Goal: Information Seeking & Learning: Learn about a topic

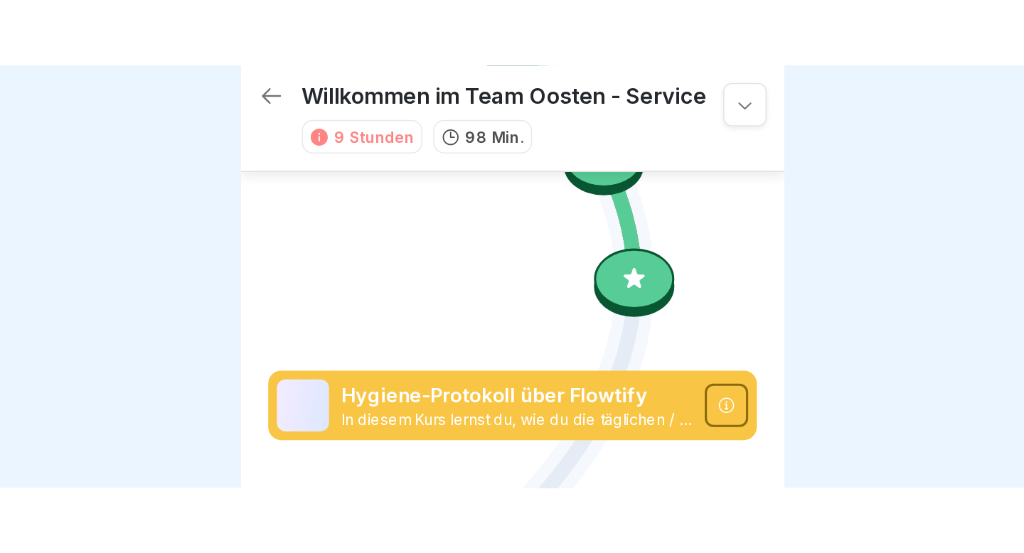
scroll to position [1392, 0]
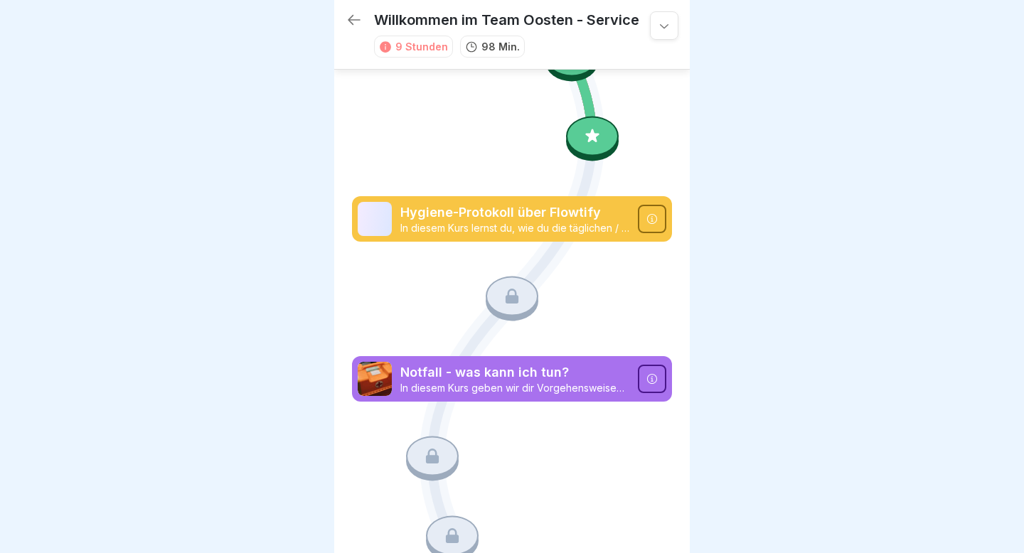
click at [583, 134] on icon at bounding box center [592, 136] width 18 height 18
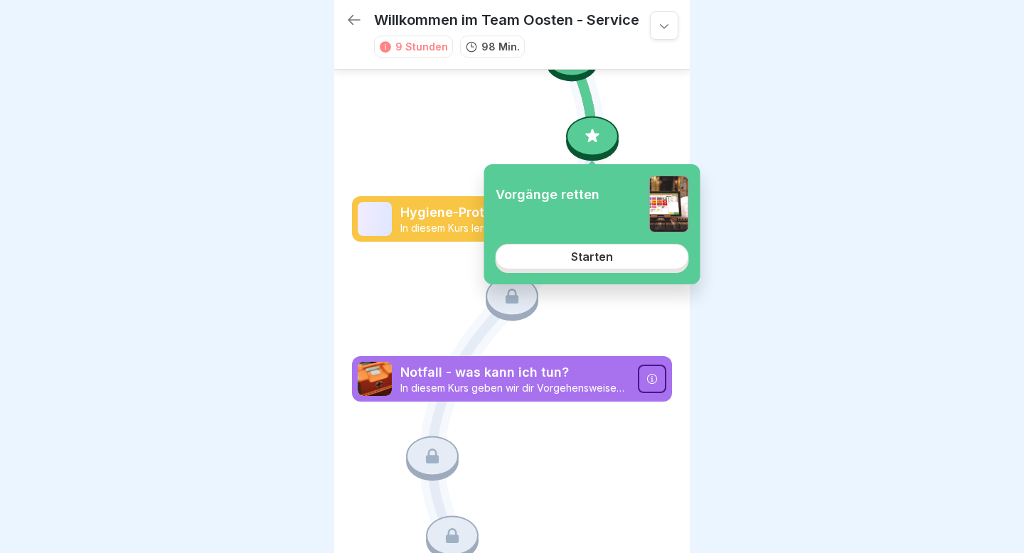
click at [571, 248] on link "Starten" at bounding box center [591, 257] width 193 height 26
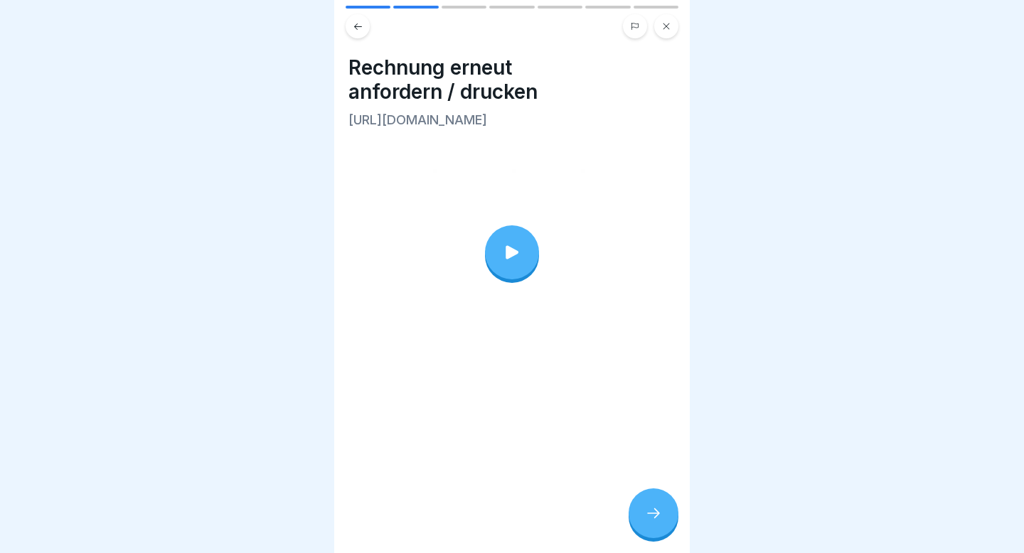
click at [663, 276] on div at bounding box center [653, 513] width 50 height 50
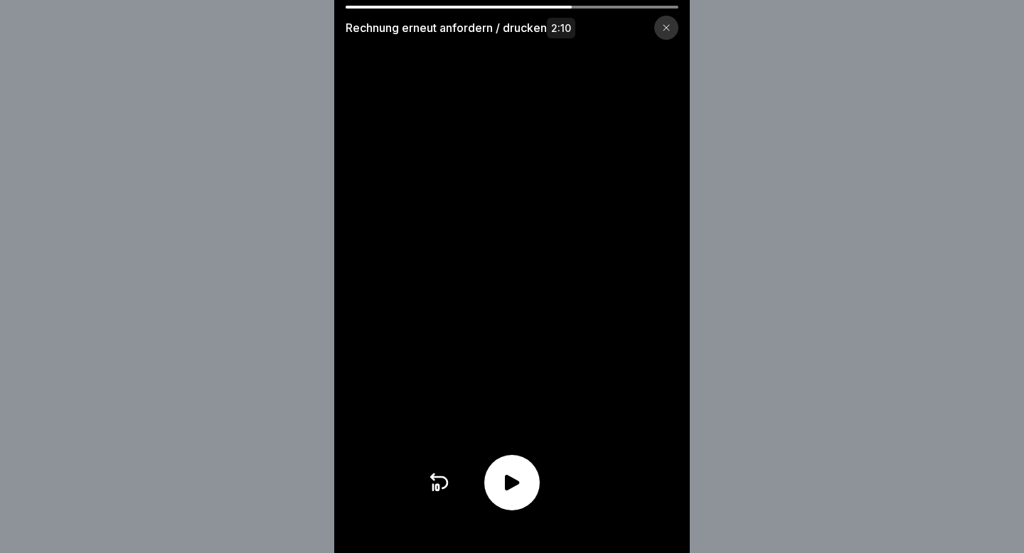
click at [507, 276] on icon at bounding box center [512, 483] width 14 height 16
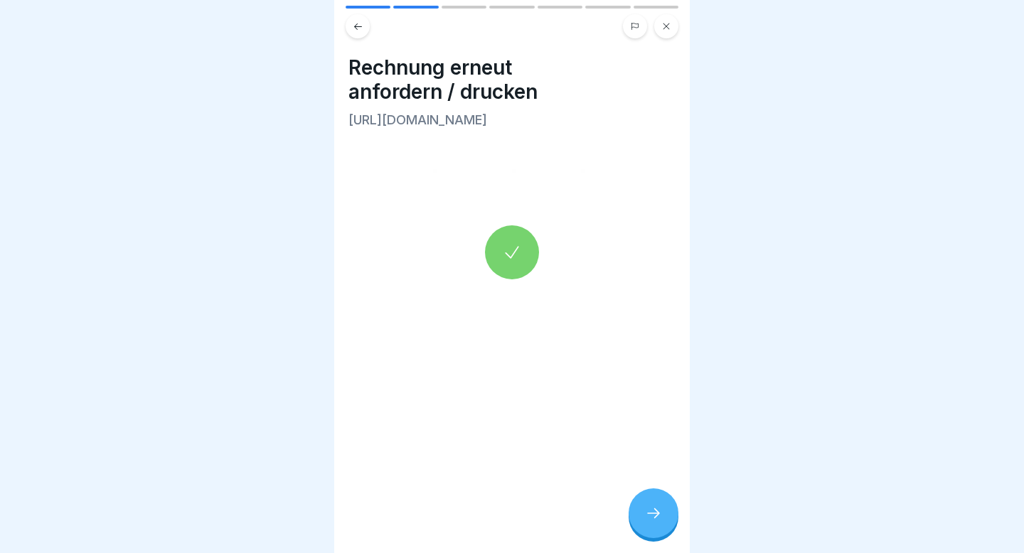
click at [648, 276] on div at bounding box center [653, 513] width 50 height 50
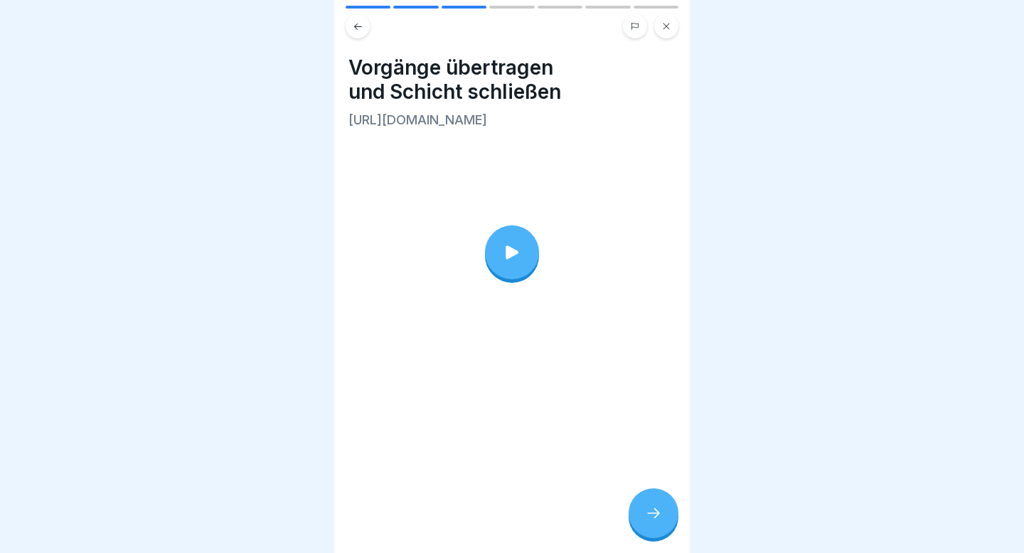
click at [648, 276] on div at bounding box center [653, 513] width 50 height 50
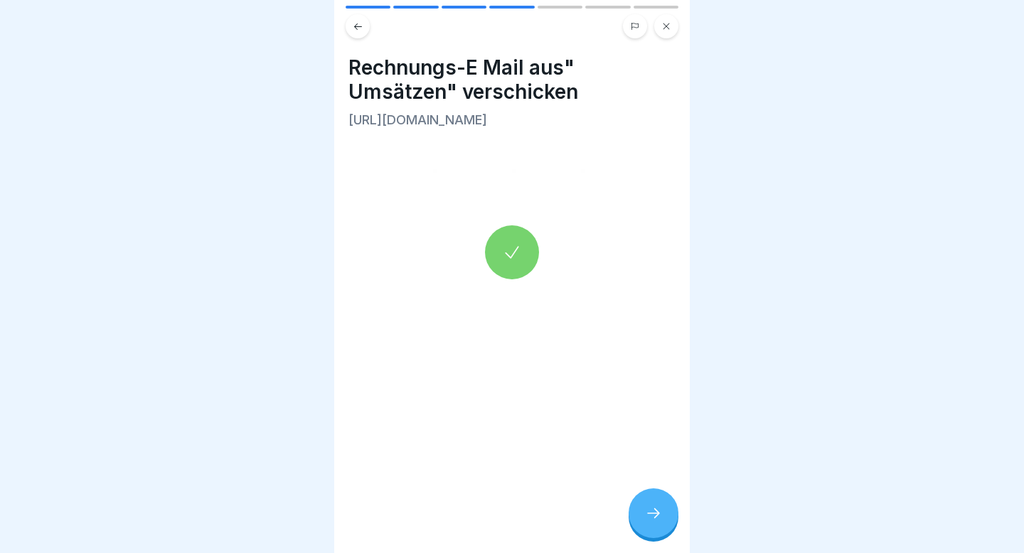
click at [648, 276] on div at bounding box center [653, 513] width 50 height 50
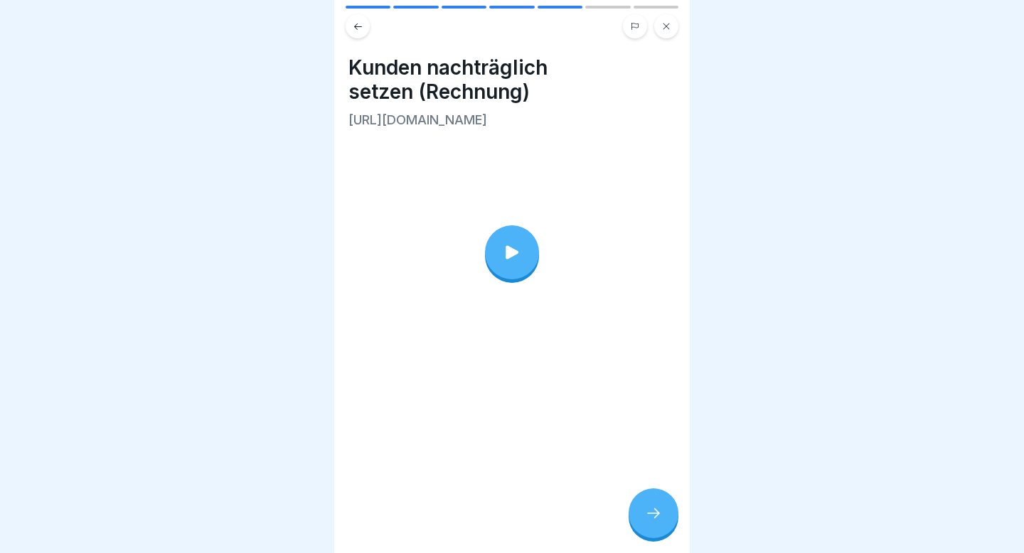
click at [648, 276] on div at bounding box center [653, 513] width 50 height 50
click at [655, 276] on icon at bounding box center [653, 513] width 17 height 17
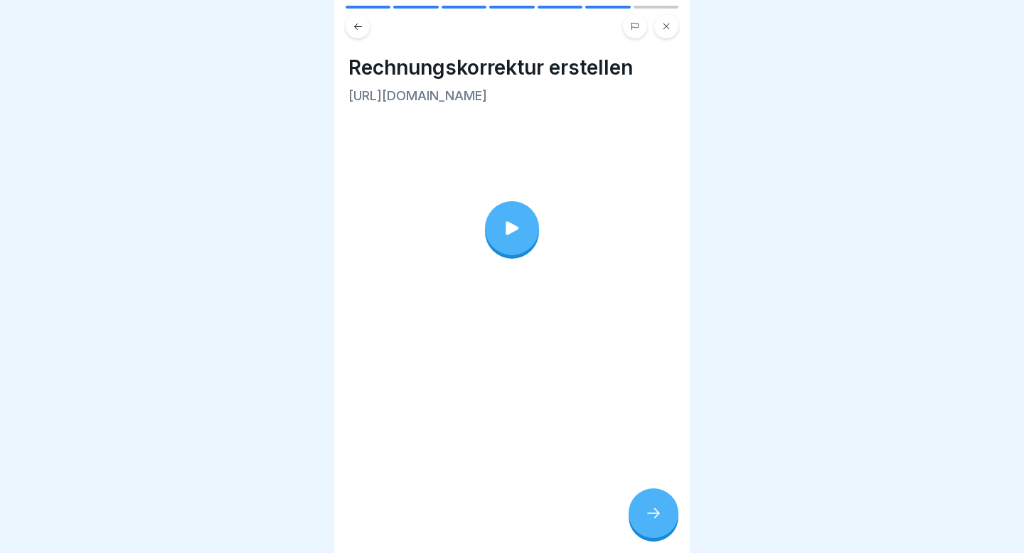
click at [655, 276] on icon at bounding box center [653, 513] width 17 height 17
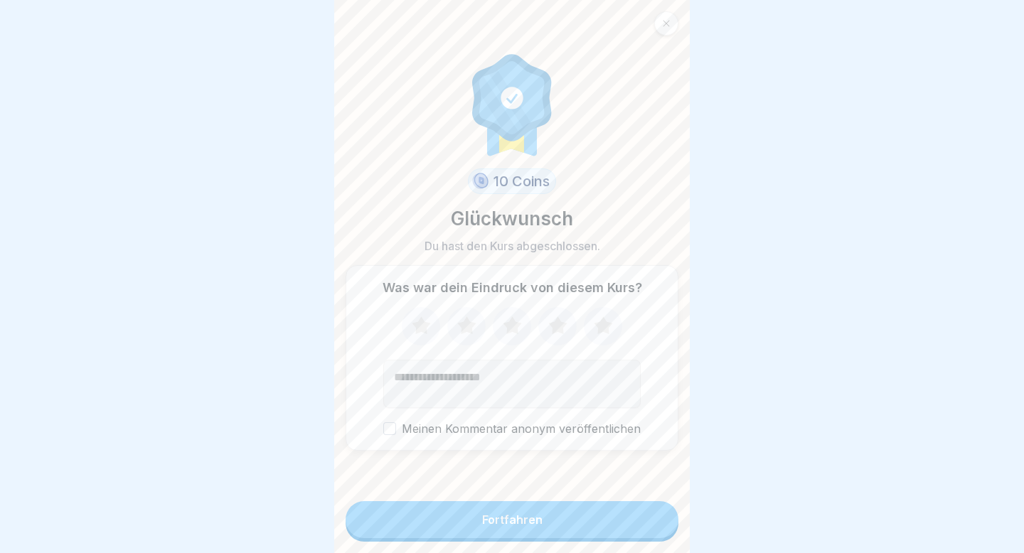
click at [553, 276] on button "Fortfahren" at bounding box center [511, 519] width 333 height 37
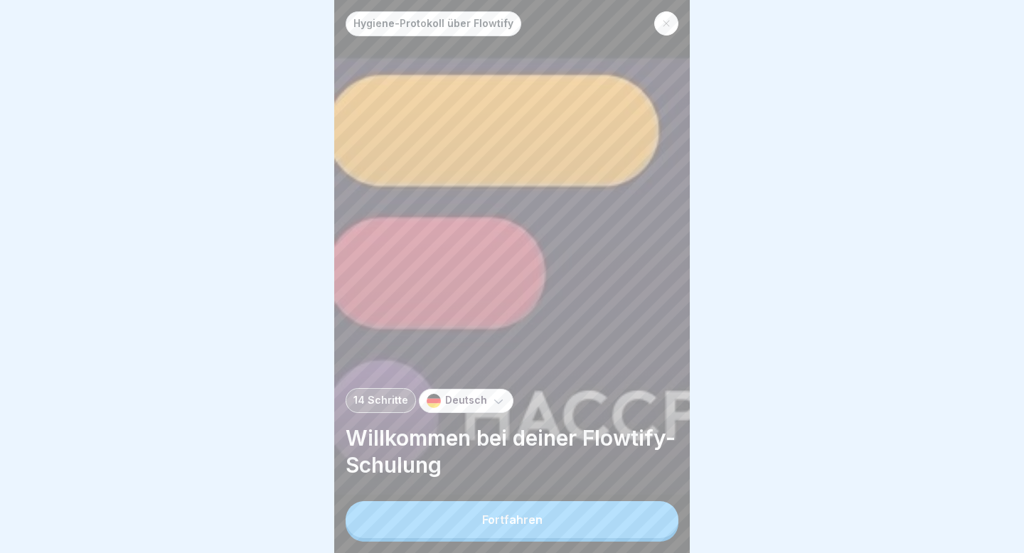
click at [553, 276] on button "Fortfahren" at bounding box center [511, 519] width 333 height 37
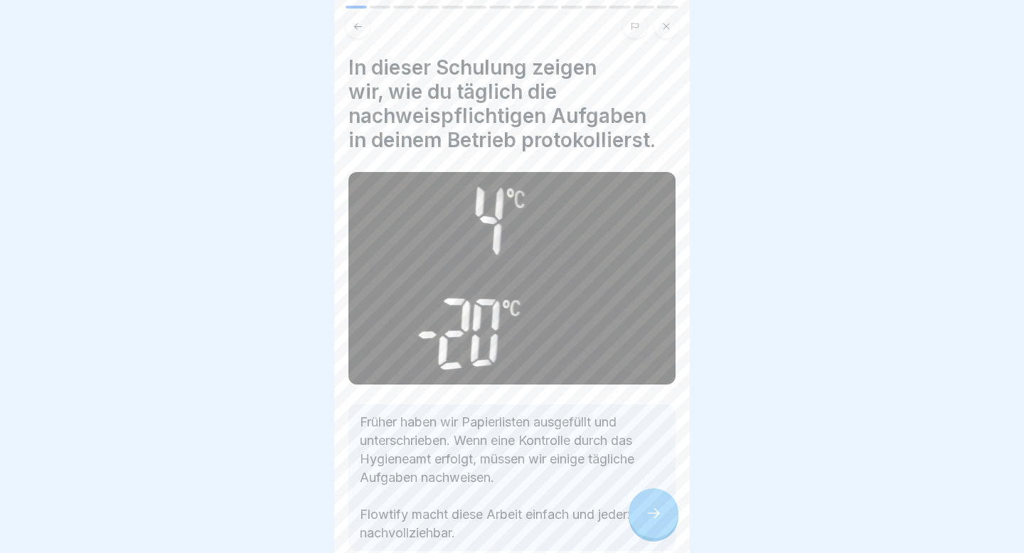
click at [650, 276] on icon at bounding box center [653, 513] width 17 height 17
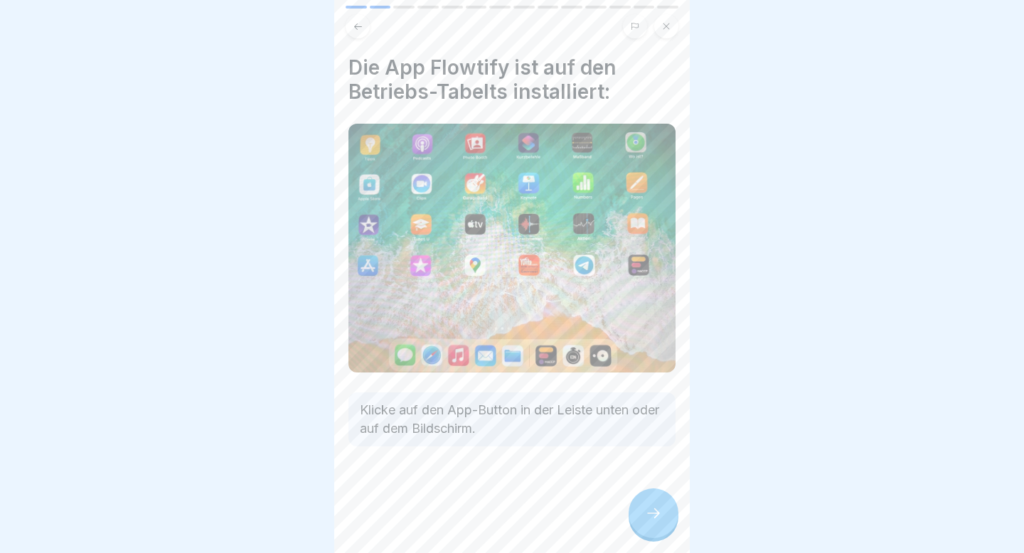
click at [650, 276] on icon at bounding box center [653, 513] width 17 height 17
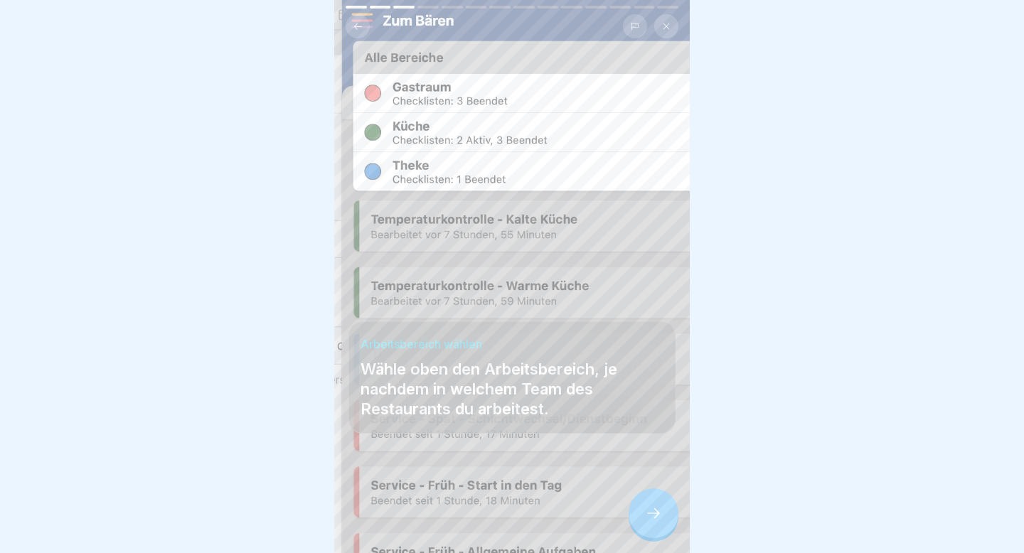
click at [650, 276] on icon at bounding box center [653, 513] width 17 height 17
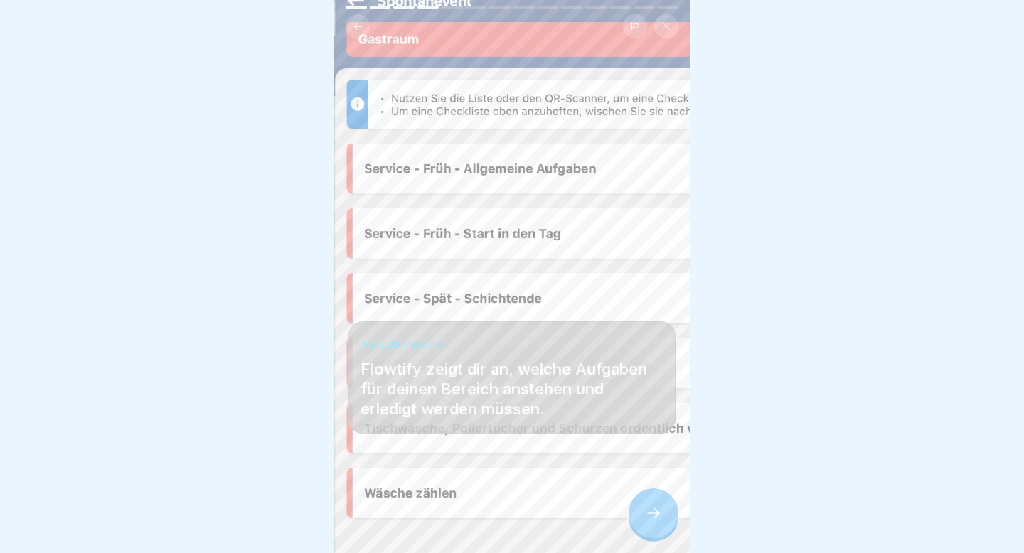
click at [650, 276] on icon at bounding box center [653, 513] width 17 height 17
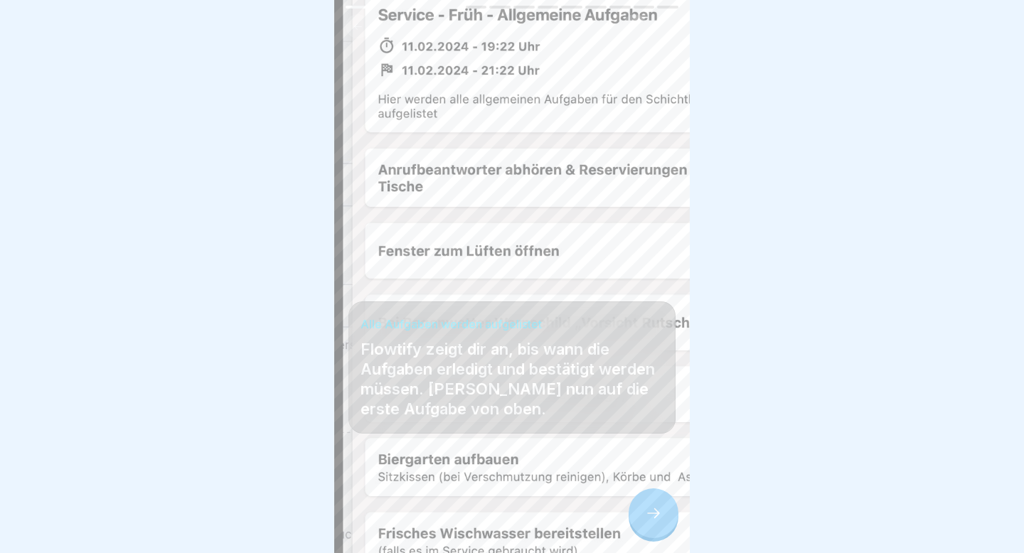
click at [650, 276] on icon at bounding box center [653, 513] width 17 height 17
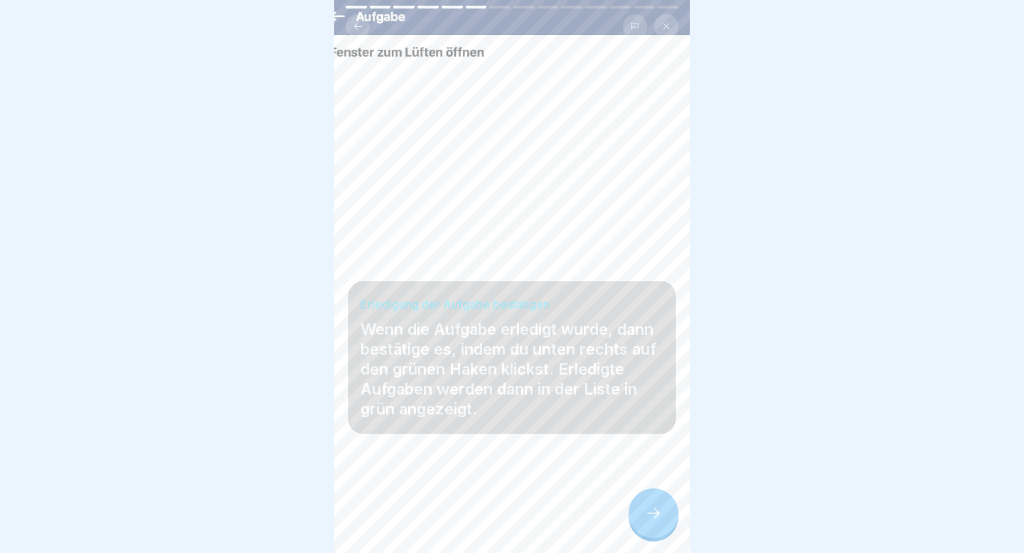
click at [650, 276] on icon at bounding box center [653, 513] width 17 height 17
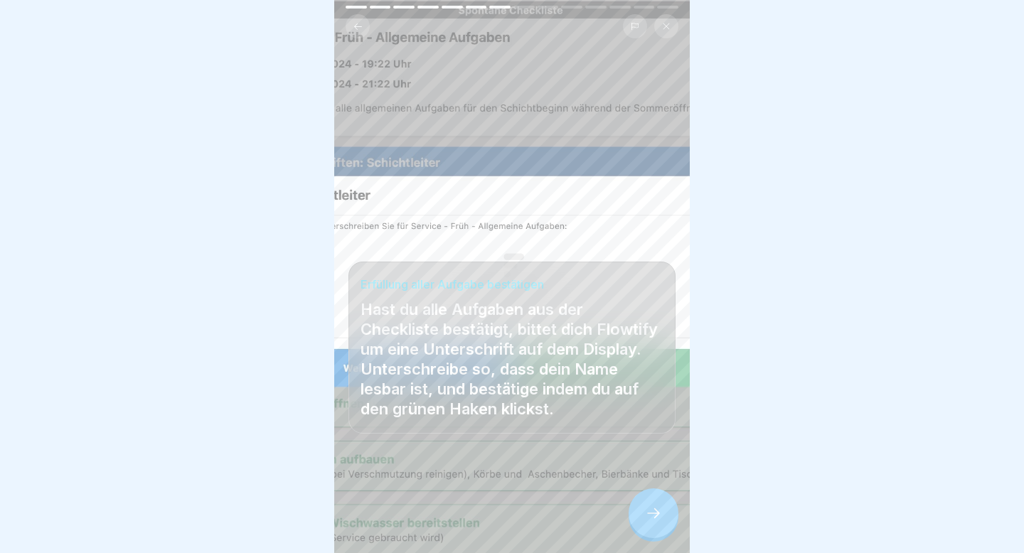
click at [650, 276] on icon at bounding box center [653, 513] width 17 height 17
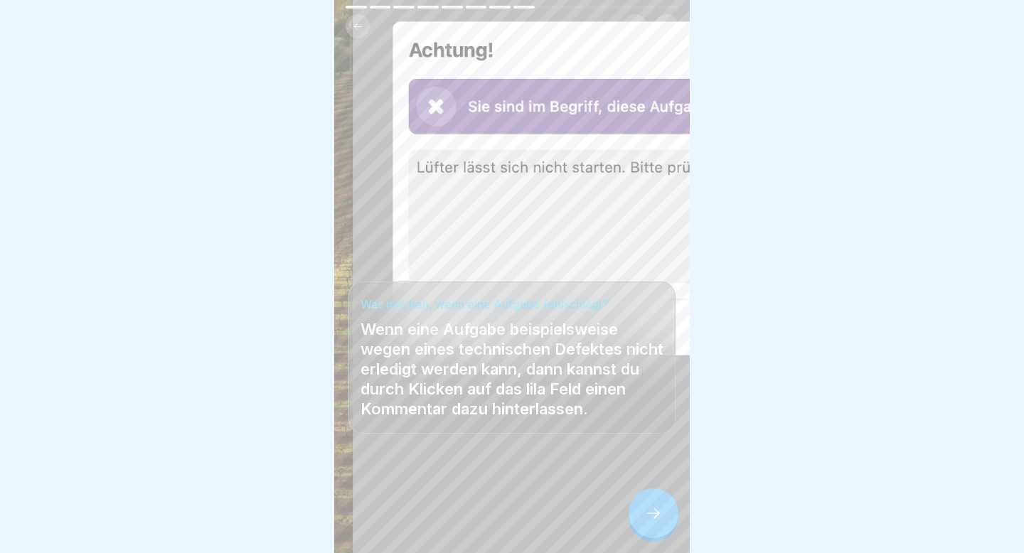
click at [650, 276] on icon at bounding box center [653, 513] width 17 height 17
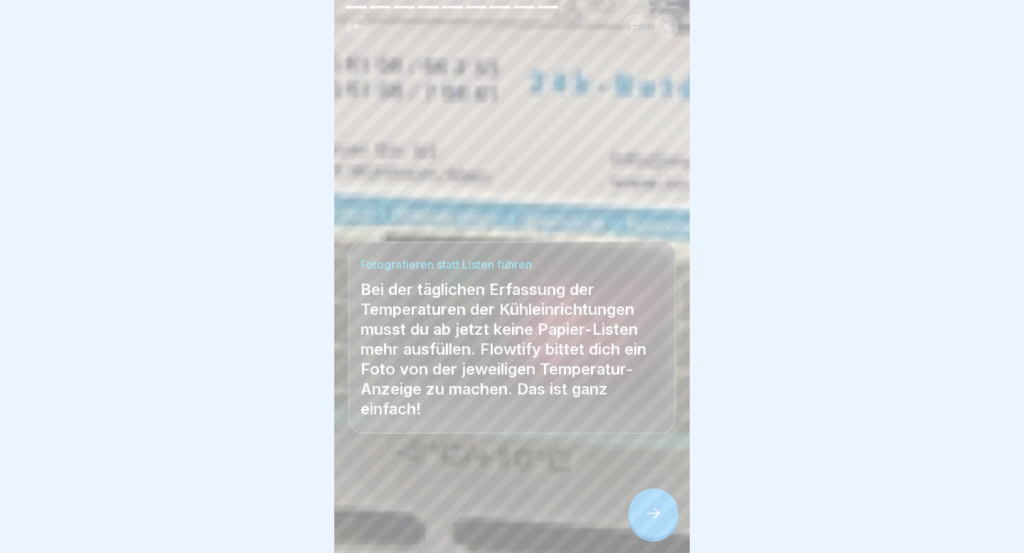
click at [650, 276] on icon at bounding box center [653, 513] width 17 height 17
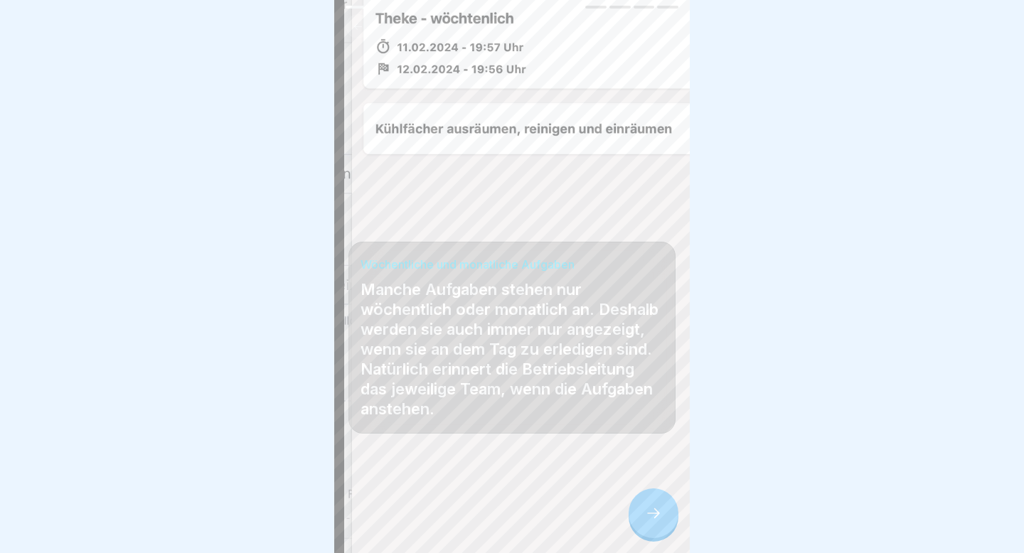
click at [650, 276] on icon at bounding box center [653, 513] width 17 height 17
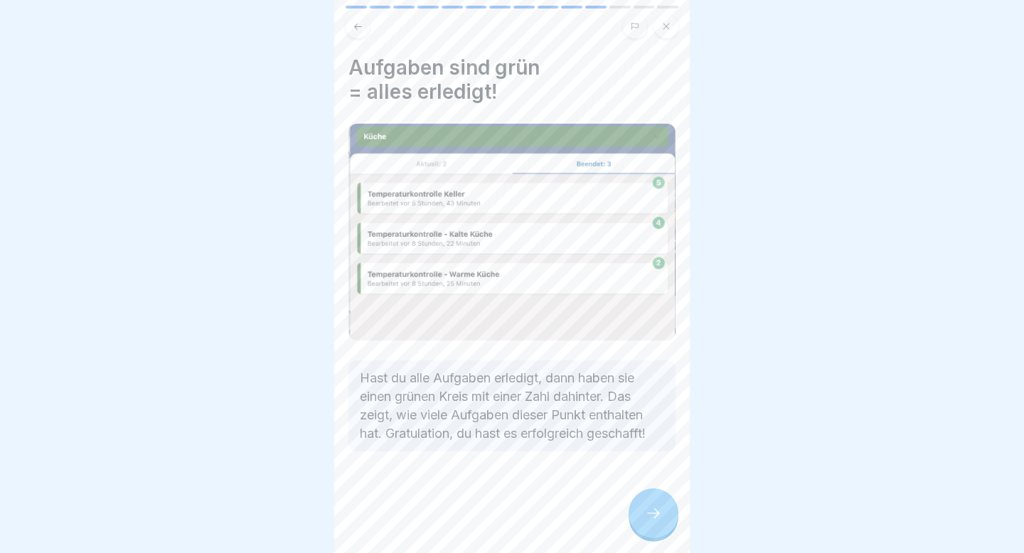
click at [650, 276] on icon at bounding box center [653, 513] width 17 height 17
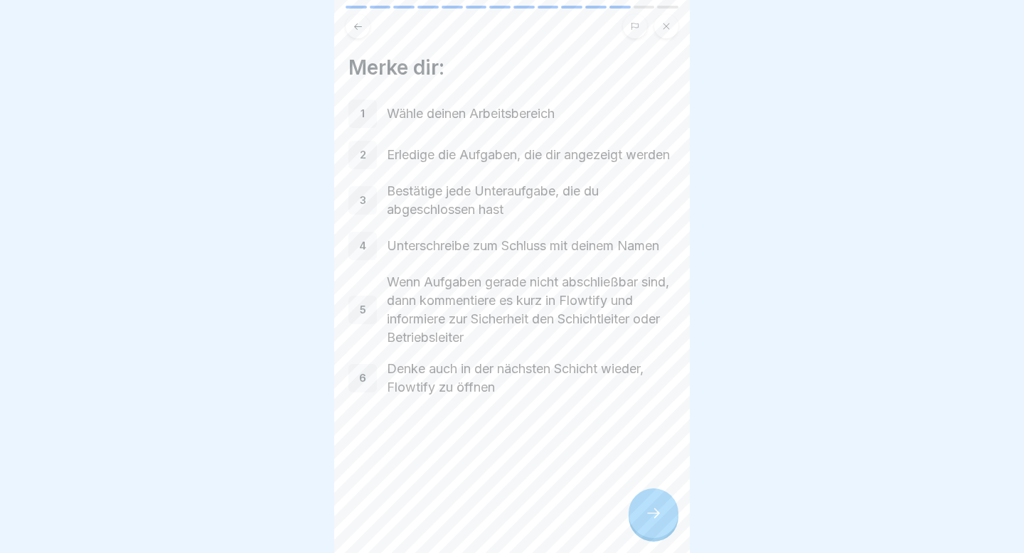
click at [650, 276] on icon at bounding box center [653, 513] width 17 height 17
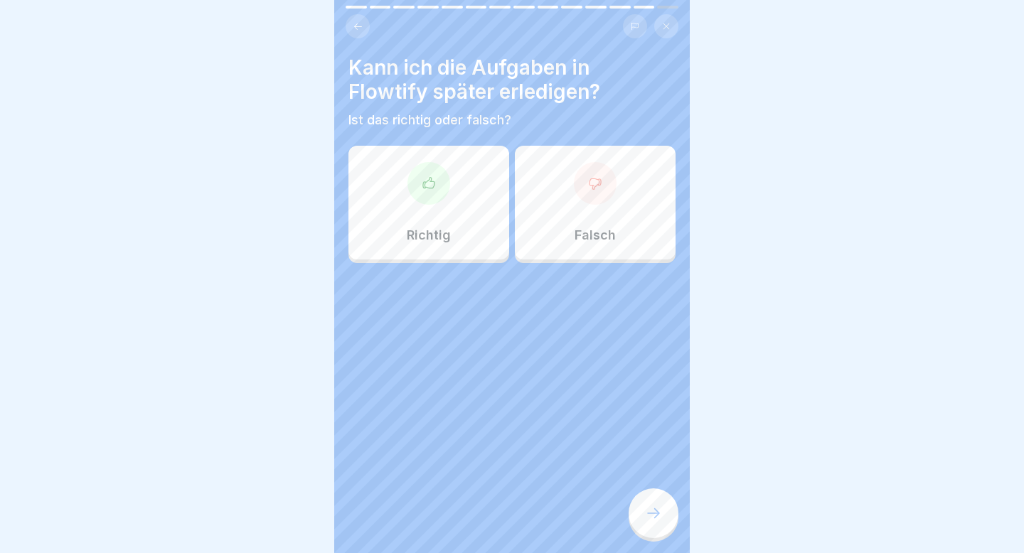
click at [650, 276] on icon at bounding box center [653, 513] width 17 height 17
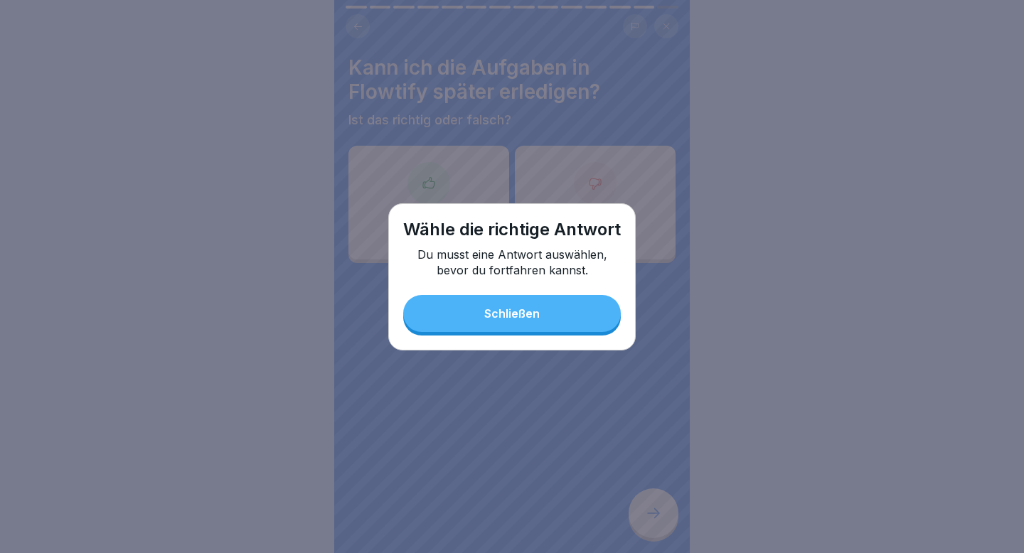
click at [465, 276] on button "Schließen" at bounding box center [512, 313] width 218 height 37
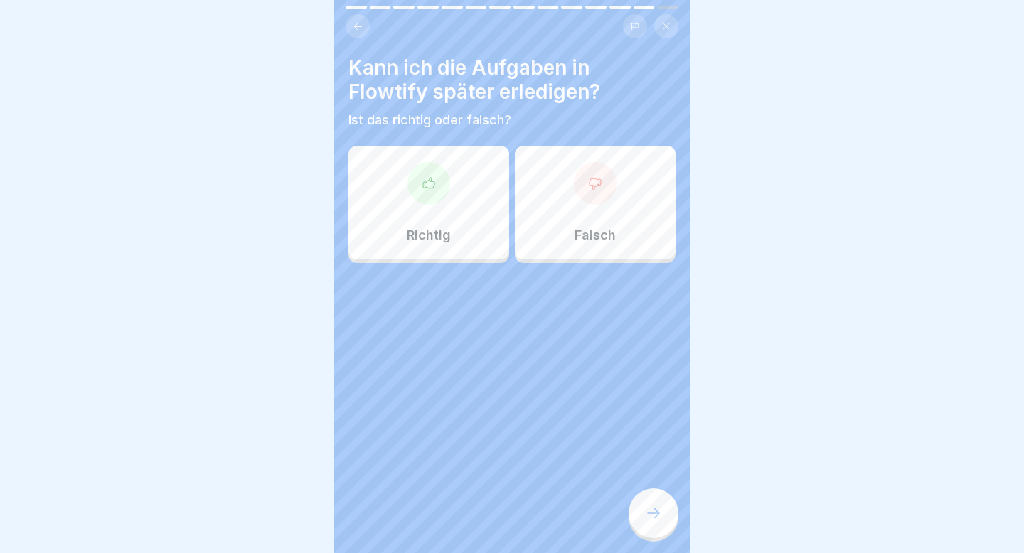
click at [412, 198] on div "Richtig" at bounding box center [428, 203] width 161 height 114
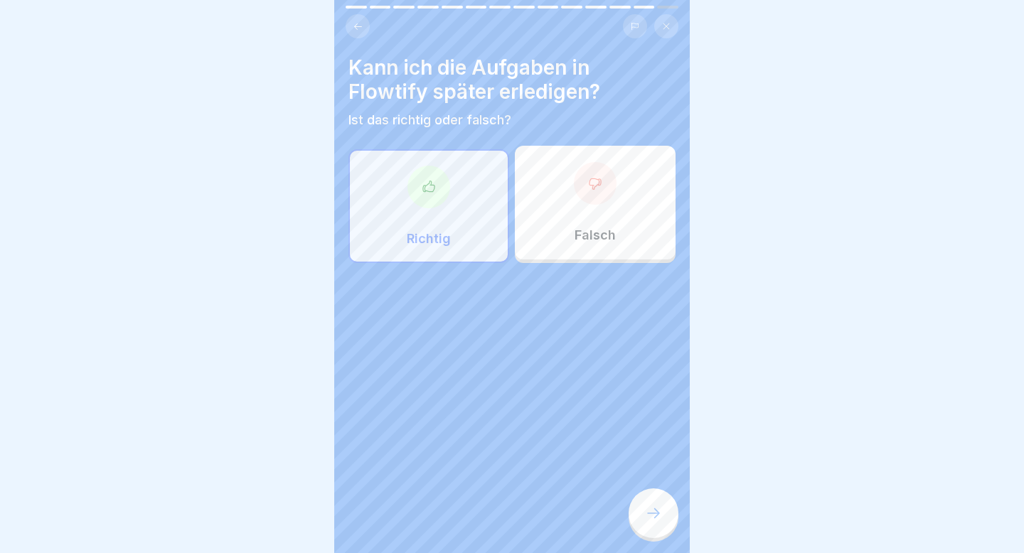
click at [643, 276] on div at bounding box center [653, 513] width 50 height 50
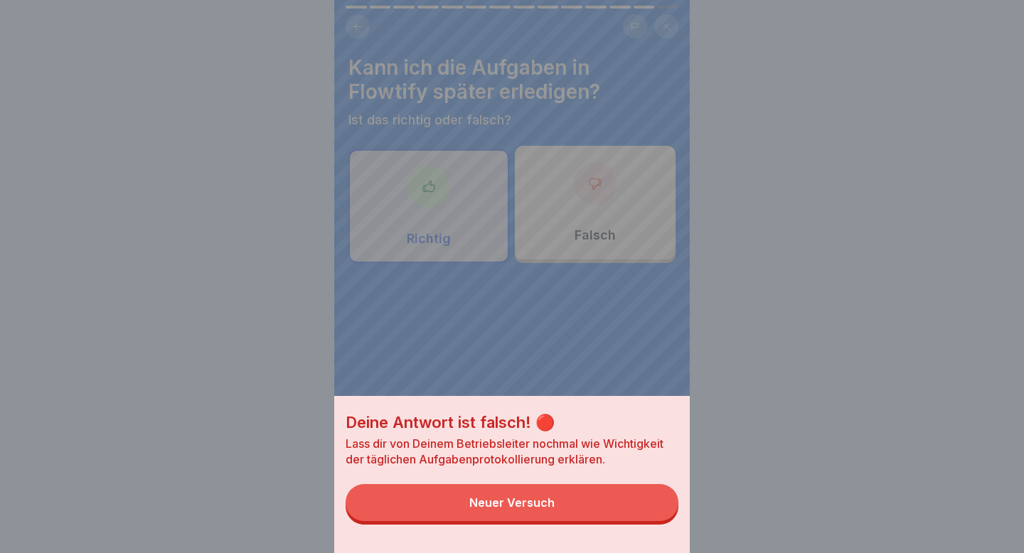
click at [549, 276] on div "Neuer Versuch" at bounding box center [511, 502] width 85 height 13
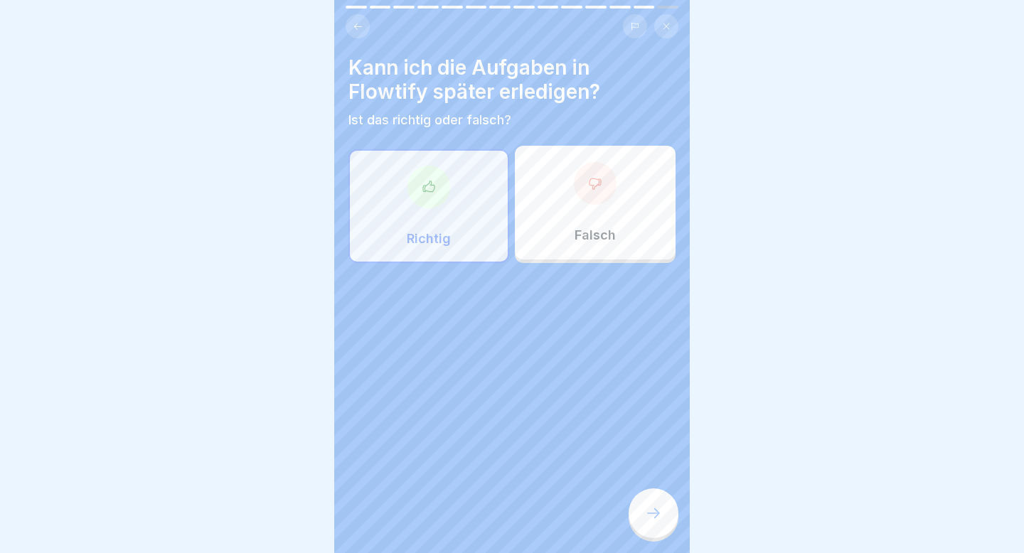
click at [605, 210] on div "Falsch" at bounding box center [595, 203] width 161 height 114
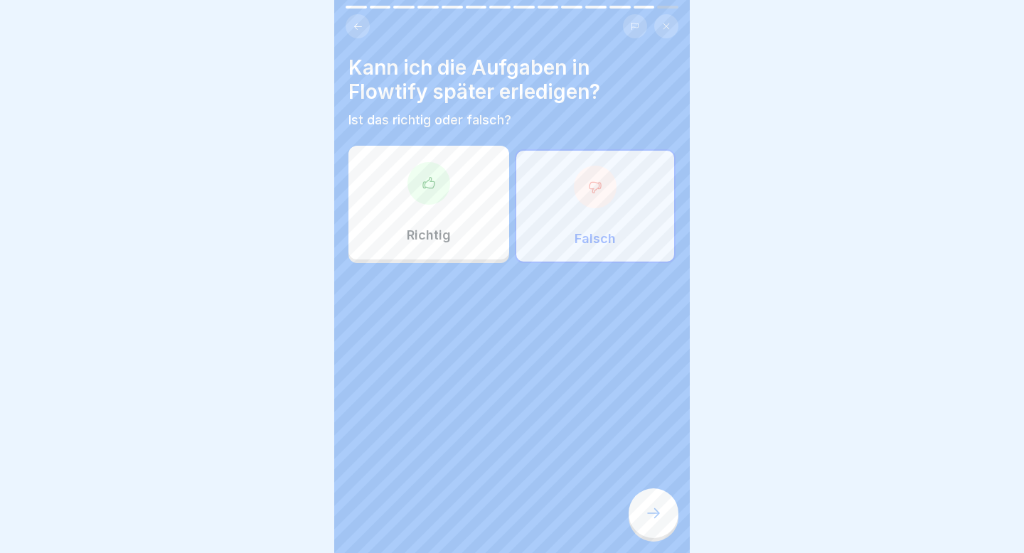
click at [655, 276] on icon at bounding box center [653, 513] width 17 height 17
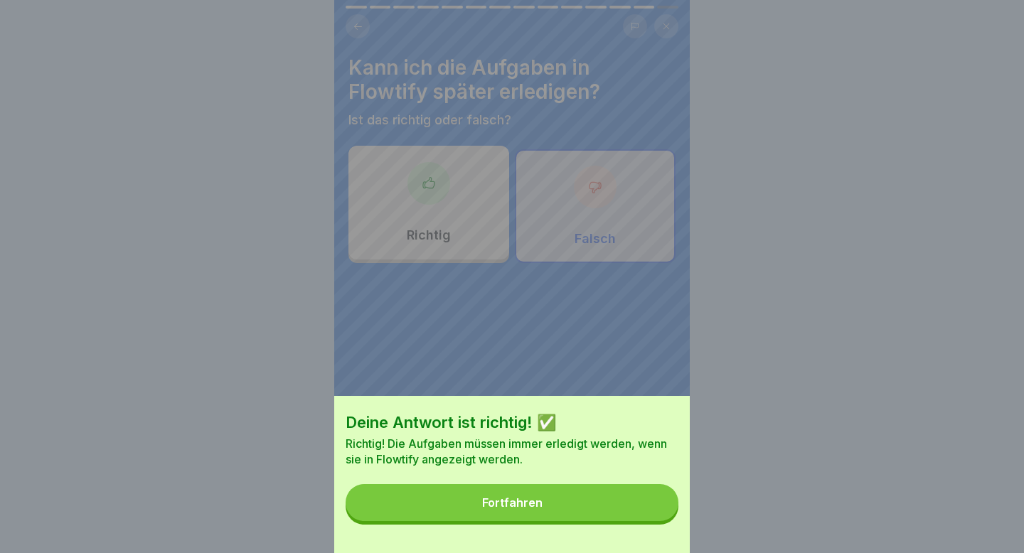
click at [595, 276] on button "Fortfahren" at bounding box center [511, 502] width 333 height 37
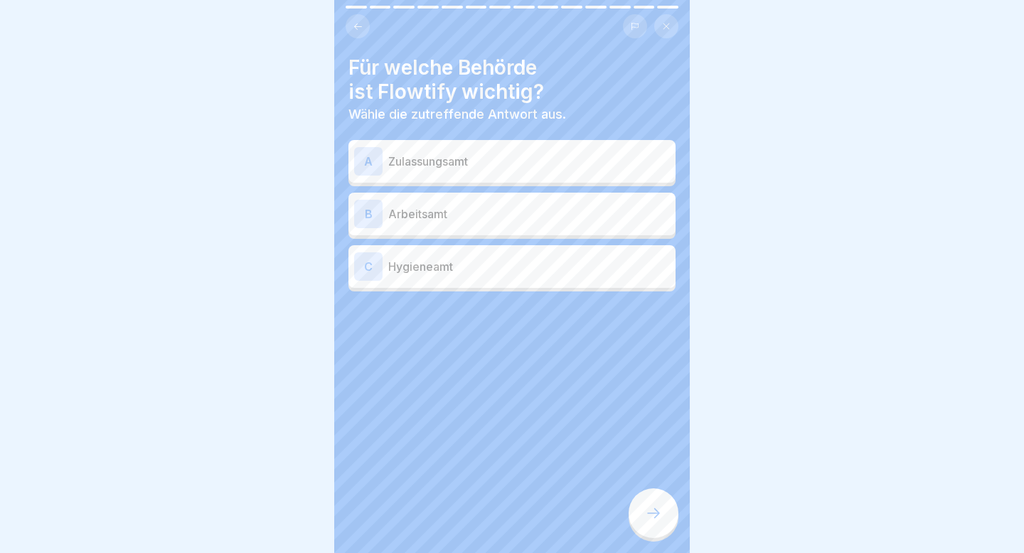
click at [464, 258] on p "Hygieneamt" at bounding box center [529, 266] width 282 height 17
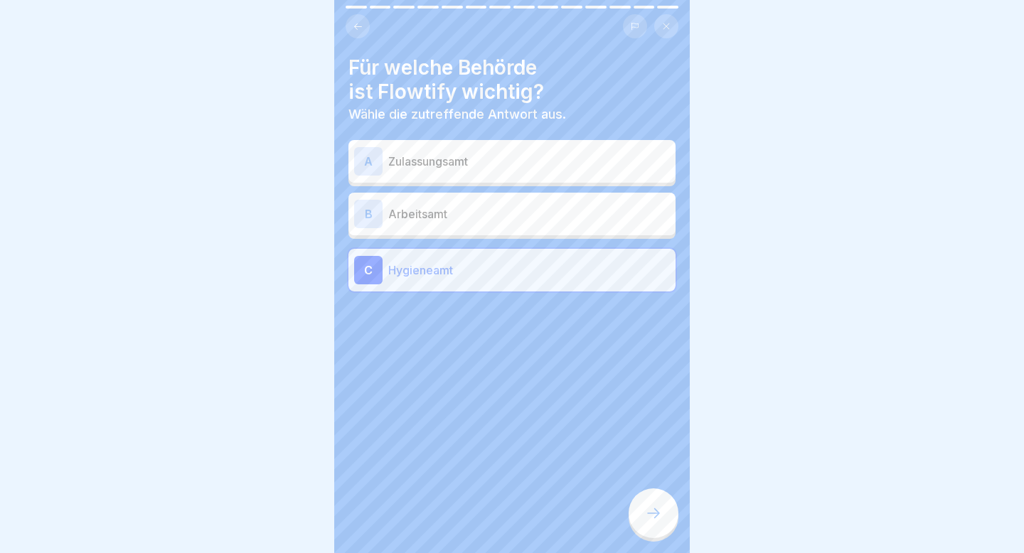
click at [666, 276] on div at bounding box center [653, 513] width 50 height 50
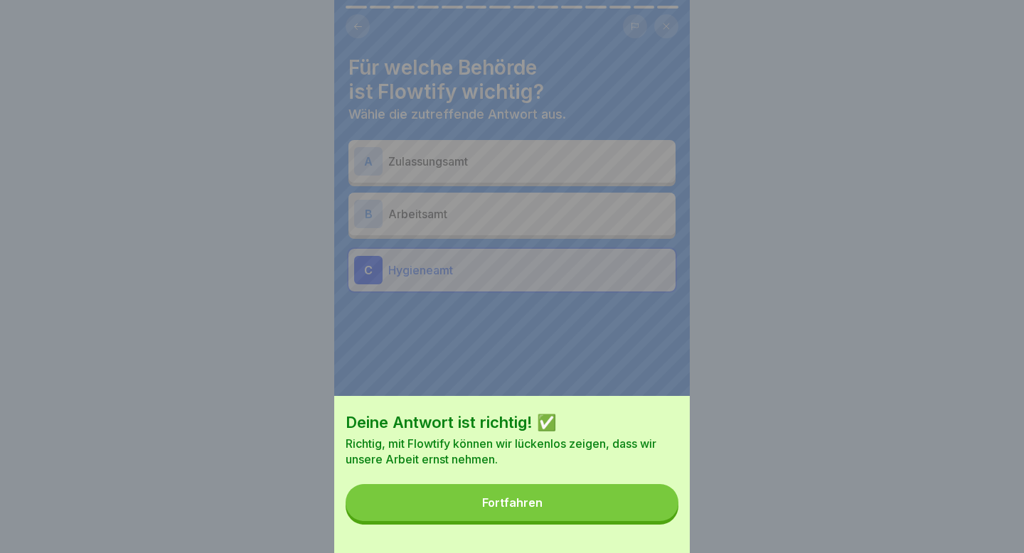
click at [666, 276] on div "Deine Antwort ist richtig! ✅ Richtig, mit Flowtify können wir lückenlos zeigen,…" at bounding box center [511, 474] width 355 height 157
click at [608, 276] on button "Fortfahren" at bounding box center [511, 502] width 333 height 37
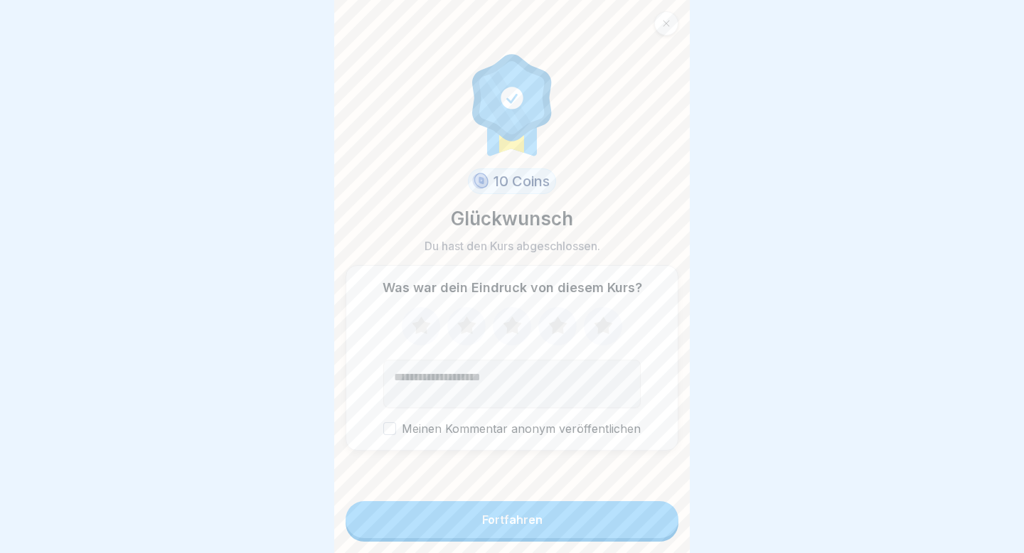
click at [528, 276] on button "Fortfahren" at bounding box center [511, 519] width 333 height 37
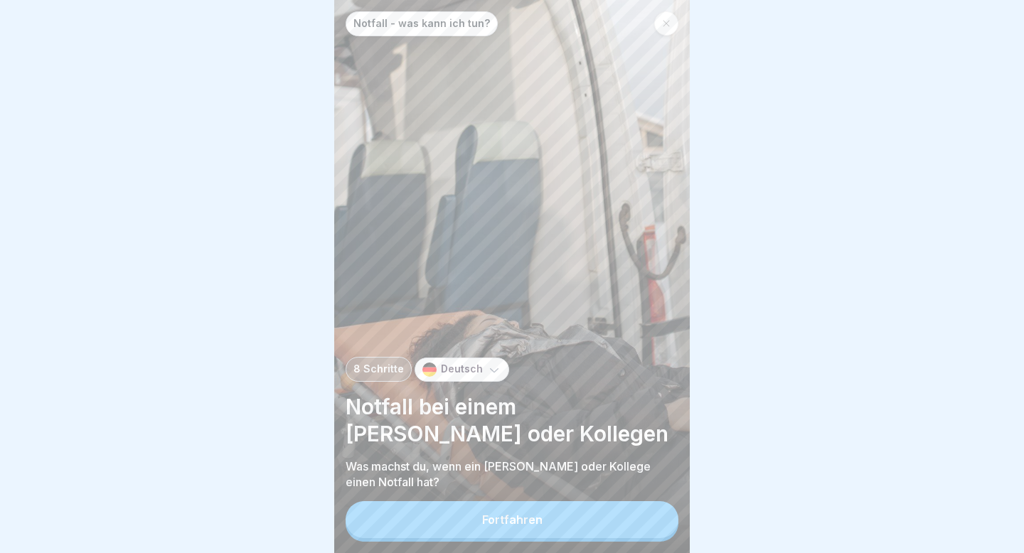
click at [429, 276] on button "Fortfahren" at bounding box center [511, 519] width 333 height 37
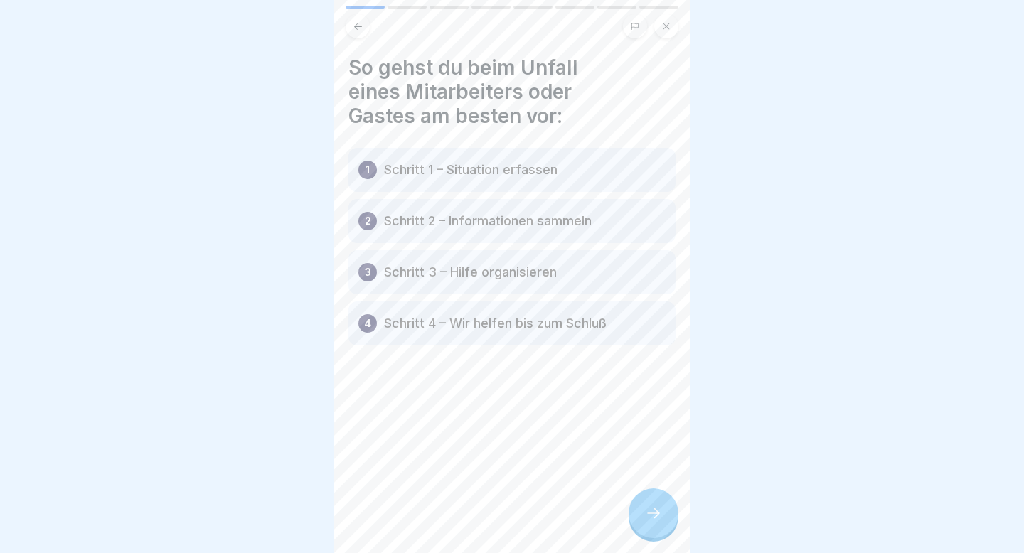
click at [559, 172] on div "1 Schritt 1 – Situation erfassen" at bounding box center [511, 170] width 327 height 44
click at [375, 179] on div "1 Schritt 1 – Situation erfassen" at bounding box center [511, 170] width 327 height 44
click at [651, 276] on div at bounding box center [653, 513] width 50 height 50
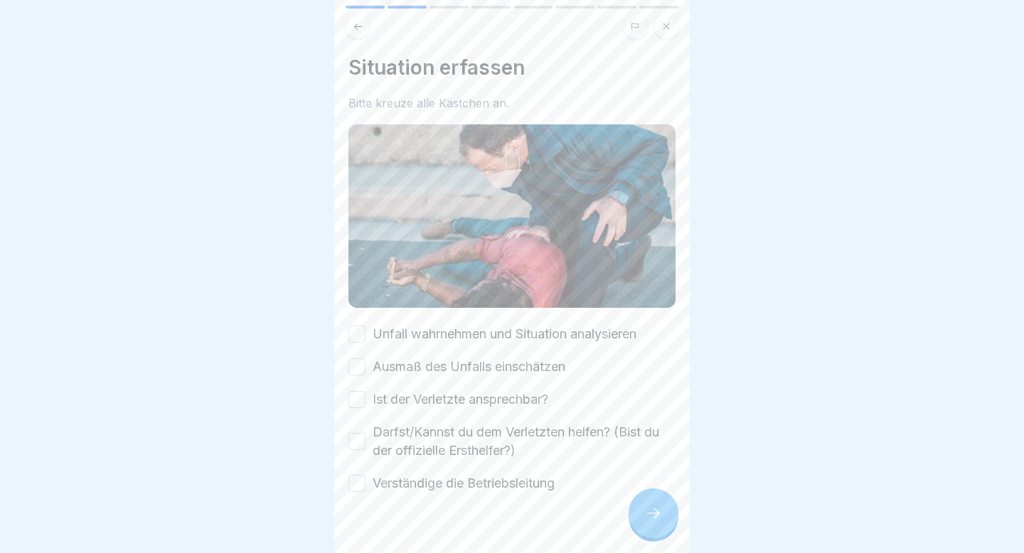
click at [361, 276] on button "Unfall wahrnehmen und Situation analysieren" at bounding box center [356, 334] width 17 height 17
click at [360, 276] on button "Ausmaß des Unfalls einschätzen" at bounding box center [356, 366] width 17 height 17
click at [360, 276] on button "Ist der Verletzte ansprechbar?" at bounding box center [356, 399] width 17 height 17
click at [360, 276] on button "Darfst/Kannst du dem Verletzten helfen? (Bist du der offizielle Ersthelfer?)" at bounding box center [356, 441] width 17 height 17
click at [356, 276] on button "Verständige die Betriebsleitung" at bounding box center [356, 483] width 17 height 17
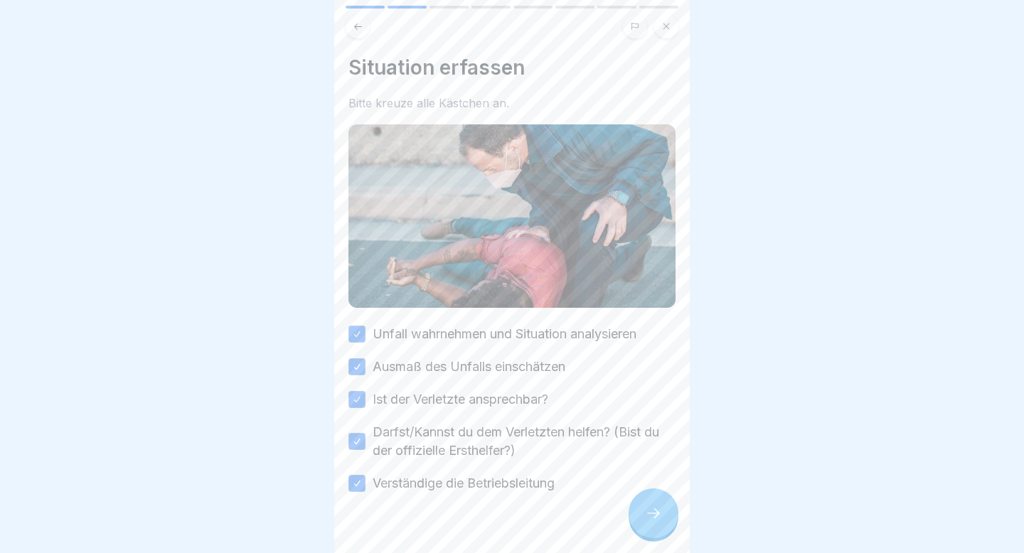
click at [662, 276] on div at bounding box center [653, 513] width 50 height 50
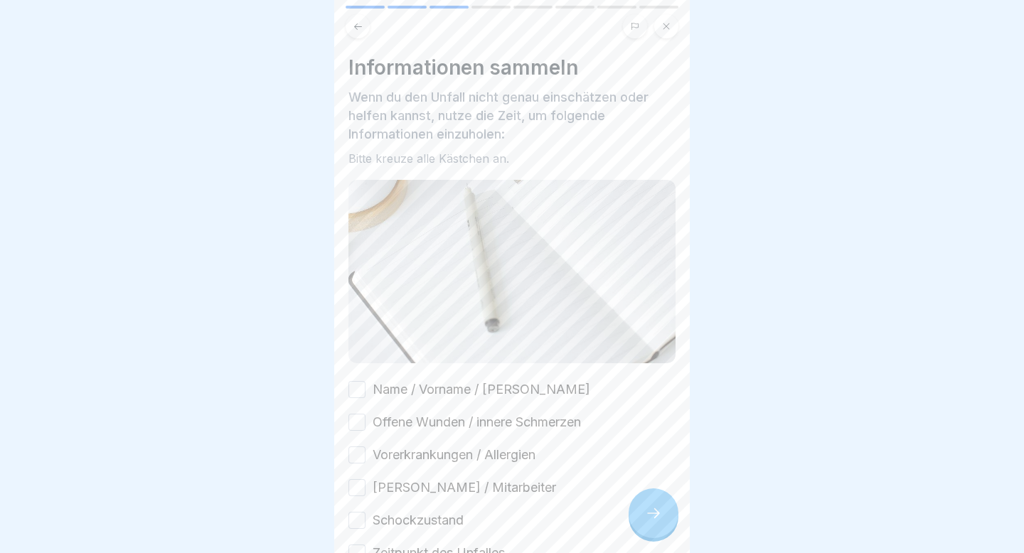
click at [350, 276] on button "Name / Vorname / [PERSON_NAME]" at bounding box center [356, 389] width 17 height 17
click at [353, 276] on button "Offene Wunden / innere Schmerzen" at bounding box center [356, 422] width 17 height 17
click at [357, 276] on button "Vorerkrankungen / Allergien" at bounding box center [356, 454] width 17 height 17
click at [357, 276] on button "[PERSON_NAME] / Mitarbeiter" at bounding box center [356, 487] width 17 height 17
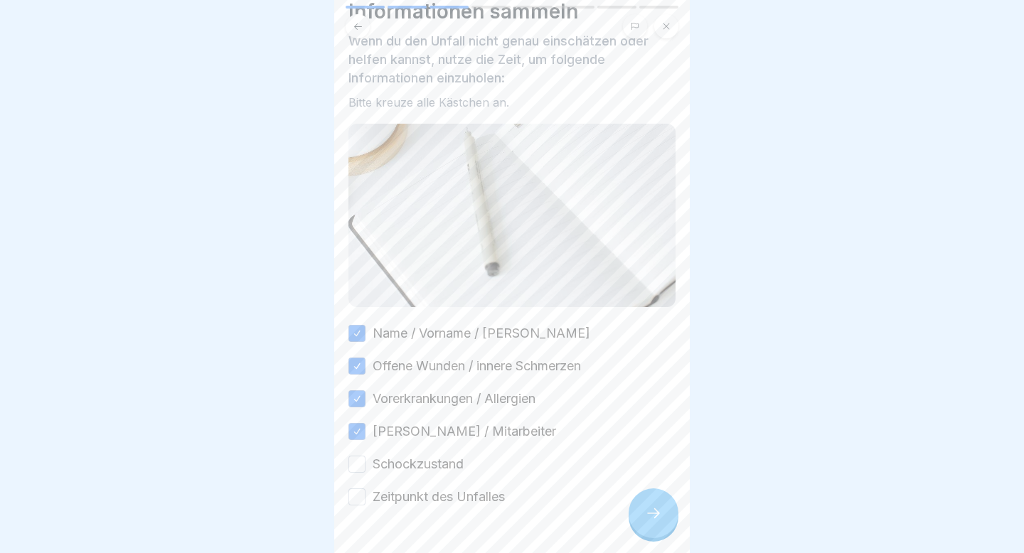
scroll to position [60, 0]
click at [363, 276] on button "Schockzustand" at bounding box center [356, 460] width 17 height 17
click at [353, 276] on button "Zeitpunkt des Unfalles" at bounding box center [356, 493] width 17 height 17
click at [654, 276] on div at bounding box center [653, 513] width 50 height 50
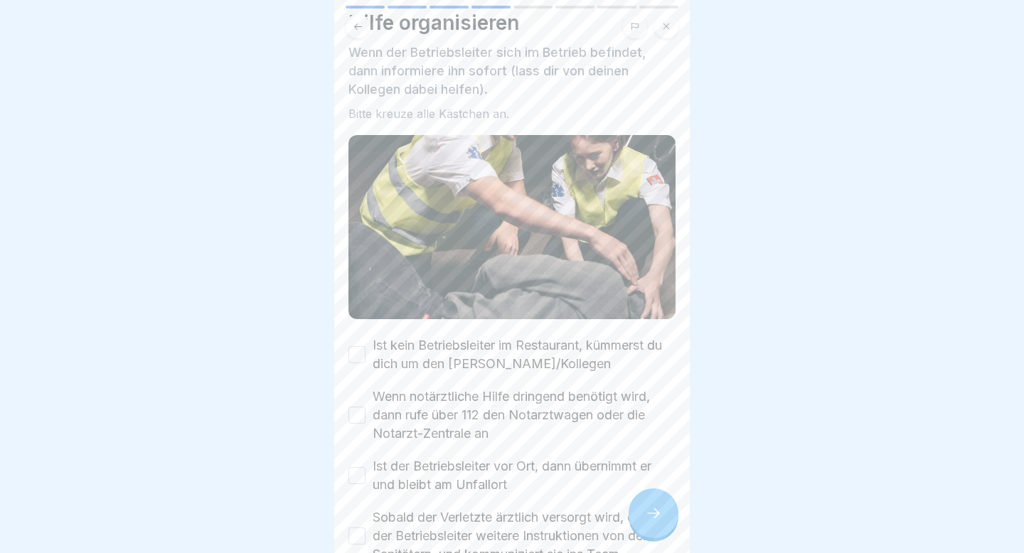
scroll to position [65, 0]
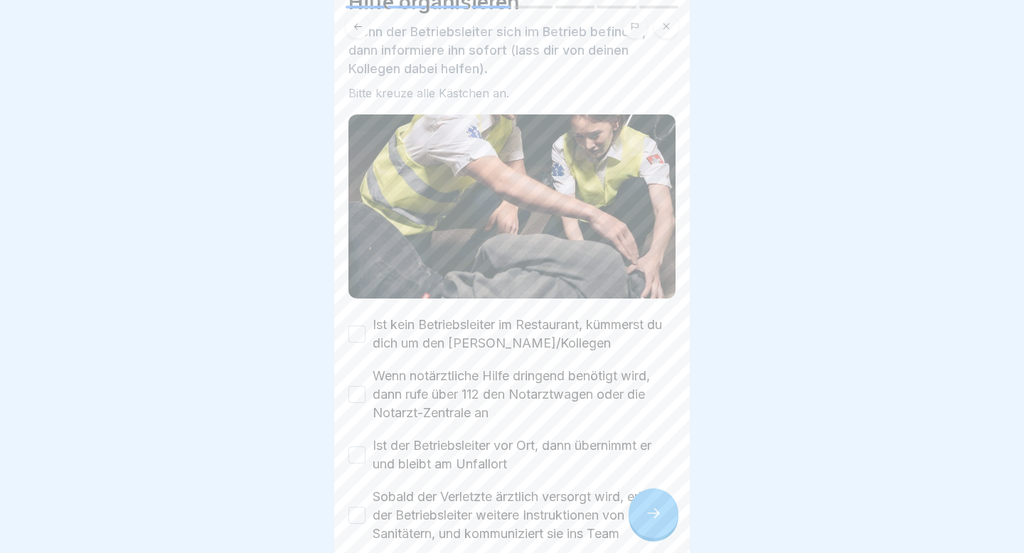
click at [358, 276] on button "Ist kein Betriebsleiter im Restaurant, kümmerst du dich um den [PERSON_NAME]/Ko…" at bounding box center [356, 334] width 17 height 17
click at [358, 276] on button "Wenn notärztliche Hilfe dringend benötigt wird, dann rufe über 112 den Notarztw…" at bounding box center [356, 394] width 17 height 17
click at [353, 276] on button "Ist der Betriebsleiter vor Ort, dann übernimmt er und bleibt am Unfallort" at bounding box center [356, 454] width 17 height 17
click at [357, 276] on button "Sobald der Verletzte ärztlich versorgt wird, erhält der Betriebsleiter weitere …" at bounding box center [356, 515] width 17 height 17
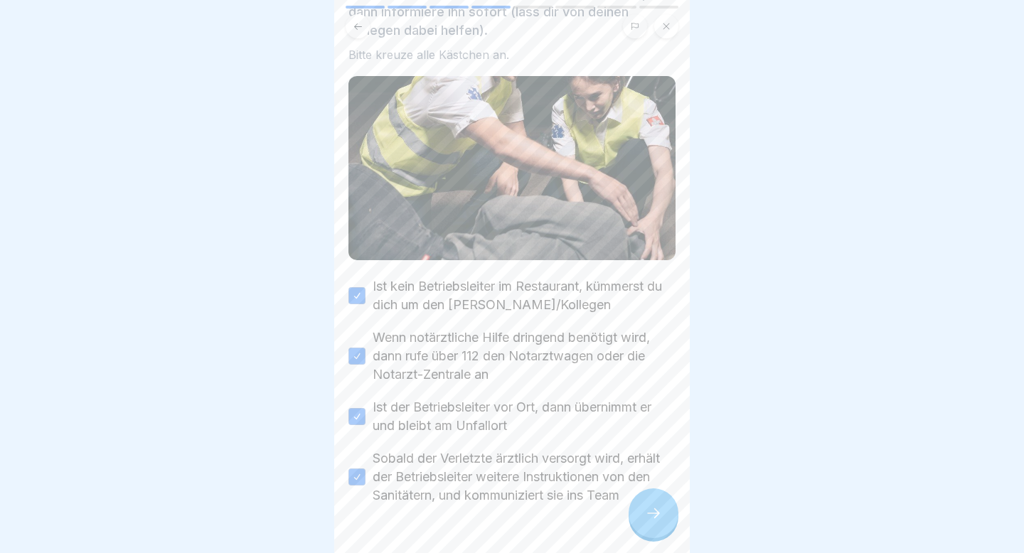
scroll to position [104, 0]
click at [645, 276] on icon at bounding box center [653, 513] width 17 height 17
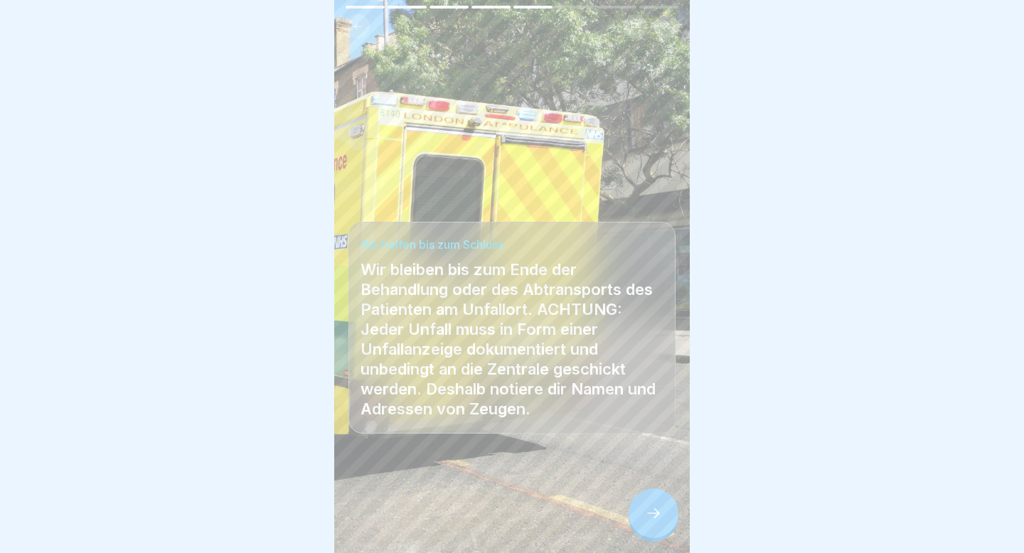
click at [645, 276] on icon at bounding box center [653, 513] width 17 height 17
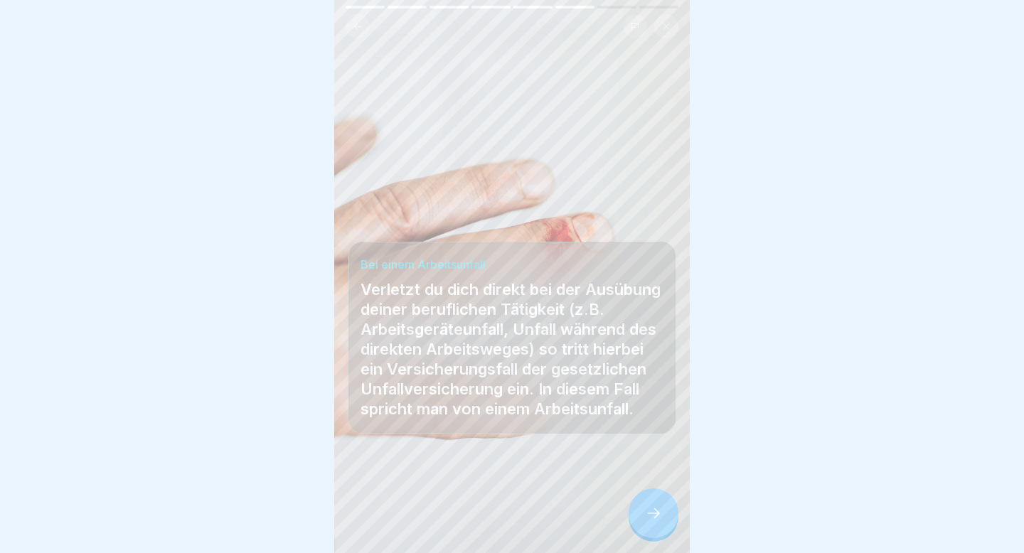
click at [645, 276] on icon at bounding box center [653, 513] width 17 height 17
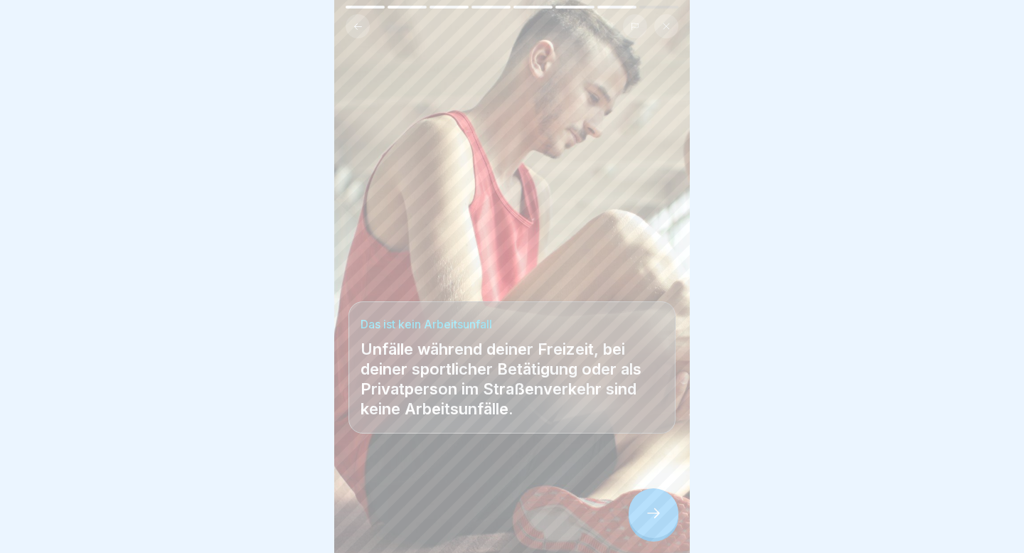
click at [645, 276] on icon at bounding box center [653, 513] width 17 height 17
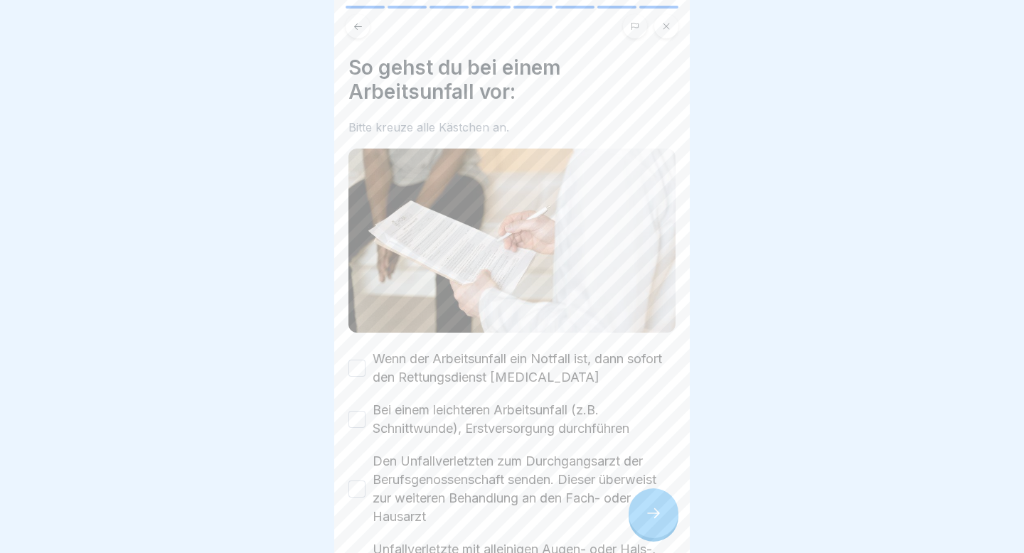
click at [645, 276] on icon at bounding box center [653, 513] width 17 height 17
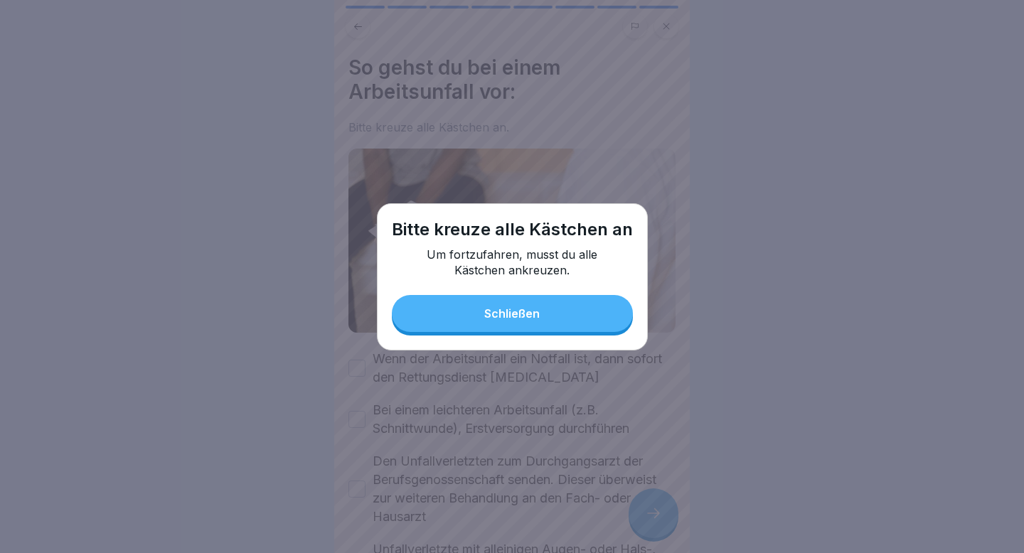
click at [466, 276] on button "Schließen" at bounding box center [512, 313] width 241 height 37
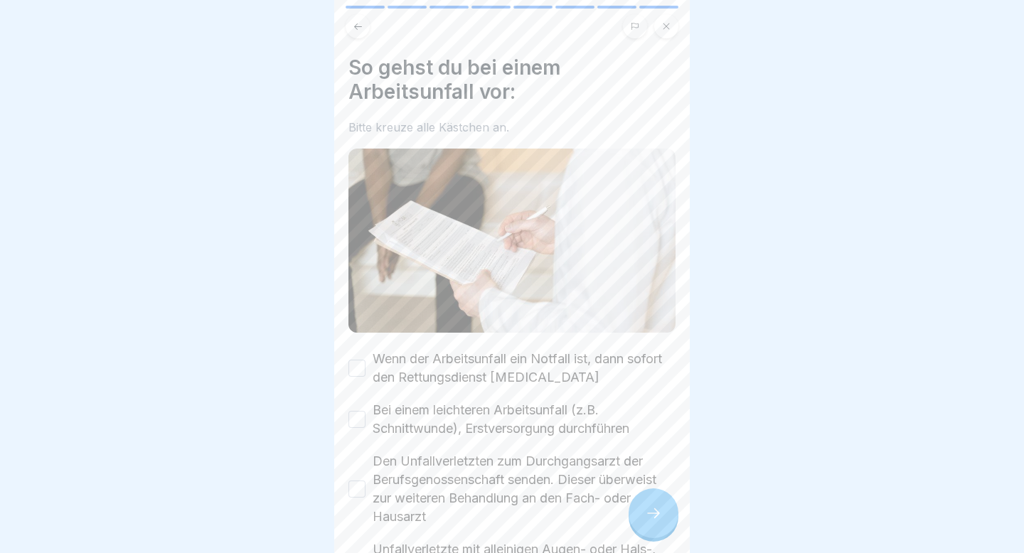
click at [355, 276] on button "Wenn der Arbeitsunfall ein Notfall ist, dann sofort den Rettungsdienst [MEDICAL…" at bounding box center [356, 368] width 17 height 17
click at [352, 276] on button "Bei einem leichteren Arbeitsunfall (z.B. Schnittwunde), Erstversorgung durchfüh…" at bounding box center [356, 419] width 17 height 17
click at [358, 276] on button "Den Unfallverletzten zum Durchgangsarzt der Berufsgenossenschaft senden. Dieser…" at bounding box center [356, 489] width 17 height 17
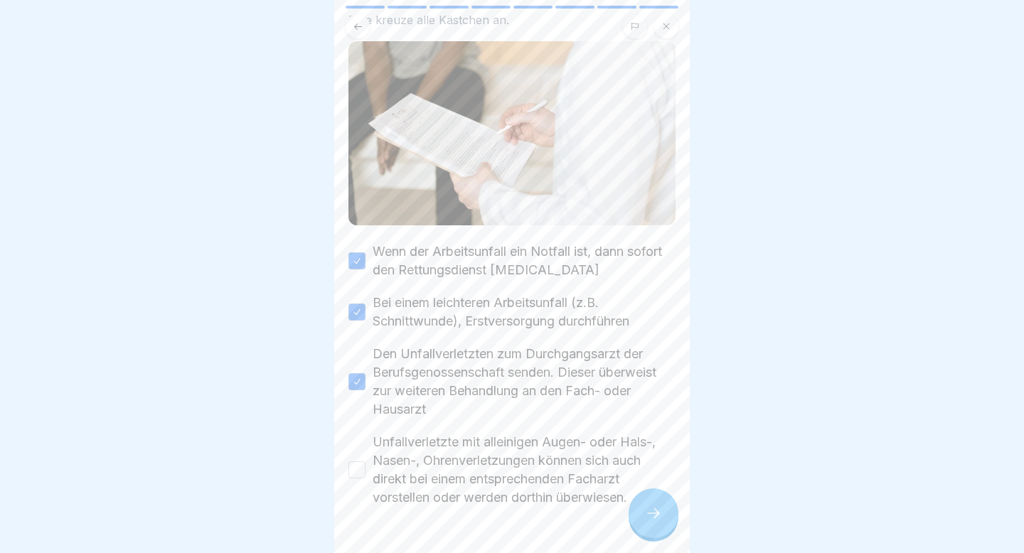
scroll to position [146, 0]
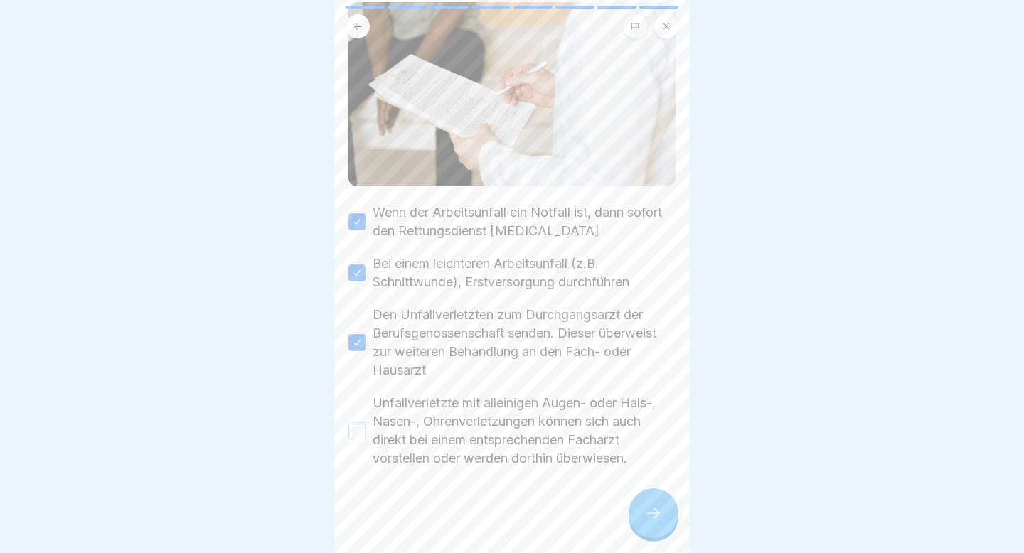
click at [359, 276] on button "Unfallverletzte mit alleinigen Augen- oder Hals-, Nasen-, Ohrenverletzungen kön…" at bounding box center [356, 430] width 17 height 17
click at [645, 276] on icon at bounding box center [653, 513] width 17 height 17
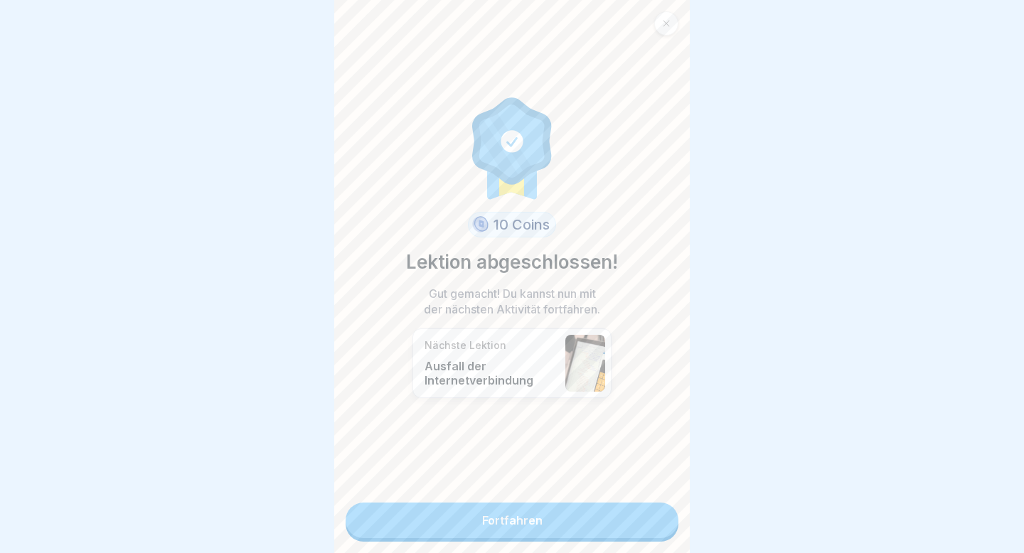
click at [530, 276] on link "Fortfahren" at bounding box center [511, 521] width 333 height 36
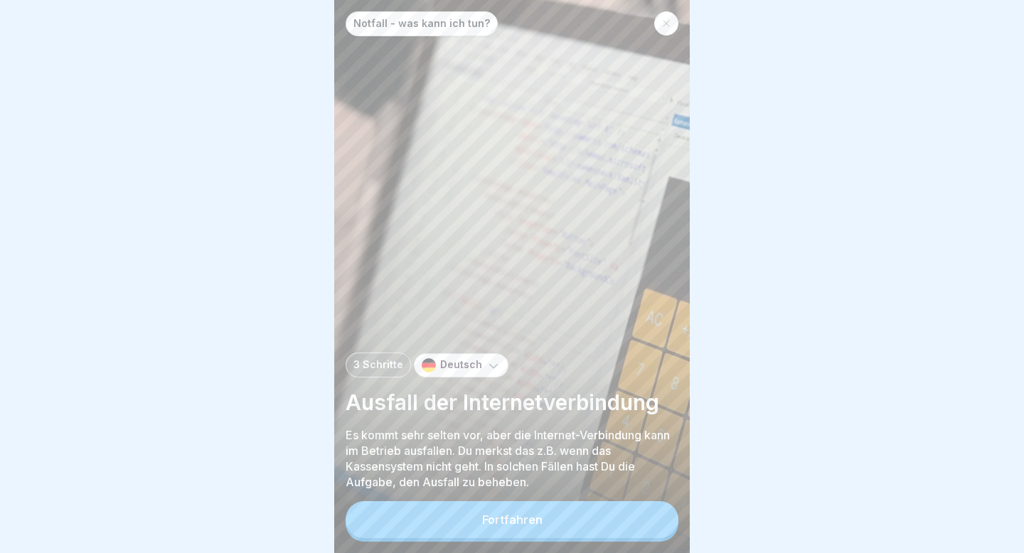
click at [530, 276] on div "Fortfahren" at bounding box center [512, 519] width 60 height 13
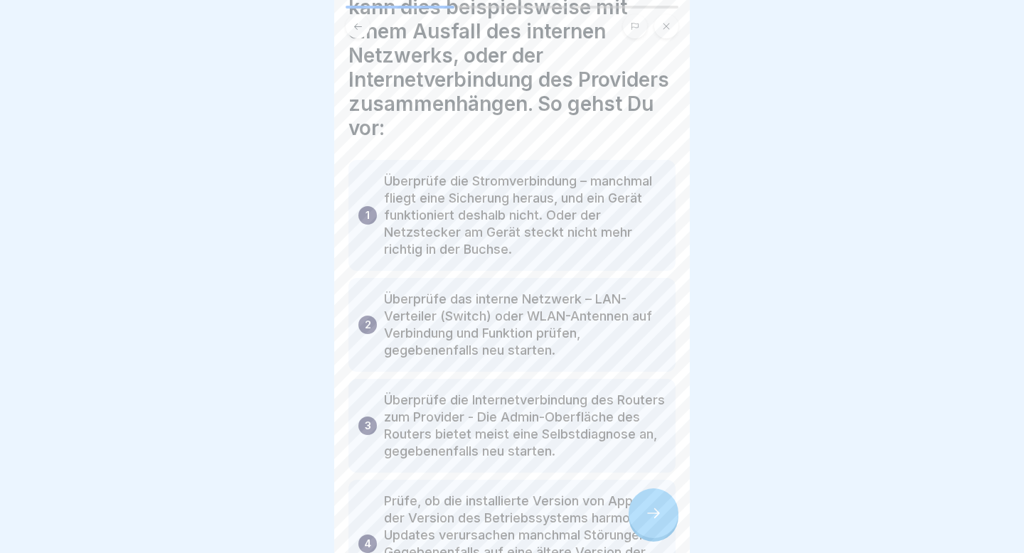
scroll to position [309, 0]
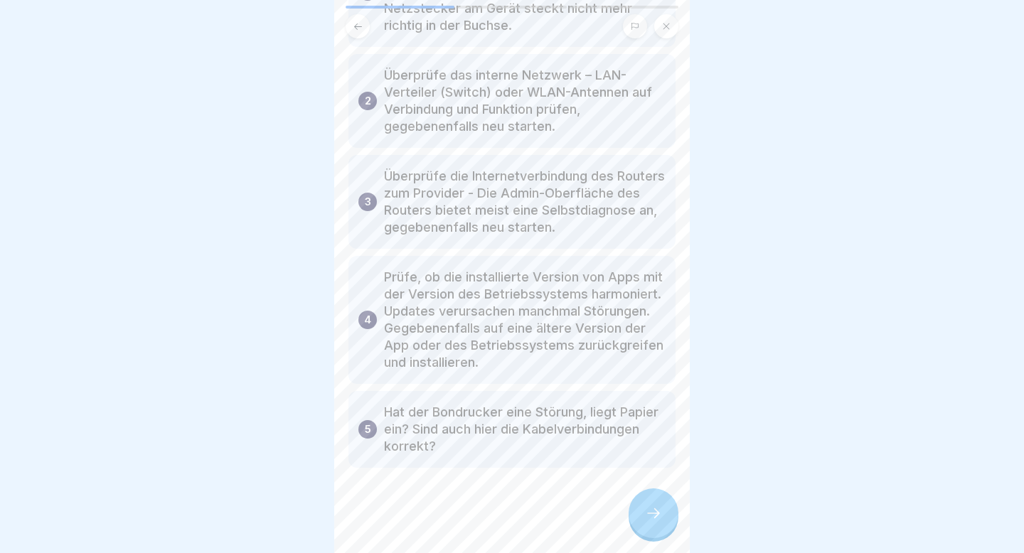
click at [647, 276] on icon at bounding box center [653, 513] width 17 height 17
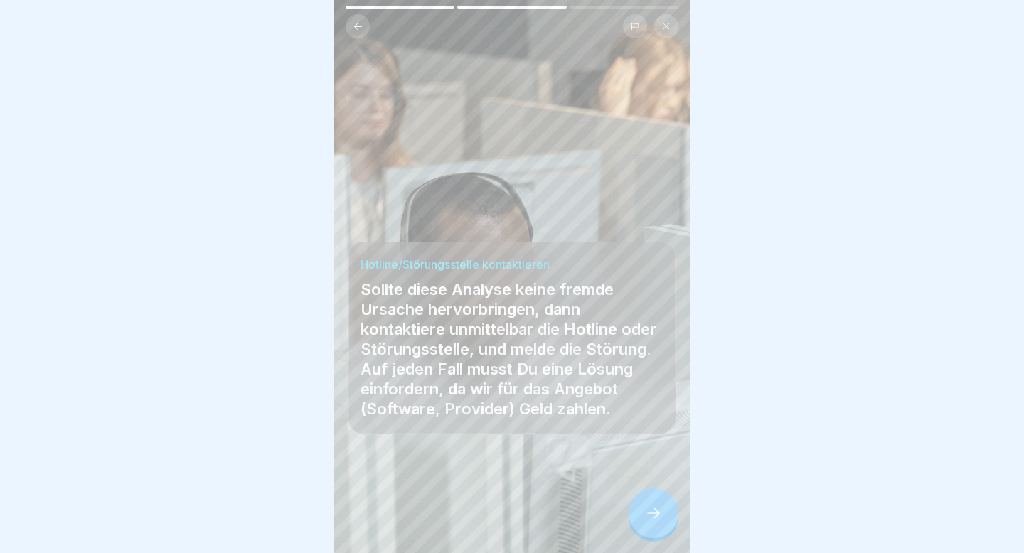
click at [647, 276] on icon at bounding box center [653, 513] width 17 height 17
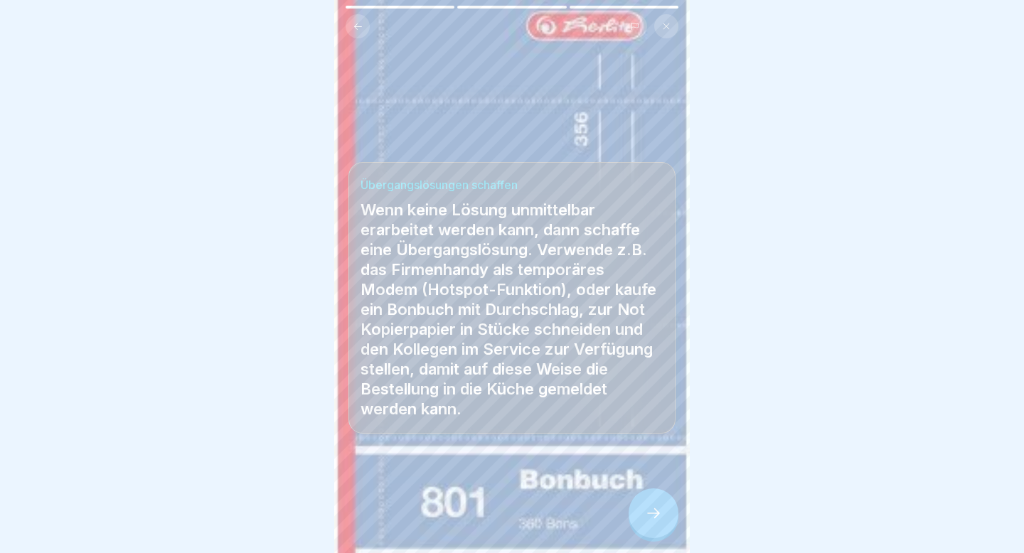
click at [647, 276] on icon at bounding box center [653, 513] width 17 height 17
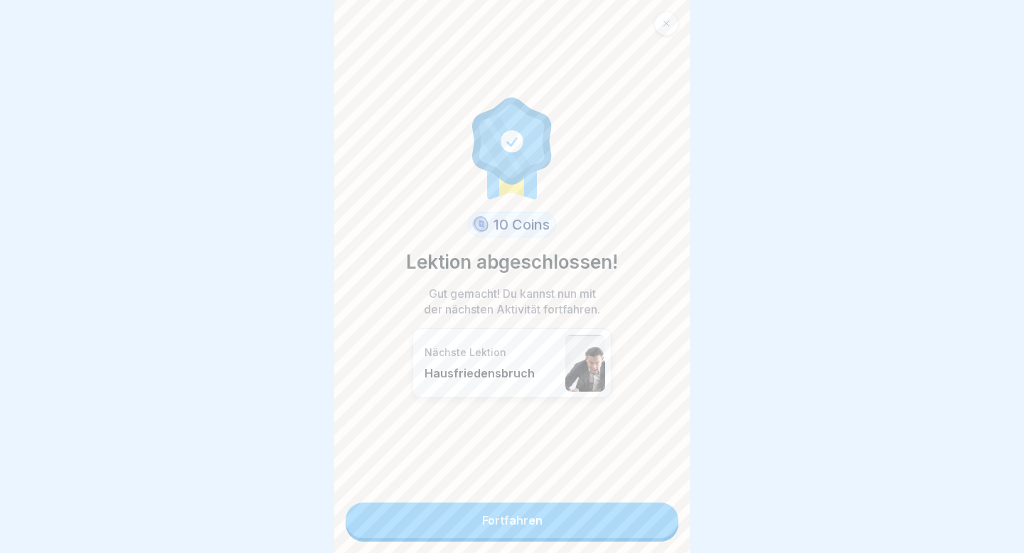
click at [473, 276] on link "Fortfahren" at bounding box center [511, 521] width 333 height 36
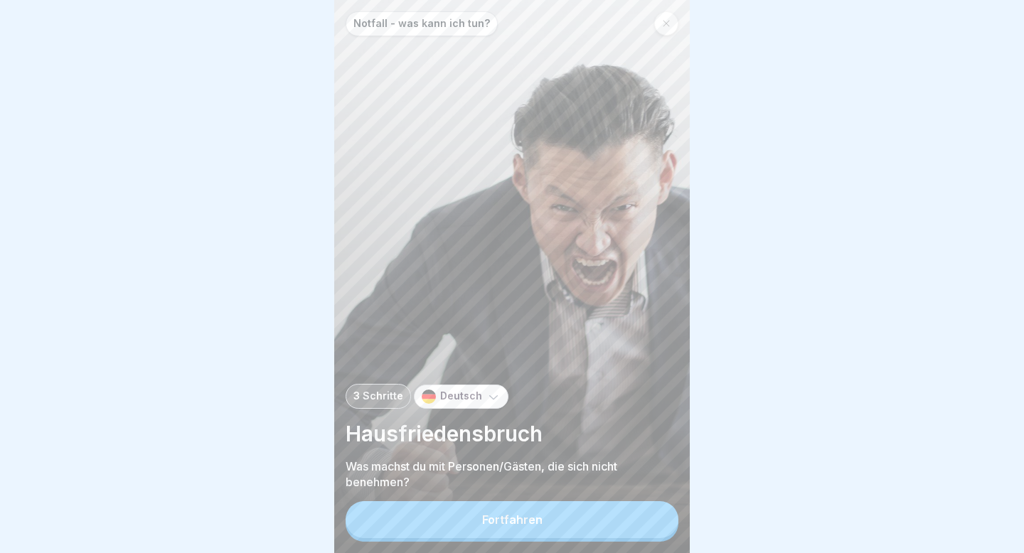
click at [492, 276] on div "Fortfahren" at bounding box center [512, 519] width 60 height 13
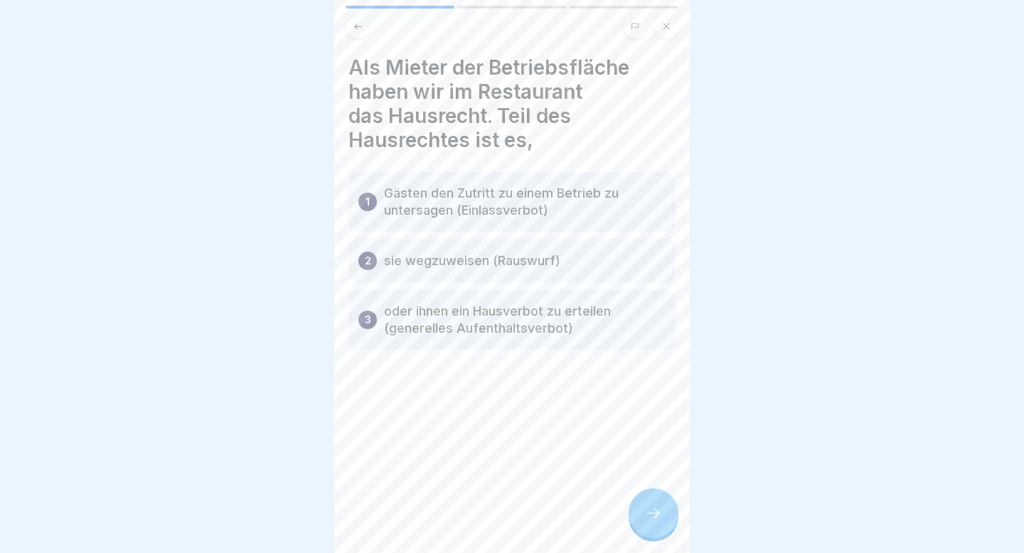
click at [651, 276] on icon at bounding box center [653, 513] width 17 height 17
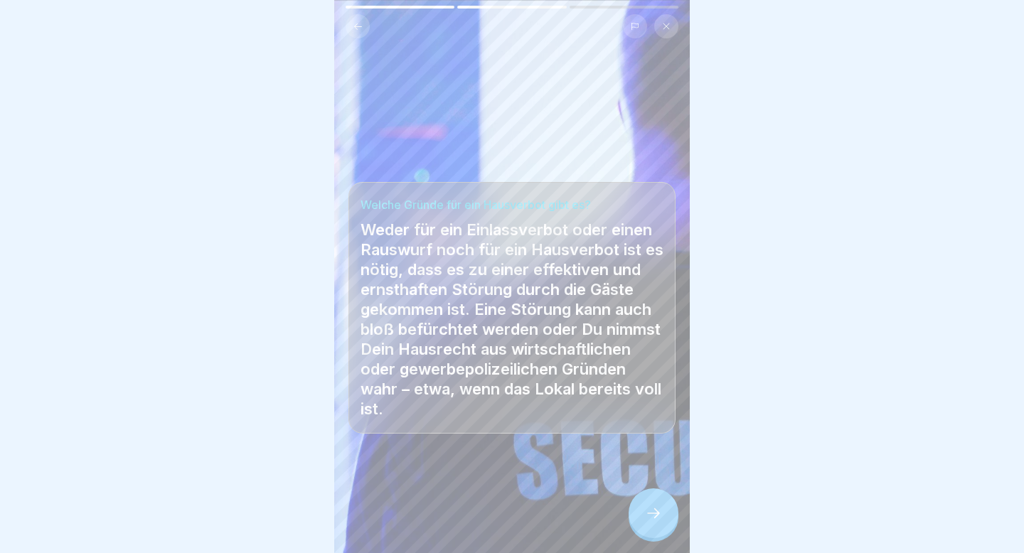
click at [651, 276] on icon at bounding box center [653, 513] width 17 height 17
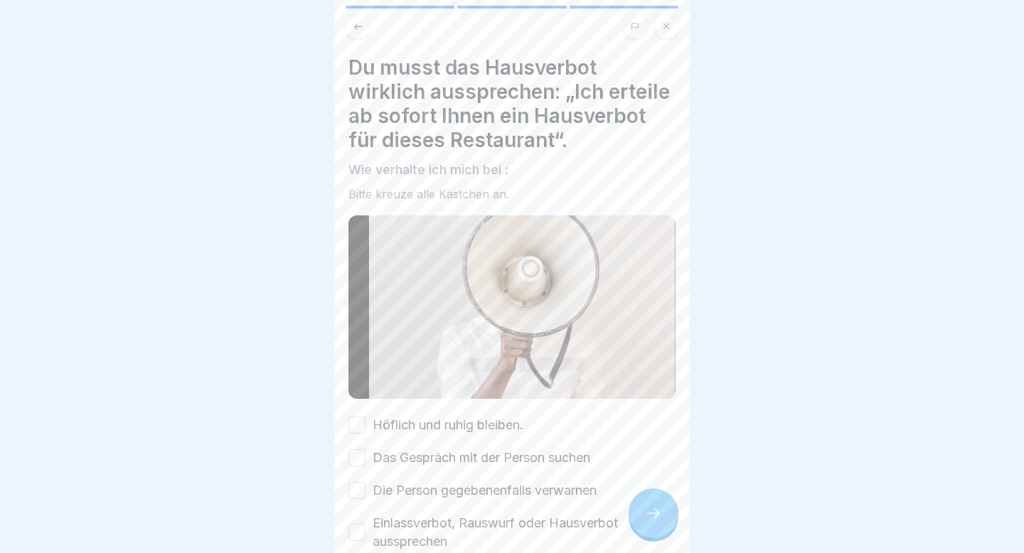
click at [651, 276] on icon at bounding box center [653, 513] width 17 height 17
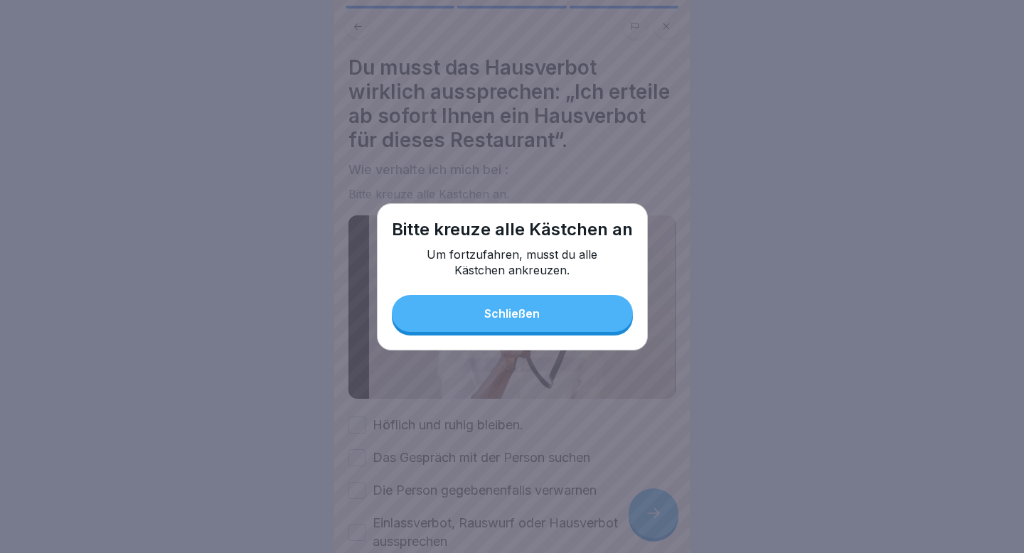
click at [495, 276] on button "Schließen" at bounding box center [512, 313] width 241 height 37
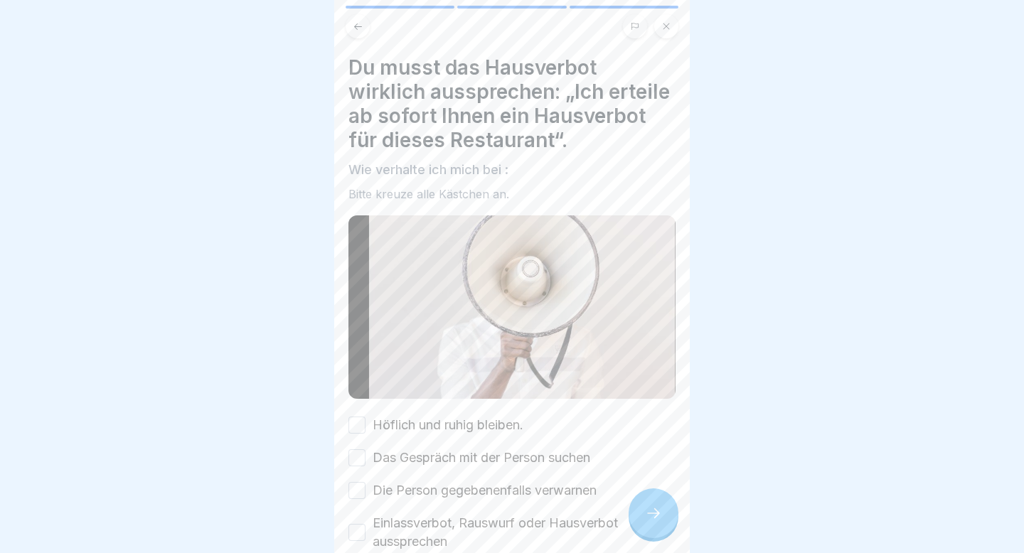
click at [359, 276] on button "Höflich und ruhig bleiben." at bounding box center [356, 425] width 17 height 17
click at [355, 276] on button "Das Gespräch mit der Person suchen" at bounding box center [356, 457] width 17 height 17
click at [362, 276] on button "Die Person gegebenenfalls verwarnen" at bounding box center [356, 490] width 17 height 17
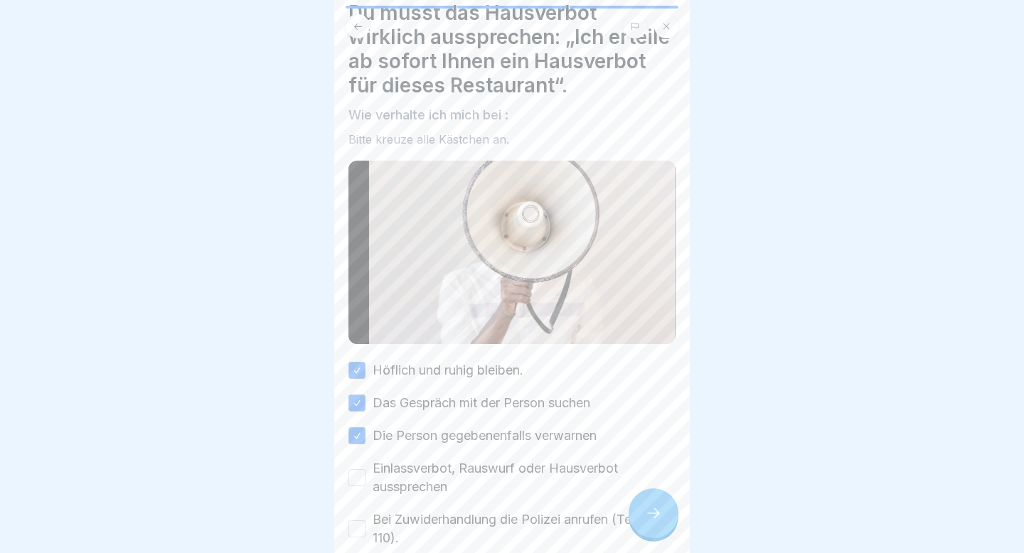
scroll to position [56, 0]
click at [354, 276] on button "Einlassverbot, Rauswurf oder Hausverbot aussprechen" at bounding box center [356, 476] width 17 height 17
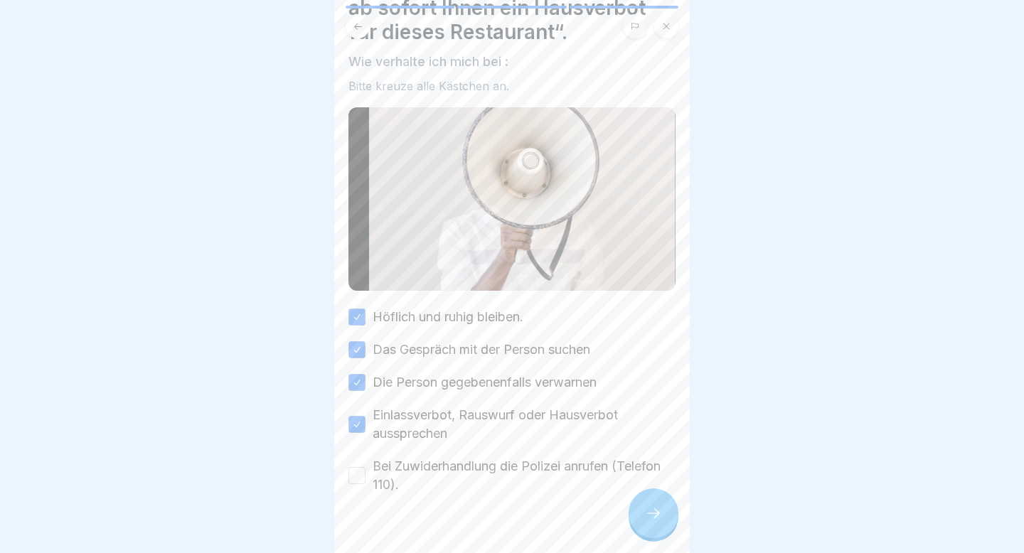
scroll to position [116, 0]
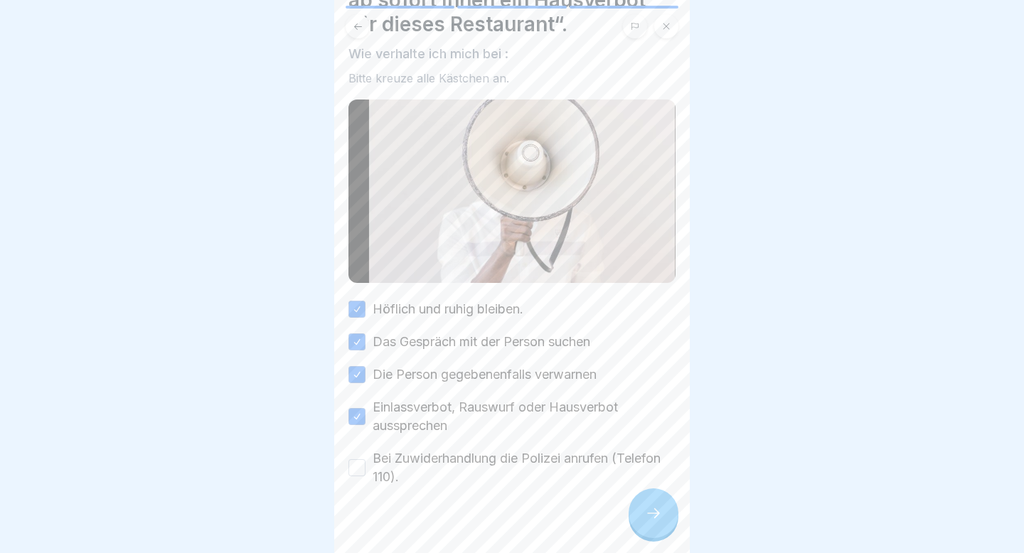
click at [358, 276] on button "Bei Zuwiderhandlung die Polizei anrufen (Telefon 110)." at bounding box center [356, 467] width 17 height 17
click at [655, 276] on icon at bounding box center [653, 513] width 17 height 17
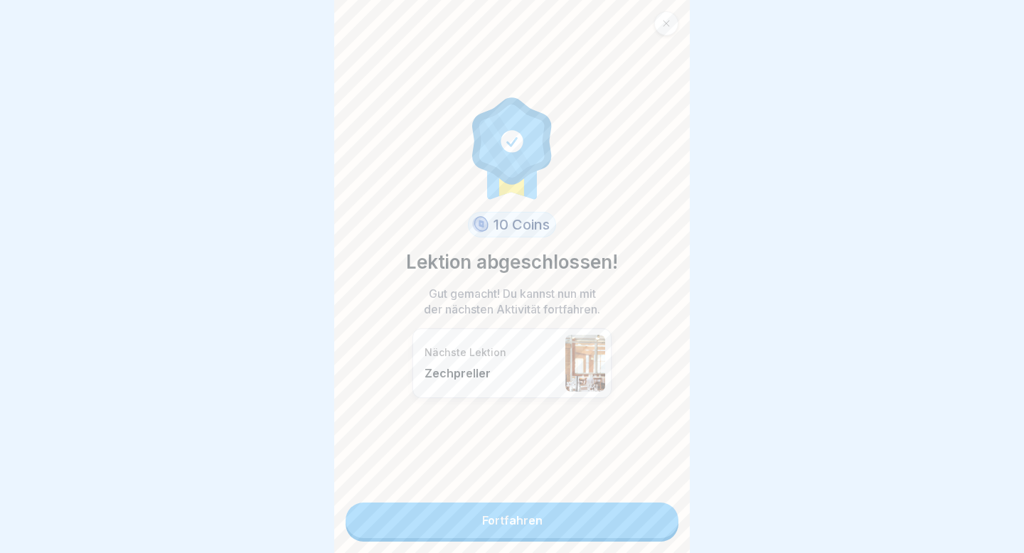
click at [530, 276] on link "Fortfahren" at bounding box center [511, 521] width 333 height 36
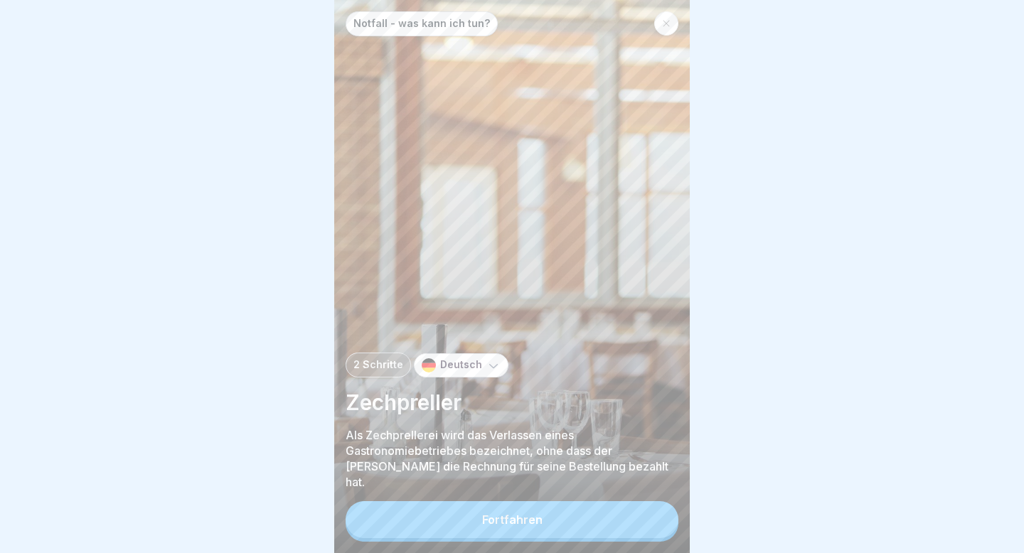
click at [438, 276] on button "Fortfahren" at bounding box center [511, 519] width 333 height 37
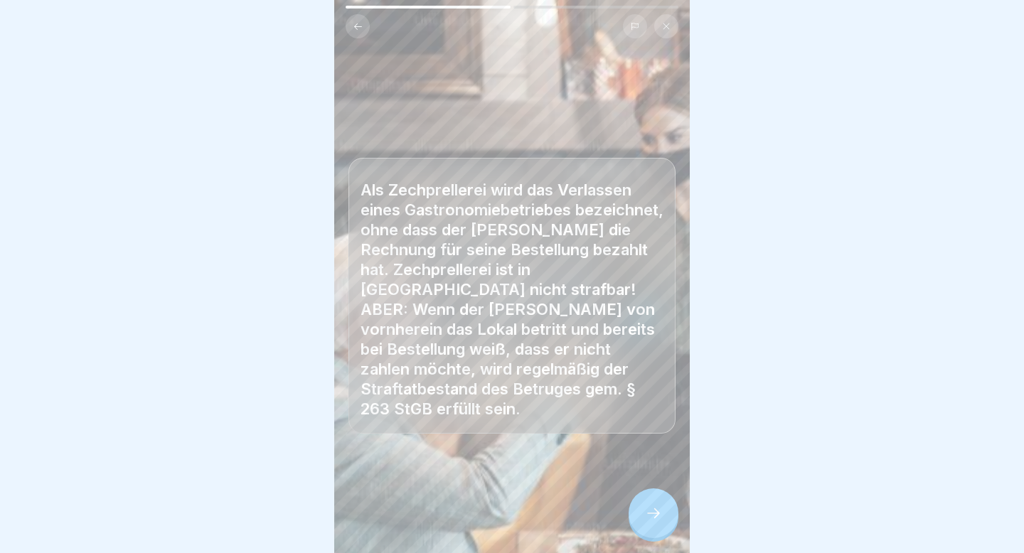
click at [663, 276] on div at bounding box center [653, 513] width 50 height 50
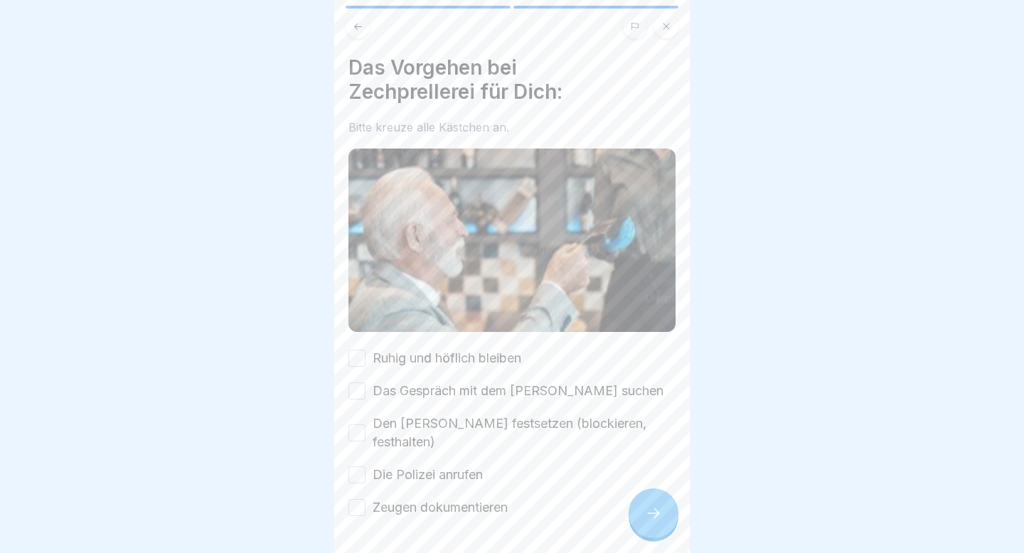
click at [437, 276] on label "Ruhig und höflich bleiben" at bounding box center [446, 358] width 149 height 18
click at [365, 276] on button "Ruhig und höflich bleiben" at bounding box center [356, 358] width 17 height 17
click at [423, 276] on label "Das Gespräch mit dem [PERSON_NAME] suchen" at bounding box center [517, 391] width 291 height 18
click at [365, 276] on button "Das Gespräch mit dem [PERSON_NAME] suchen" at bounding box center [356, 390] width 17 height 17
click at [390, 276] on label "Den [PERSON_NAME] festsetzen (blockieren, festhalten)" at bounding box center [523, 432] width 303 height 37
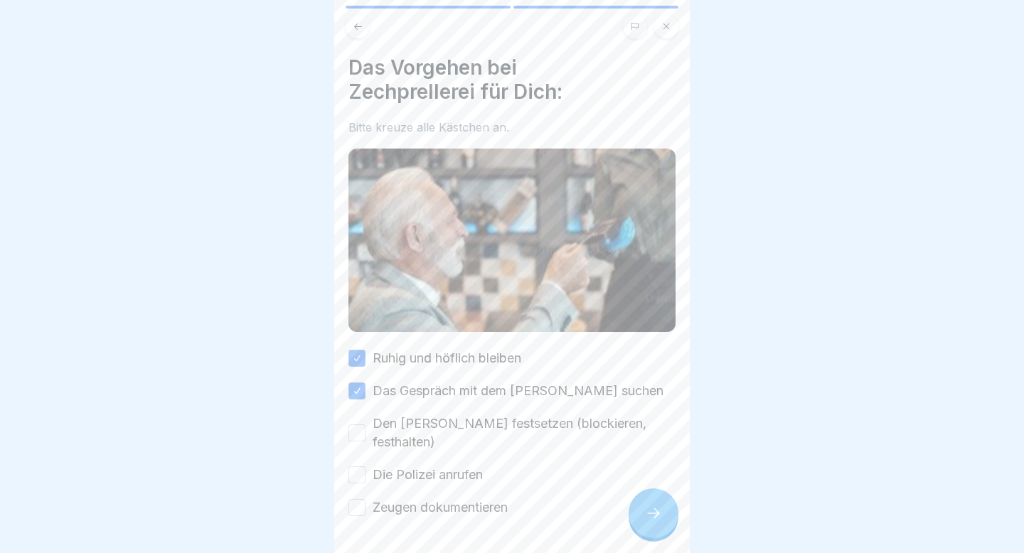
click at [365, 276] on button "Den [PERSON_NAME] festsetzen (blockieren, festhalten)" at bounding box center [356, 432] width 17 height 17
click at [396, 276] on label "Die Polizei anrufen" at bounding box center [427, 475] width 110 height 18
click at [365, 276] on button "Die Polizei anrufen" at bounding box center [356, 474] width 17 height 17
click at [391, 276] on label "Zeugen dokumentieren" at bounding box center [439, 507] width 135 height 18
click at [365, 276] on button "Zeugen dokumentieren" at bounding box center [356, 507] width 17 height 17
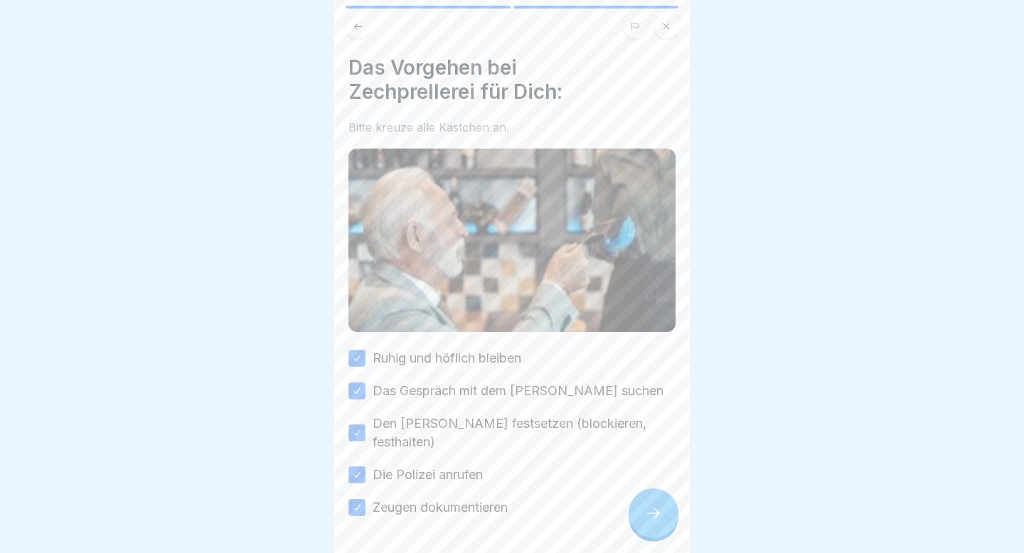
click at [658, 276] on div at bounding box center [653, 513] width 50 height 50
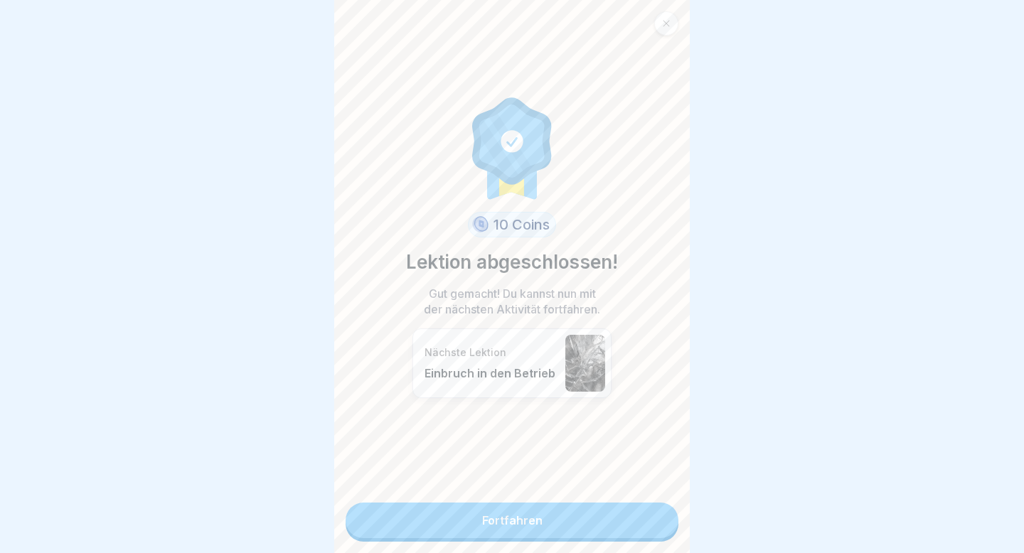
click at [596, 276] on link "Fortfahren" at bounding box center [511, 521] width 333 height 36
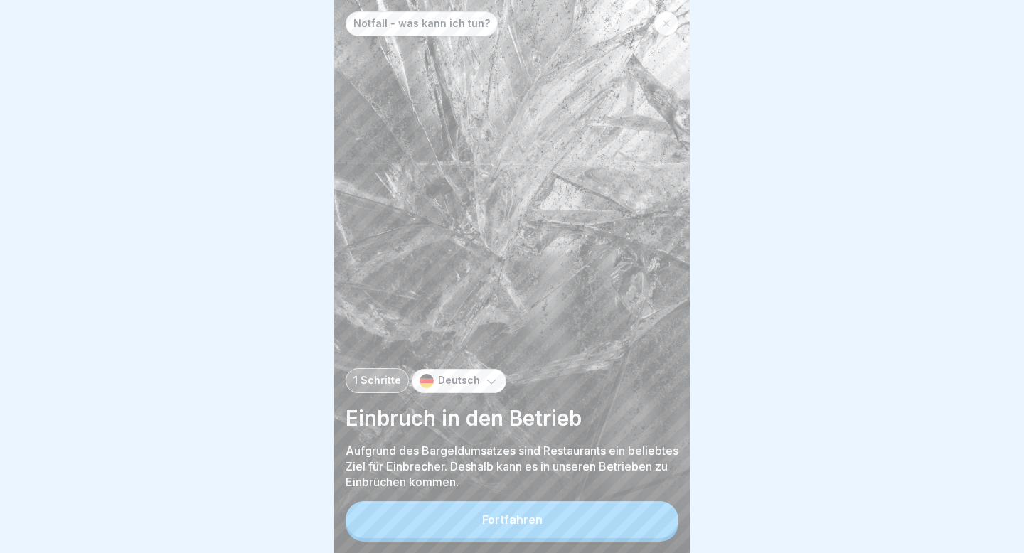
click at [596, 276] on button "Fortfahren" at bounding box center [511, 519] width 333 height 37
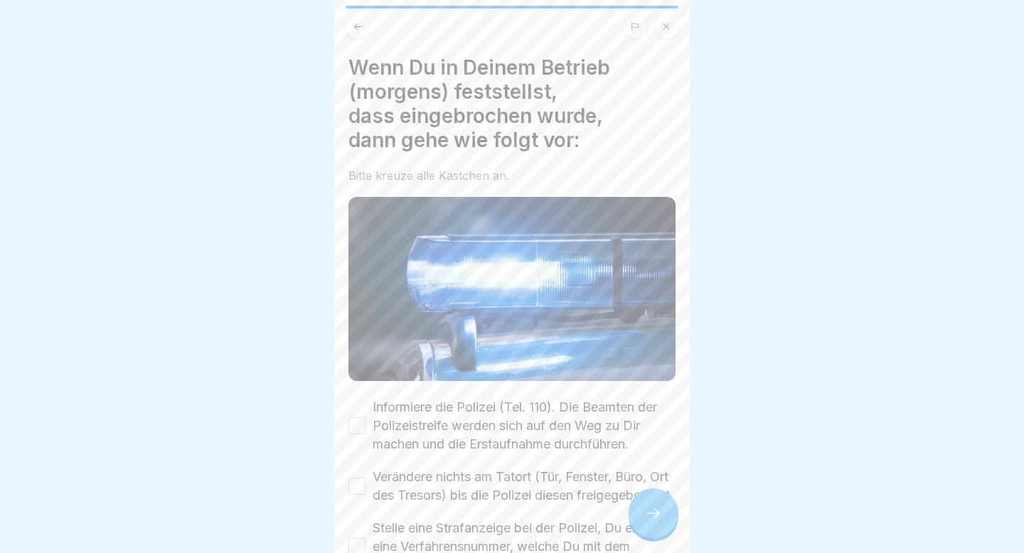
click at [360, 276] on button "Informiere die Polizei (Tel. 110). Die Beamten der Polizeistreife werden sich a…" at bounding box center [356, 425] width 17 height 17
click at [357, 276] on button "Verändere nichts am Tatort (Tür, Fenster, Büro, Ort des Tresors) bis die Polize…" at bounding box center [356, 486] width 17 height 17
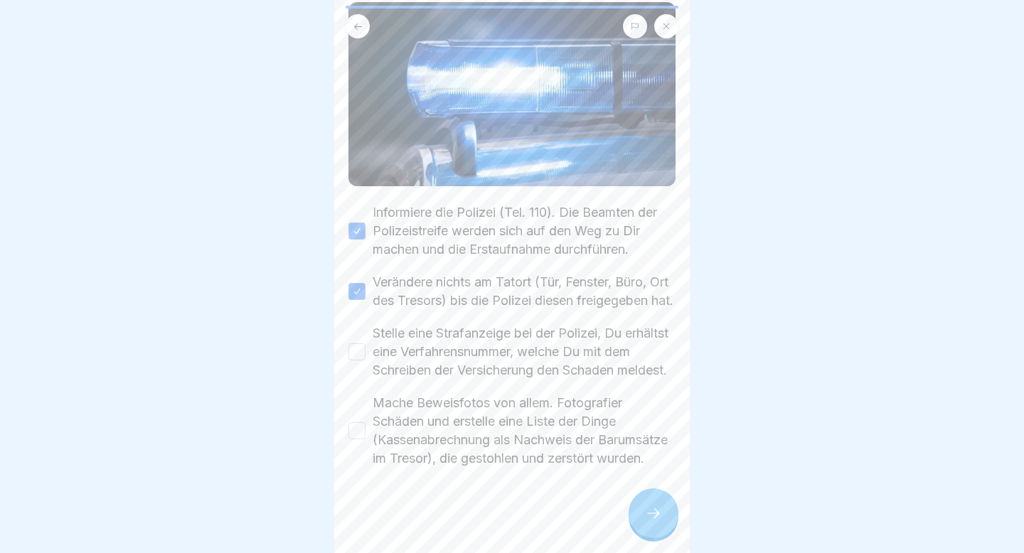
scroll to position [250, 0]
click at [357, 276] on button "Stelle eine Strafanzeige bei der Polizei, Du erhältst eine Verfahrensnummer, we…" at bounding box center [356, 351] width 17 height 17
click at [358, 276] on button "Mache Beweisfotos von allem. Fotografier Schäden und erstelle eine Liste der Di…" at bounding box center [356, 430] width 17 height 17
click at [651, 276] on icon at bounding box center [653, 513] width 17 height 17
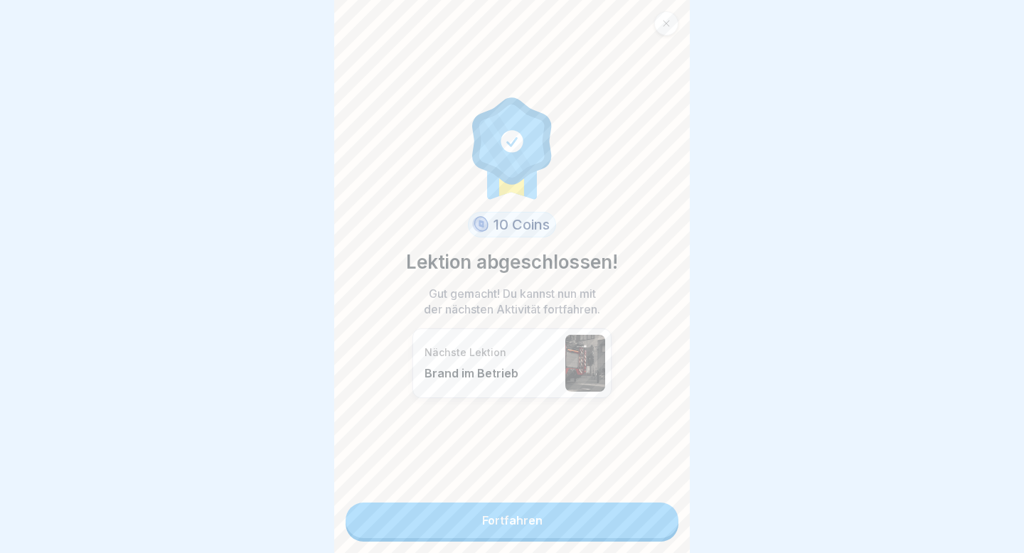
click at [485, 276] on link "Fortfahren" at bounding box center [511, 521] width 333 height 36
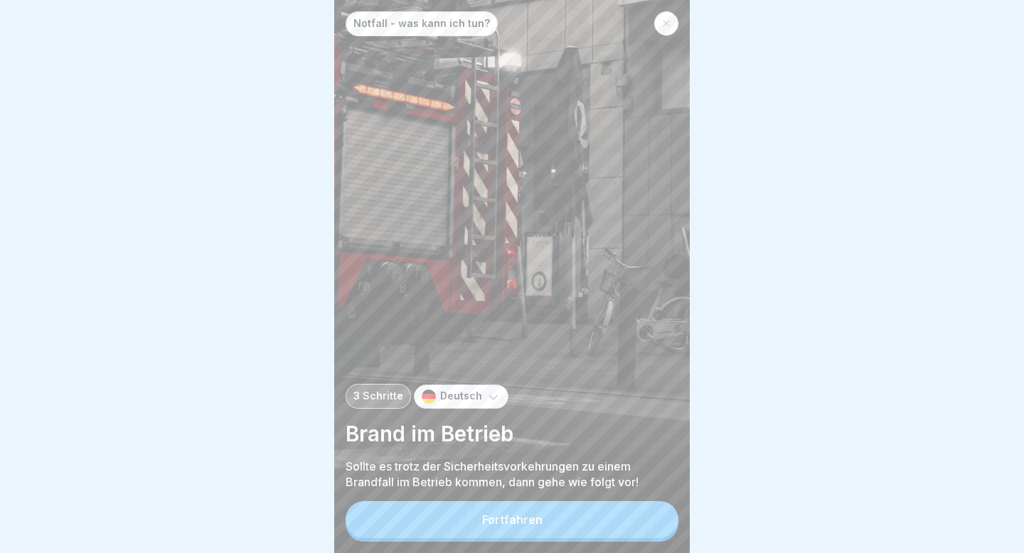
click at [472, 276] on button "Fortfahren" at bounding box center [511, 519] width 333 height 37
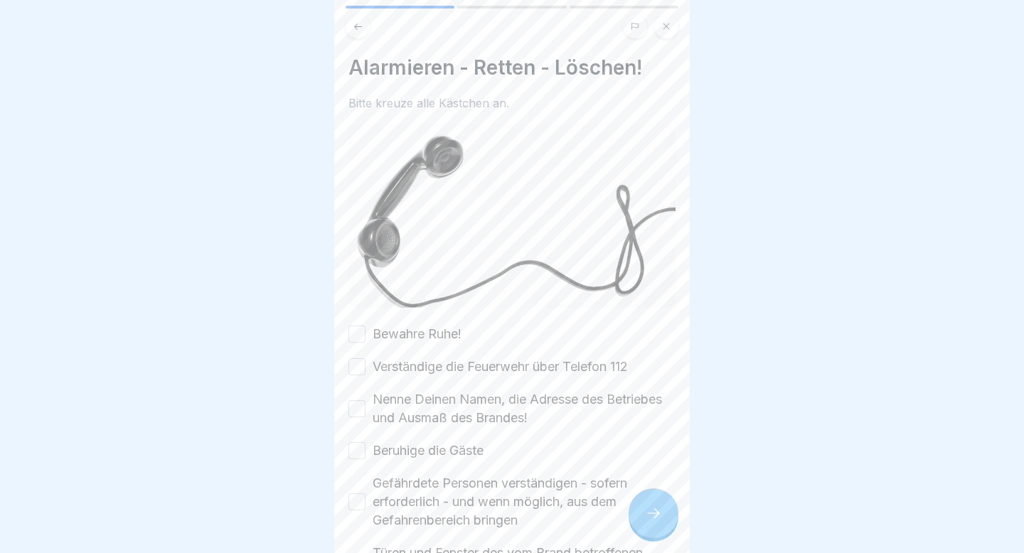
click at [364, 276] on button "Bewahre Ruhe!" at bounding box center [356, 334] width 17 height 17
click at [356, 276] on button "Verständige die Feuerwehr über Telefon 112" at bounding box center [356, 366] width 17 height 17
click at [352, 276] on button "Nenne Deinen Namen, die Adresse des Betriebes und Ausmaß des Brandes!" at bounding box center [356, 408] width 17 height 17
click at [351, 276] on button "Beruhige die Gäste" at bounding box center [356, 450] width 17 height 17
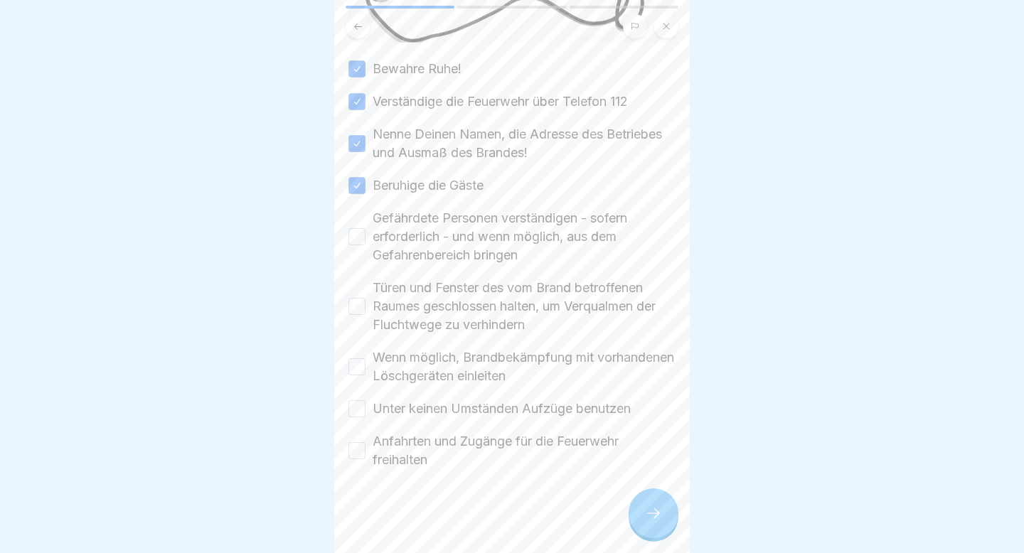
scroll to position [267, 0]
click at [360, 233] on button "Gefährdete Personen verständigen - sofern erforderlich - und wenn möglich, aus …" at bounding box center [356, 235] width 17 height 17
click at [360, 276] on button "Türen und Fenster des vom Brand betroffenen Raumes geschlossen halten, um Verqu…" at bounding box center [356, 304] width 17 height 17
click at [360, 276] on button "Wenn möglich, Brandbekämpfung mit vorhandenen Löschgeräten einleiten" at bounding box center [356, 365] width 17 height 17
click at [354, 276] on button "Unter keinen Umständen Aufzüge benutzen" at bounding box center [356, 407] width 17 height 17
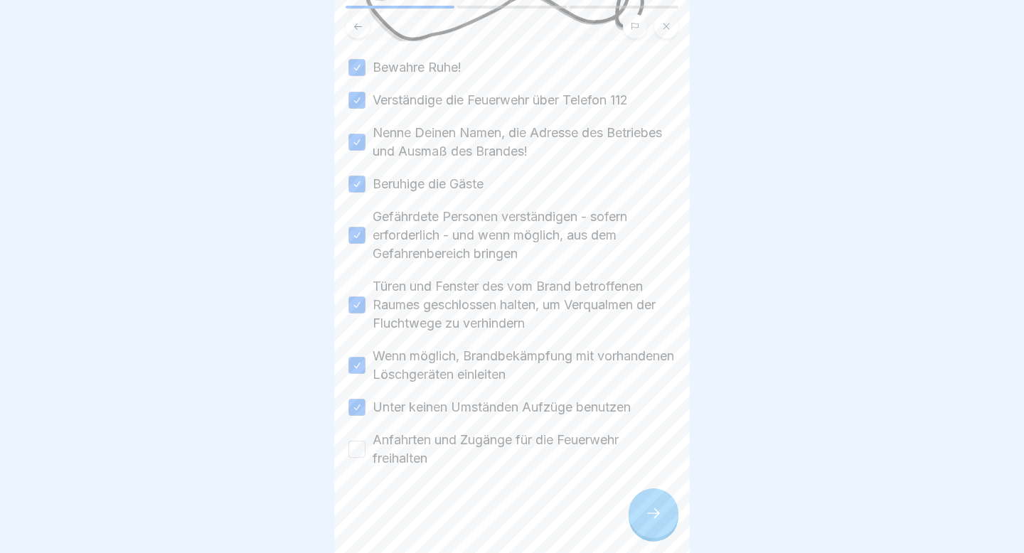
click at [355, 276] on button "Anfahrten und Zugänge für die Feuerwehr freihalten" at bounding box center [356, 449] width 17 height 17
click at [658, 276] on div at bounding box center [653, 513] width 50 height 50
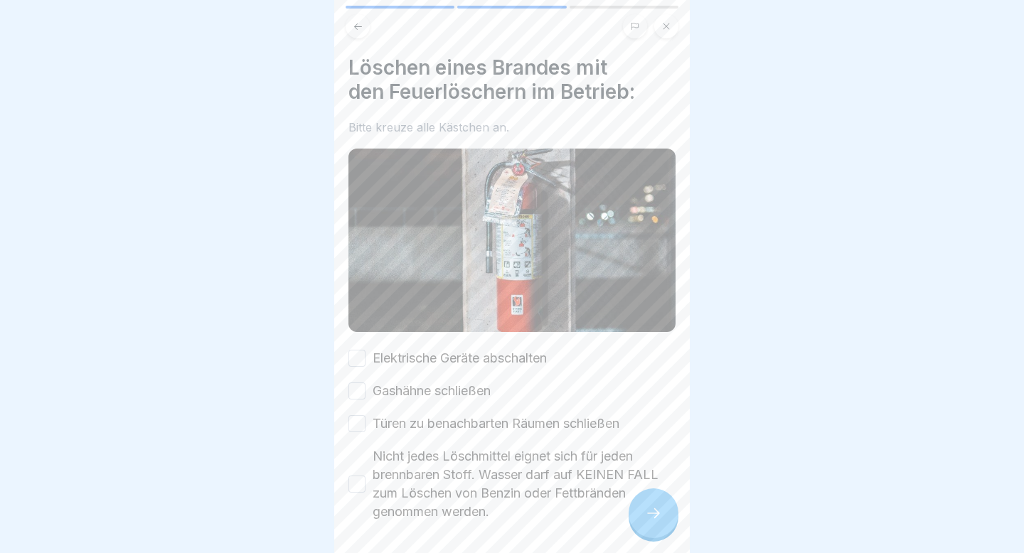
click at [385, 276] on label "Elektrische Geräte abschalten" at bounding box center [459, 358] width 174 height 18
click at [365, 276] on button "Elektrische Geräte abschalten" at bounding box center [356, 358] width 17 height 17
click at [361, 276] on button "Gashähne schließen" at bounding box center [356, 390] width 17 height 17
click at [356, 276] on button "Türen zu benachbarten Räumen schließen" at bounding box center [356, 423] width 17 height 17
click at [355, 276] on button "Nicht jedes Löschmittel eignet sich für jeden brennbaren Stoff. Wasser darf auf…" at bounding box center [356, 484] width 17 height 17
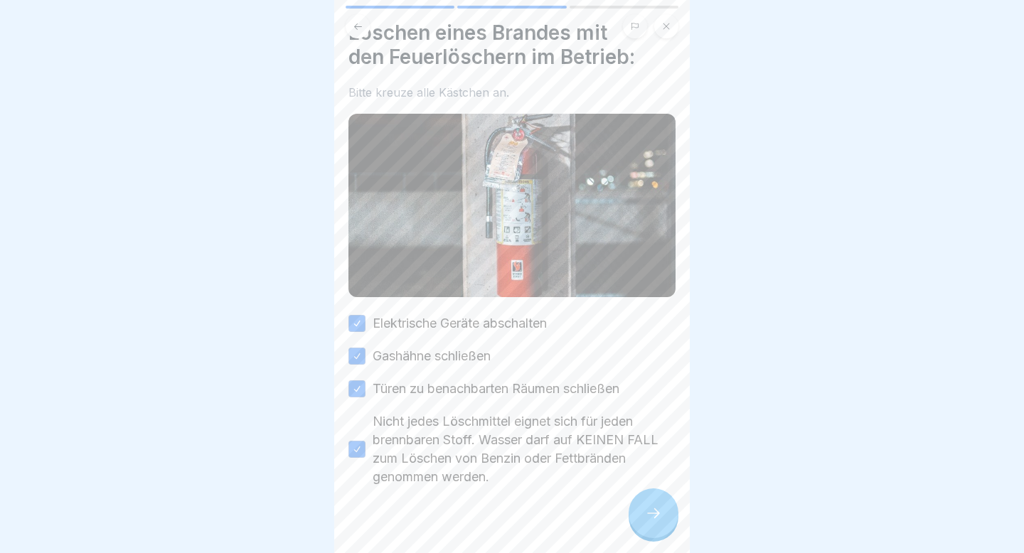
scroll to position [53, 0]
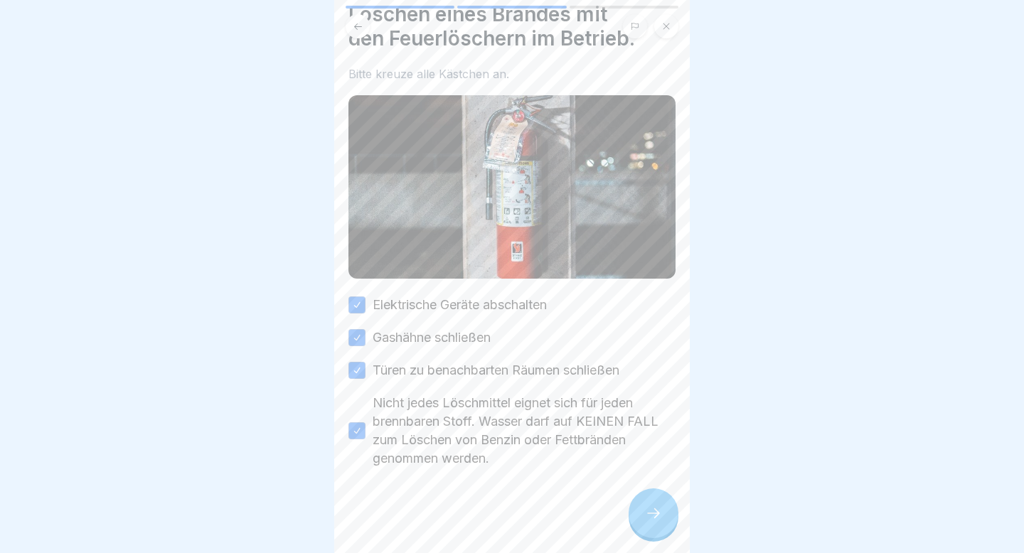
click at [648, 276] on icon at bounding box center [653, 513] width 17 height 17
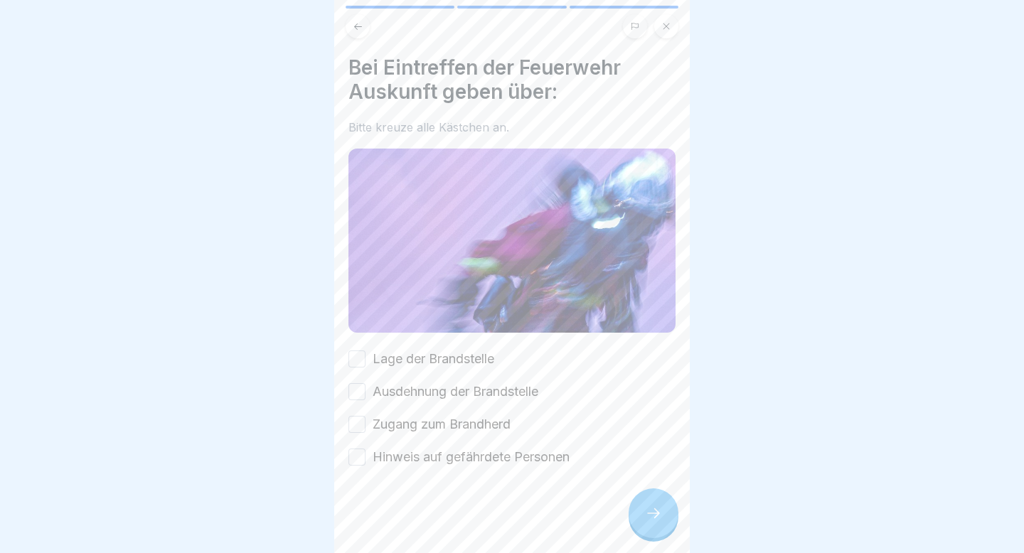
click at [355, 276] on button "Lage der Brandstelle" at bounding box center [356, 358] width 17 height 17
click at [357, 276] on button "Ausdehnung der Brandstelle" at bounding box center [356, 391] width 17 height 17
click at [357, 276] on button "Zugang zum Brandherd" at bounding box center [356, 424] width 17 height 17
click at [355, 276] on button "Hinweis auf gefährdete Personen" at bounding box center [356, 457] width 17 height 17
click at [663, 276] on div at bounding box center [653, 513] width 50 height 50
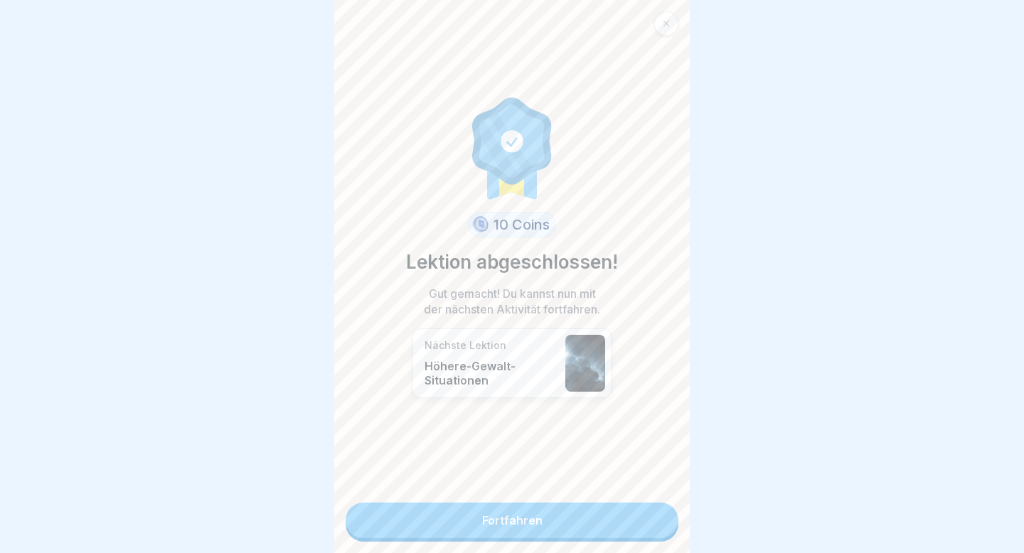
click at [567, 276] on link "Fortfahren" at bounding box center [511, 521] width 333 height 36
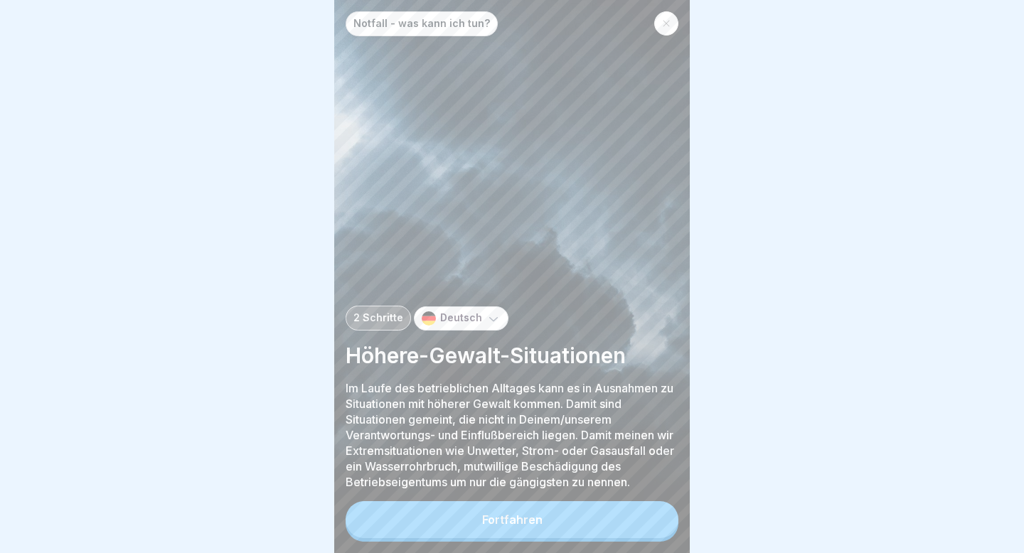
click at [567, 276] on button "Fortfahren" at bounding box center [511, 519] width 333 height 37
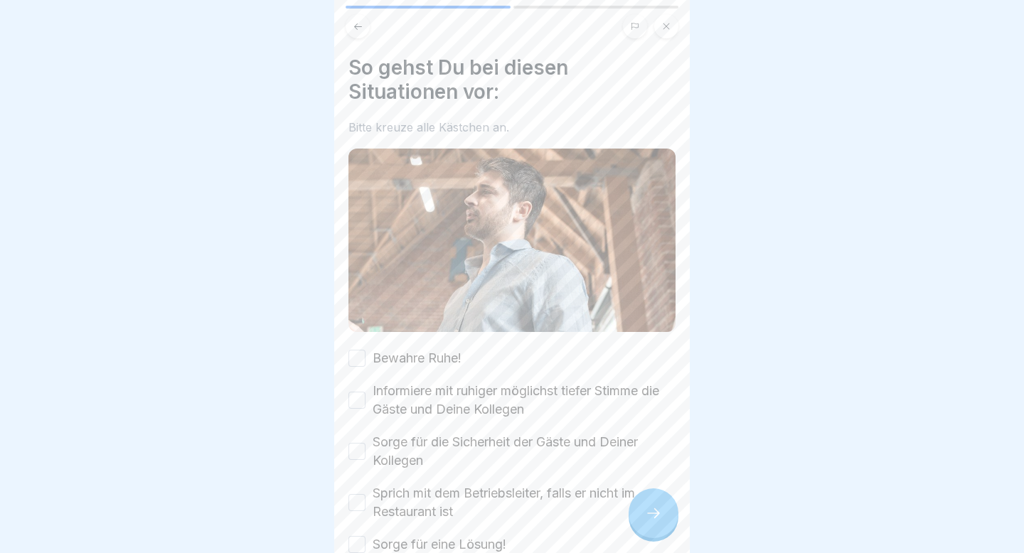
click at [420, 276] on label "Bewahre Ruhe!" at bounding box center [416, 358] width 89 height 18
click at [365, 276] on button "Bewahre Ruhe!" at bounding box center [356, 358] width 17 height 17
click at [377, 276] on label "Informiere mit ruhiger möglichst tiefer Stimme die Gäste und Deine Kollegen" at bounding box center [523, 400] width 303 height 37
click at [365, 276] on button "Informiere mit ruhiger möglichst tiefer Stimme die Gäste und Deine Kollegen" at bounding box center [356, 400] width 17 height 17
click at [360, 276] on button "Sorge für die Sicherheit der Gäste und Deiner Kollegen" at bounding box center [356, 451] width 17 height 17
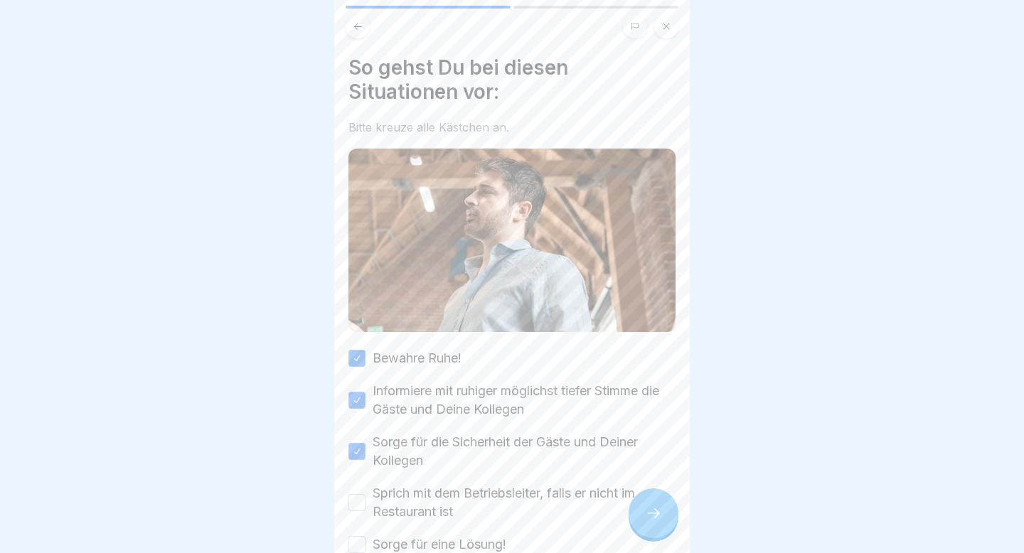
click at [356, 276] on div "Sprich mit dem Betriebsleiter, falls er nicht im Restaurant ist" at bounding box center [511, 502] width 327 height 37
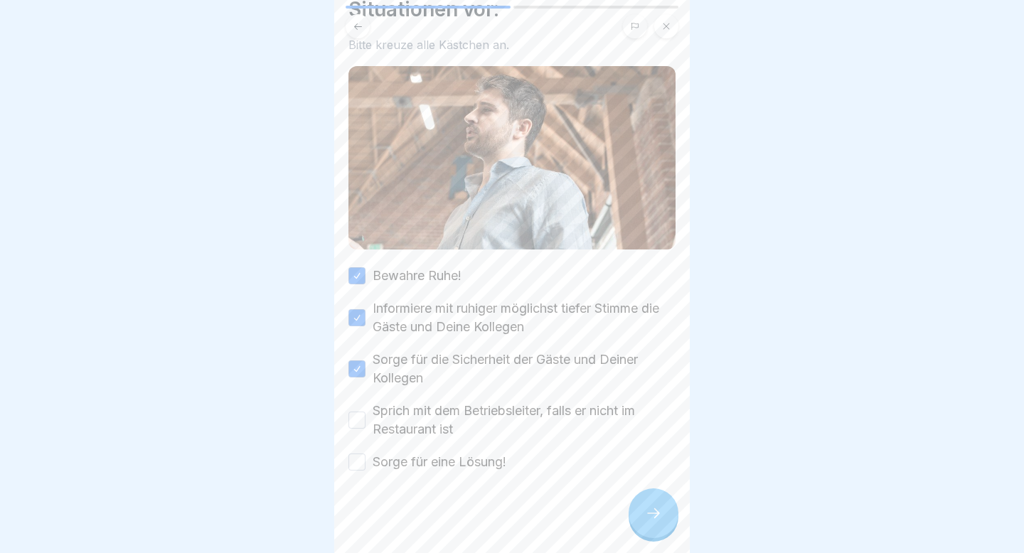
scroll to position [86, 0]
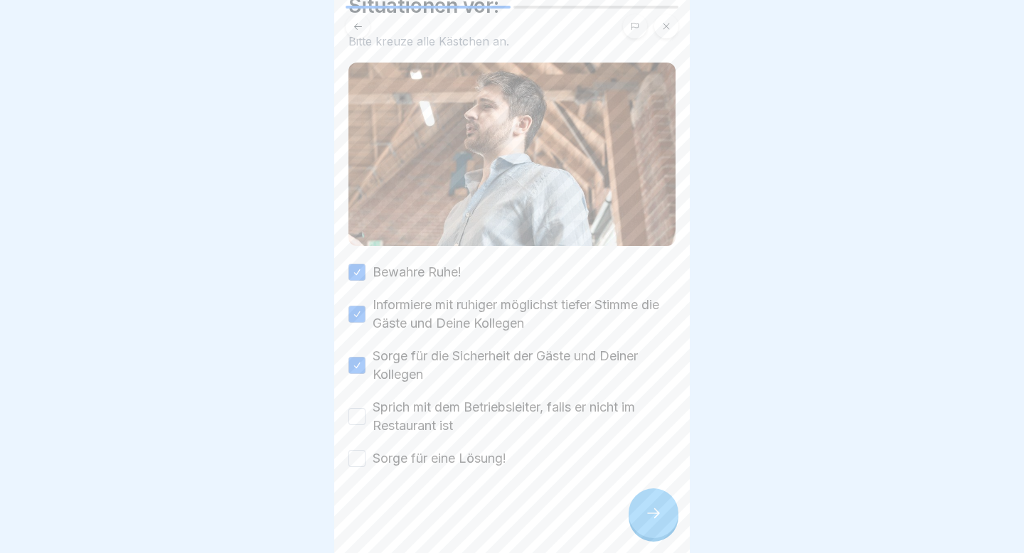
click at [374, 276] on label "Sprich mit dem Betriebsleiter, falls er nicht im Restaurant ist" at bounding box center [523, 416] width 303 height 37
click at [365, 276] on button "Sprich mit dem Betriebsleiter, falls er nicht im Restaurant ist" at bounding box center [356, 416] width 17 height 17
click at [385, 276] on label "Sorge für eine Lösung!" at bounding box center [439, 458] width 134 height 18
click at [365, 276] on button "Sorge für eine Lösung!" at bounding box center [356, 458] width 17 height 17
click at [643, 276] on div at bounding box center [653, 513] width 50 height 50
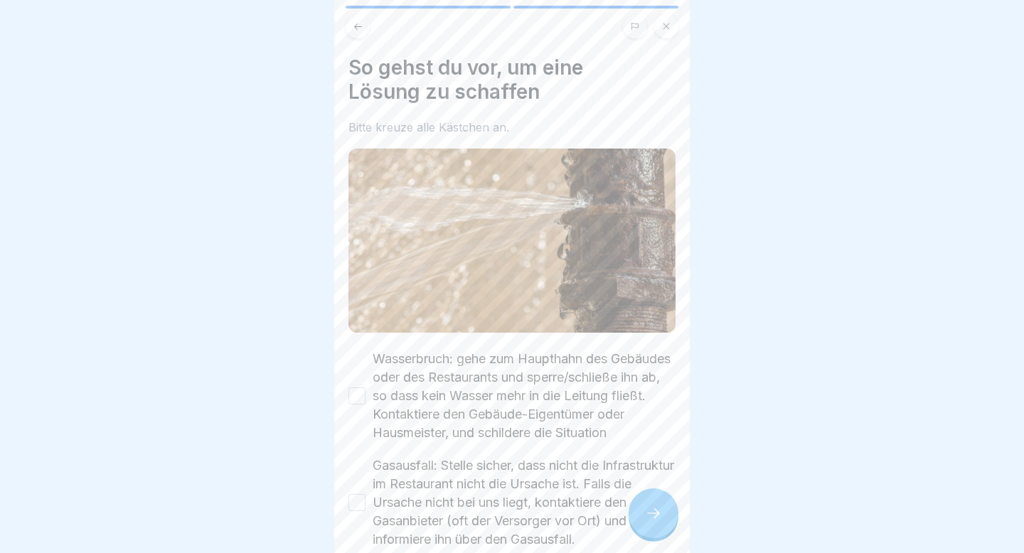
click at [643, 276] on div at bounding box center [653, 513] width 50 height 50
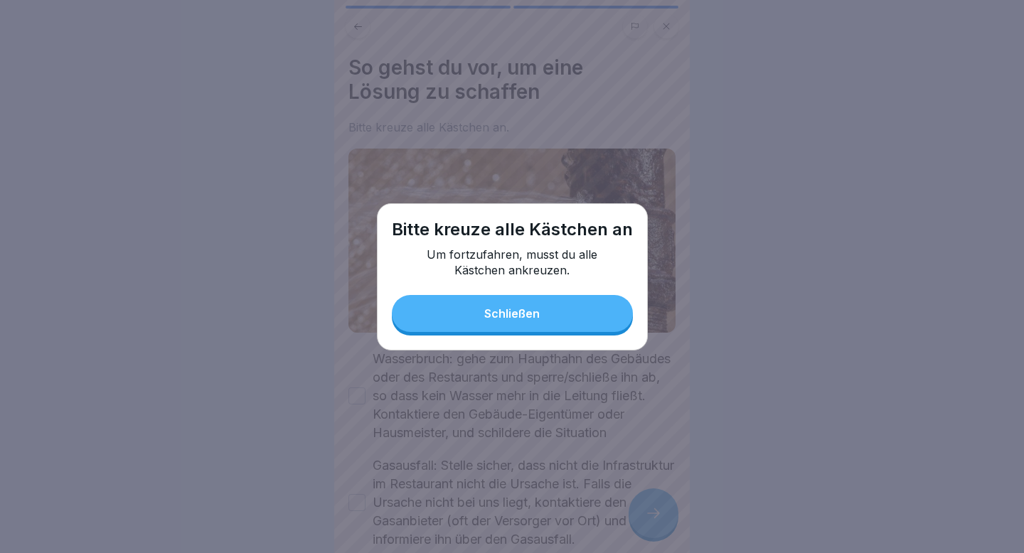
click at [484, 276] on button "Schließen" at bounding box center [512, 313] width 241 height 37
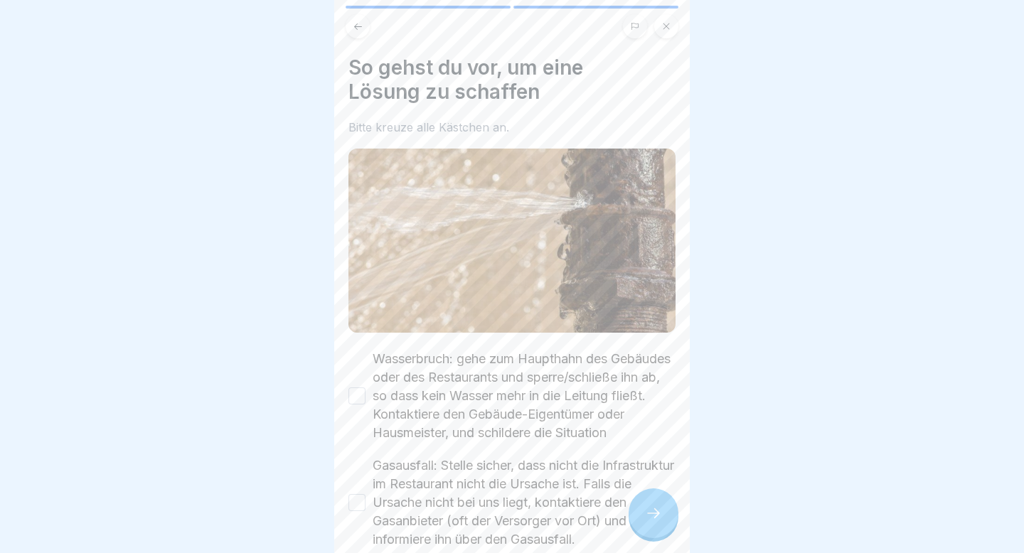
click at [365, 276] on button "Wasserbruch: gehe zum Haupthahn des Gebäudes oder des Restaurants und sperre/sc…" at bounding box center [356, 395] width 17 height 17
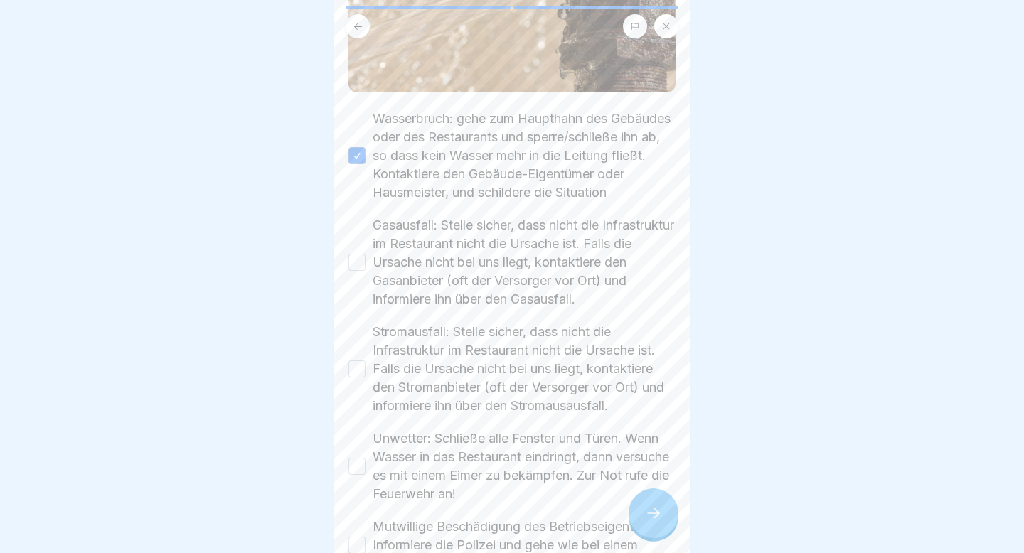
scroll to position [244, 0]
click at [357, 267] on button "Gasausfall: Stelle sicher, dass nicht die Infrastruktur im Restaurant nicht die…" at bounding box center [356, 258] width 17 height 17
click at [356, 276] on button "Stromausfall: Stelle sicher, dass nicht die Infrastruktur im Restaurant nicht d…" at bounding box center [356, 365] width 17 height 17
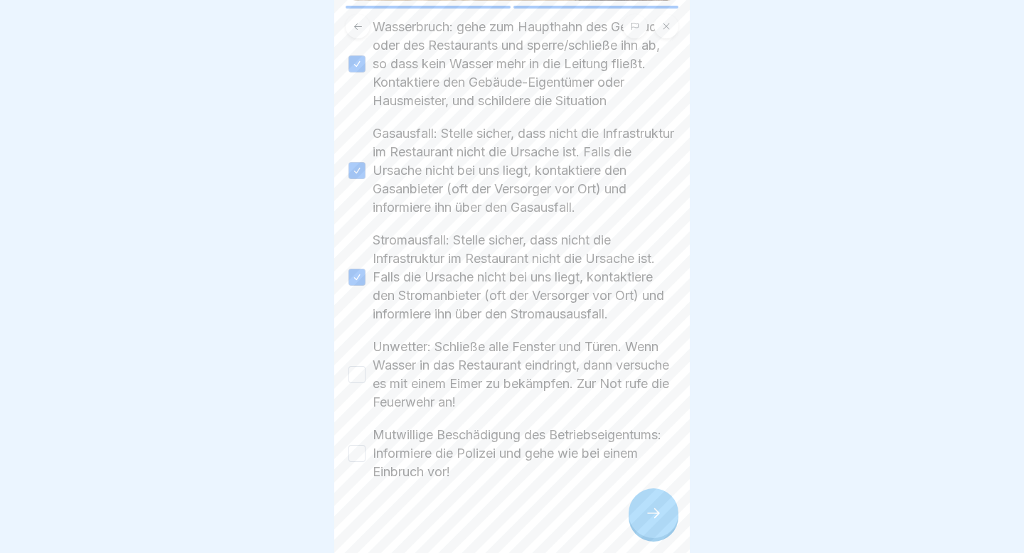
scroll to position [364, 0]
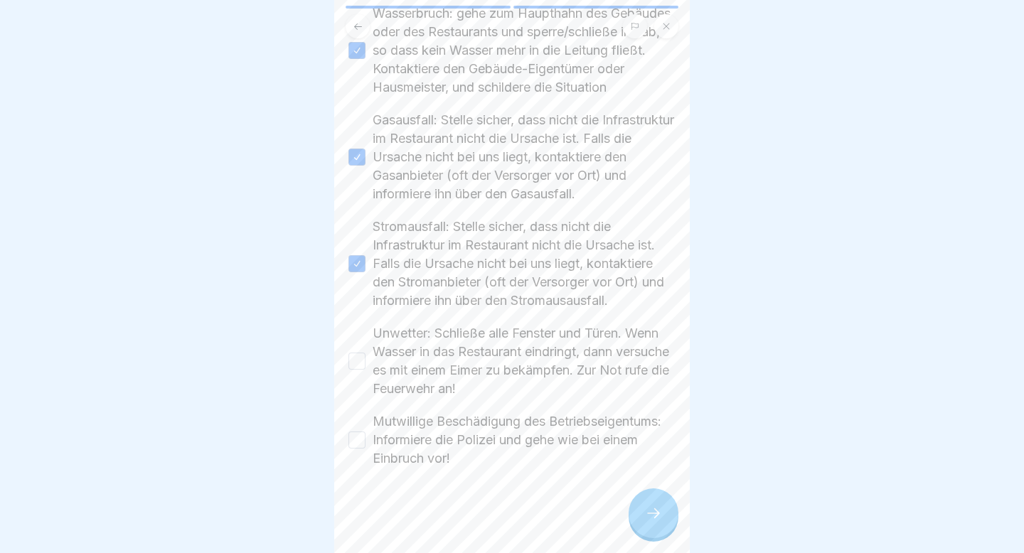
click at [364, 276] on button "Unwetter: Schließe alle Fenster und Türen. Wenn Wasser in das Restaurant eindri…" at bounding box center [356, 361] width 17 height 17
click at [355, 276] on button "Mutwillige Beschädigung des Betriebseigentums: Informiere die Polizei und gehe …" at bounding box center [356, 439] width 17 height 17
click at [655, 276] on icon at bounding box center [653, 513] width 13 height 10
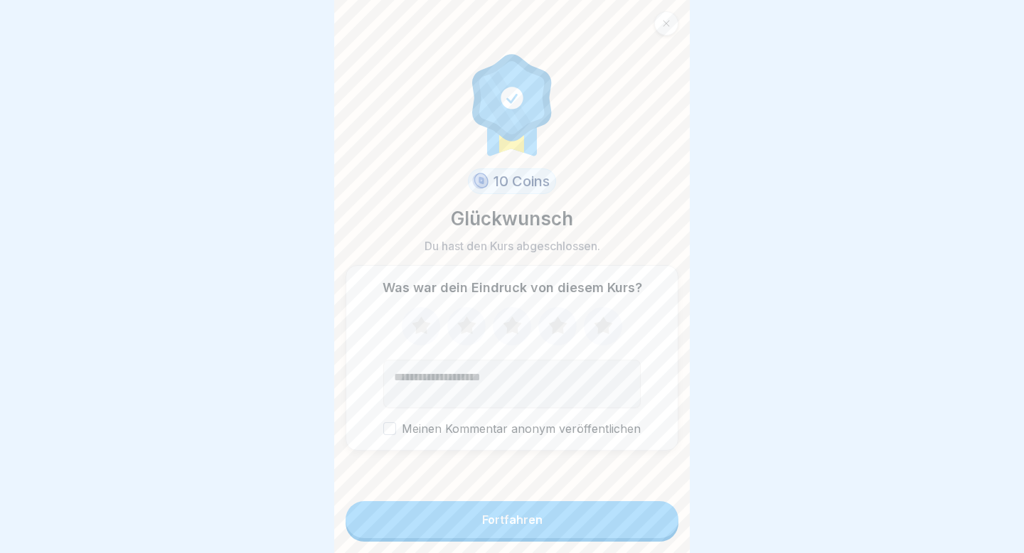
click at [655, 276] on button "Fortfahren" at bounding box center [511, 519] width 333 height 37
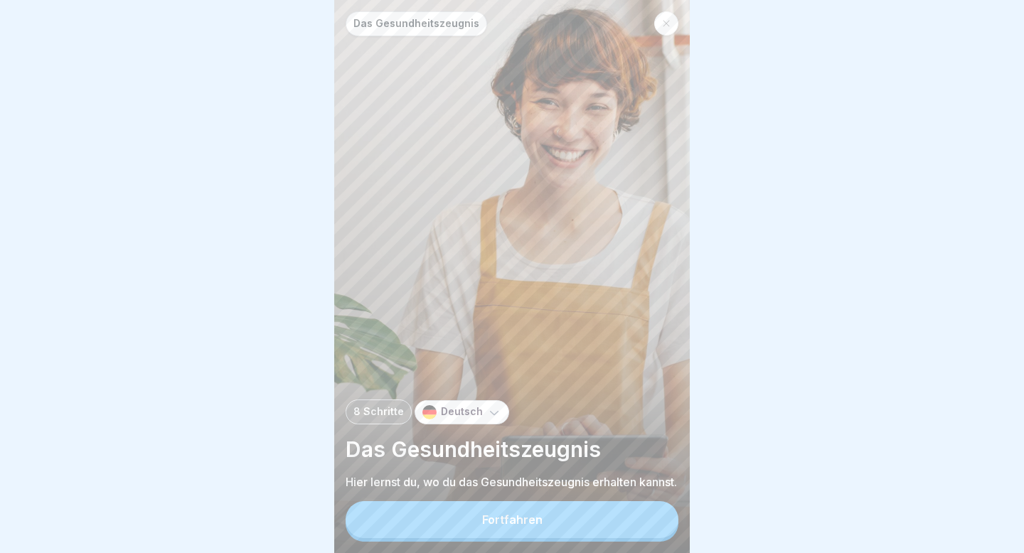
click at [535, 276] on button "Fortfahren" at bounding box center [511, 519] width 333 height 37
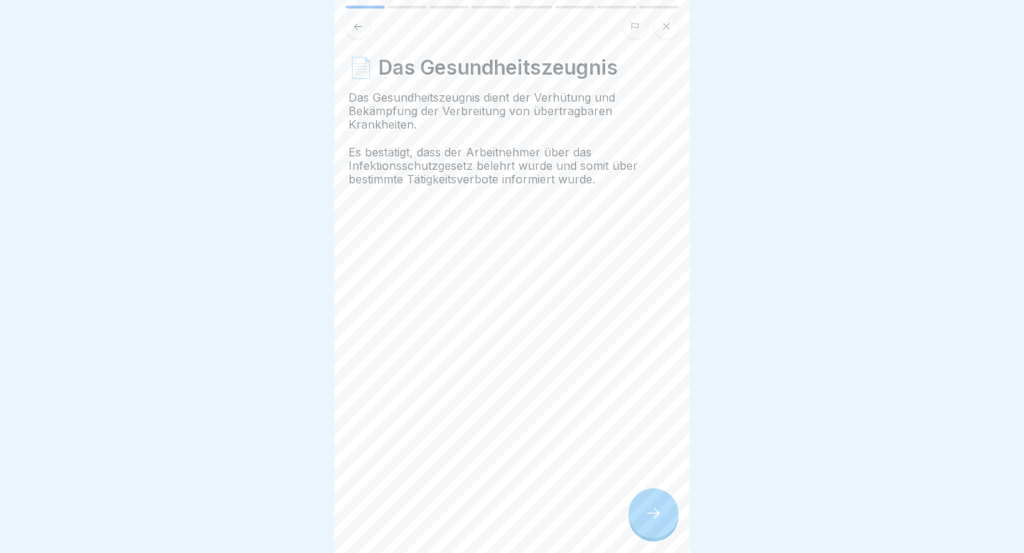
click at [649, 276] on icon at bounding box center [653, 513] width 17 height 17
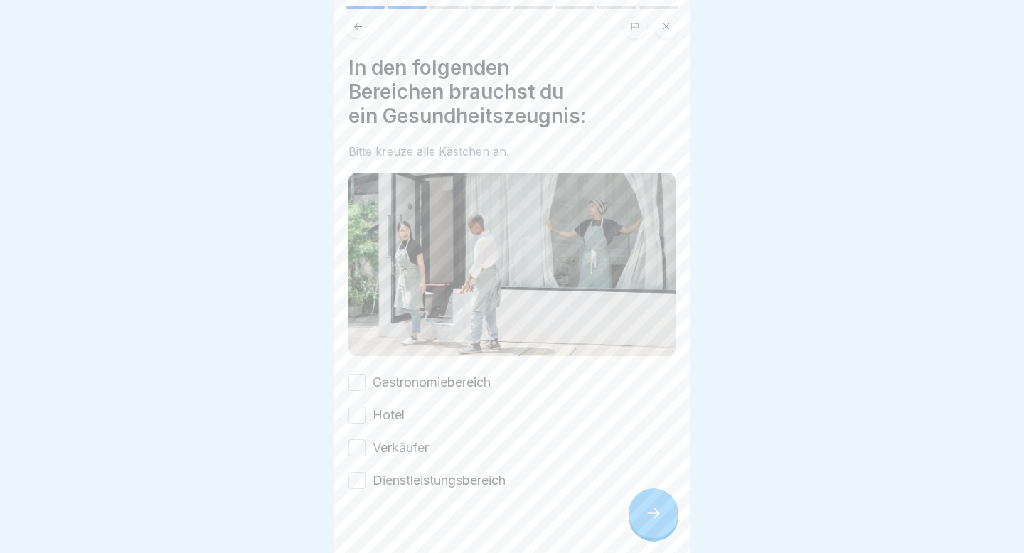
click at [649, 276] on icon at bounding box center [653, 513] width 17 height 17
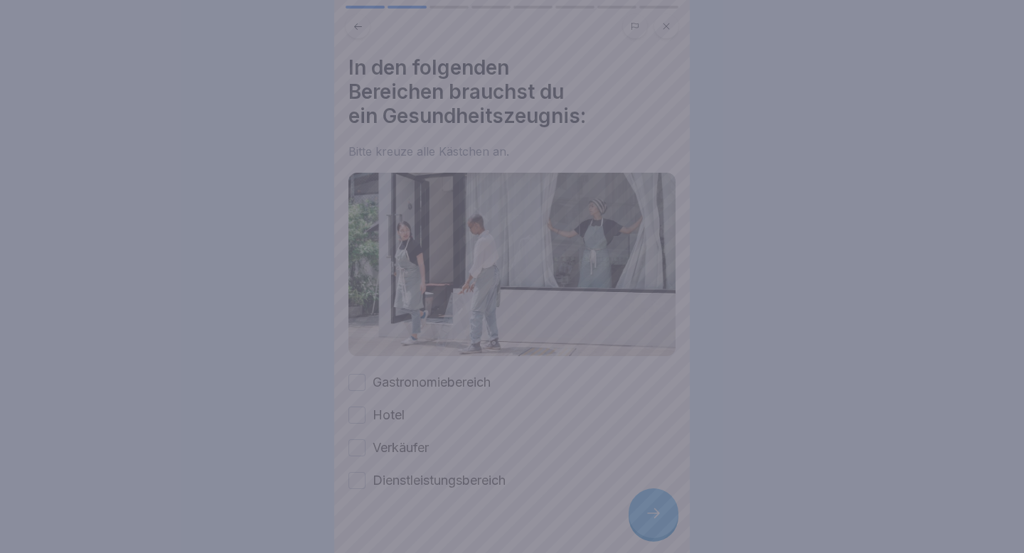
click at [649, 276] on div at bounding box center [512, 276] width 1024 height 553
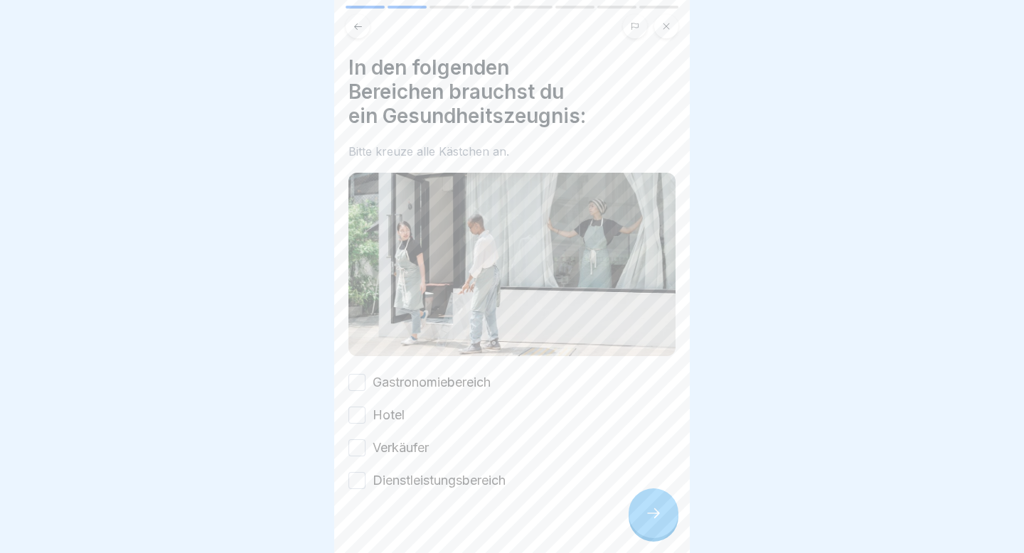
click at [359, 276] on button "Gastronomiebereich" at bounding box center [356, 382] width 17 height 17
click at [357, 276] on button "Hotel" at bounding box center [356, 415] width 17 height 17
click at [638, 276] on div at bounding box center [653, 513] width 50 height 50
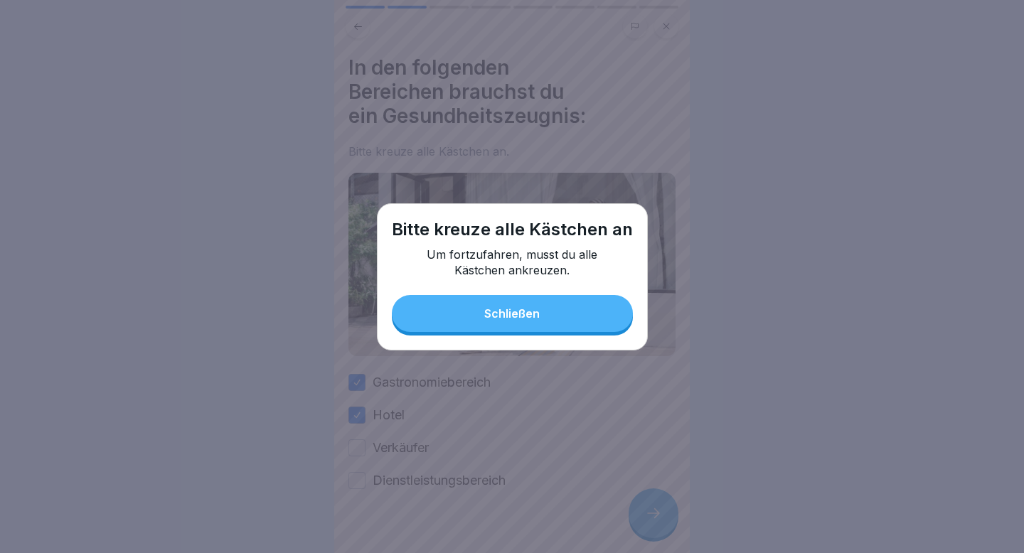
click at [454, 276] on button "Schließen" at bounding box center [512, 313] width 241 height 37
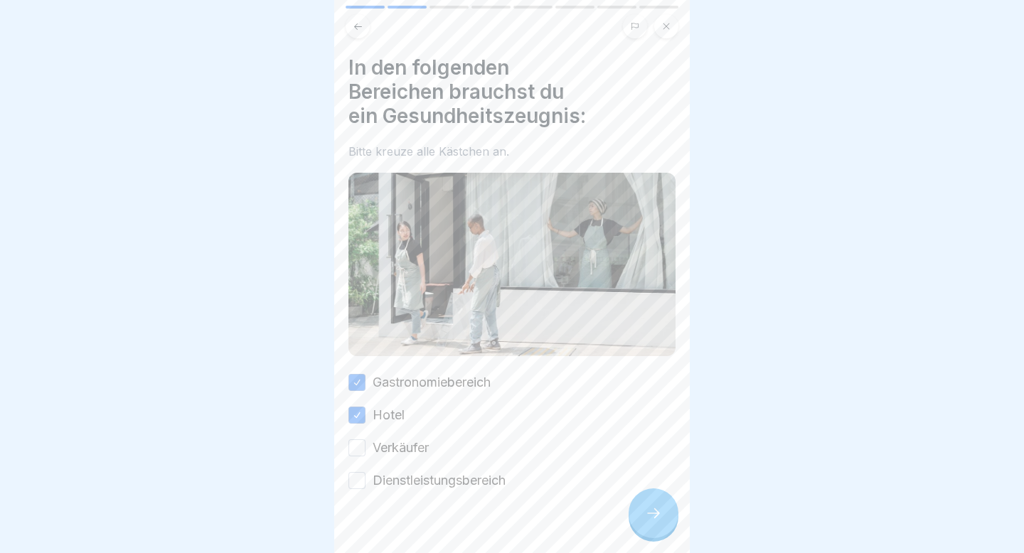
click at [360, 276] on button "Verkäufer" at bounding box center [356, 447] width 17 height 17
click at [360, 276] on button "Dienstleistungsbereich" at bounding box center [356, 480] width 17 height 17
drag, startPoint x: 774, startPoint y: 481, endPoint x: 759, endPoint y: 482, distance: 15.0
click at [670, 276] on div at bounding box center [512, 276] width 1024 height 553
click at [653, 276] on div at bounding box center [653, 513] width 50 height 50
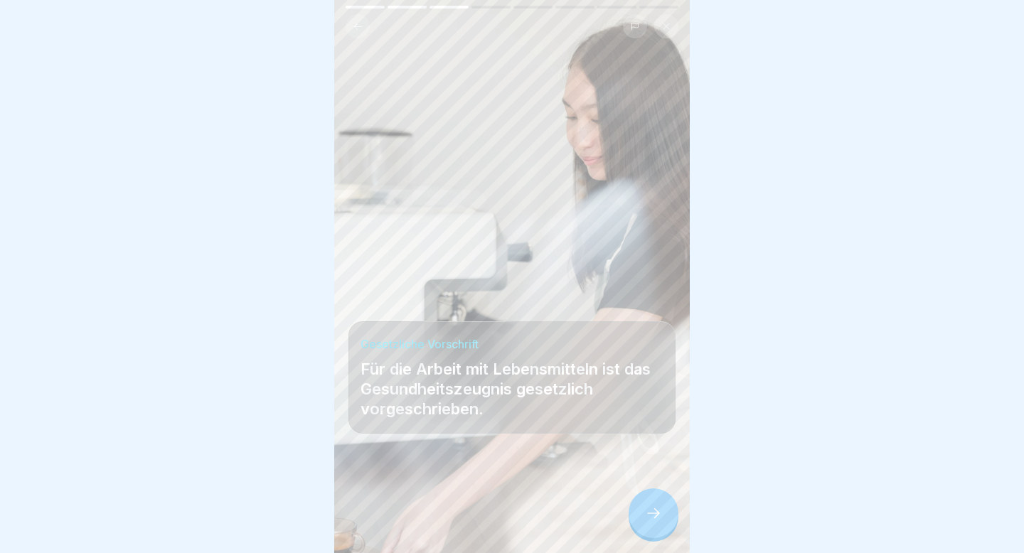
click at [652, 276] on div at bounding box center [653, 513] width 50 height 50
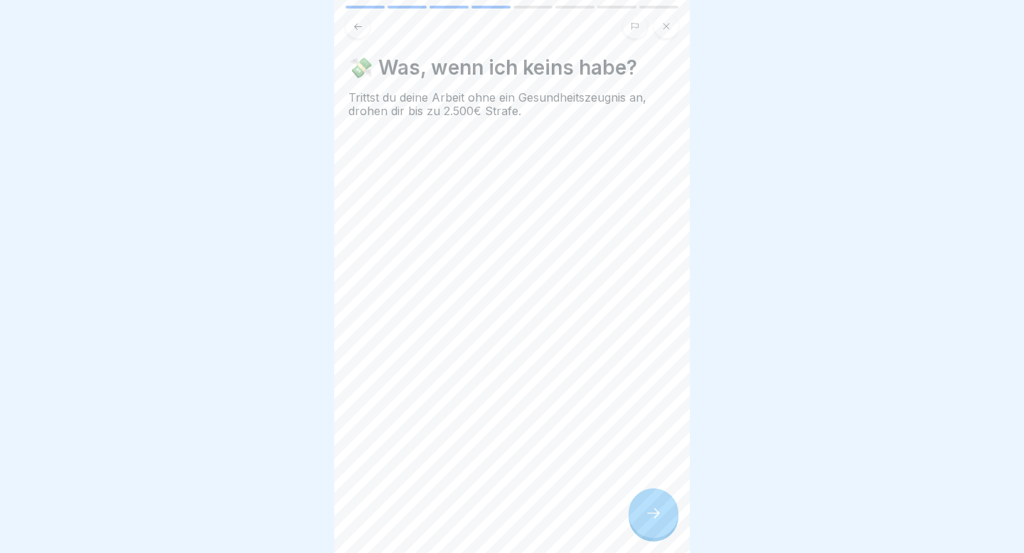
click at [652, 276] on div at bounding box center [653, 513] width 50 height 50
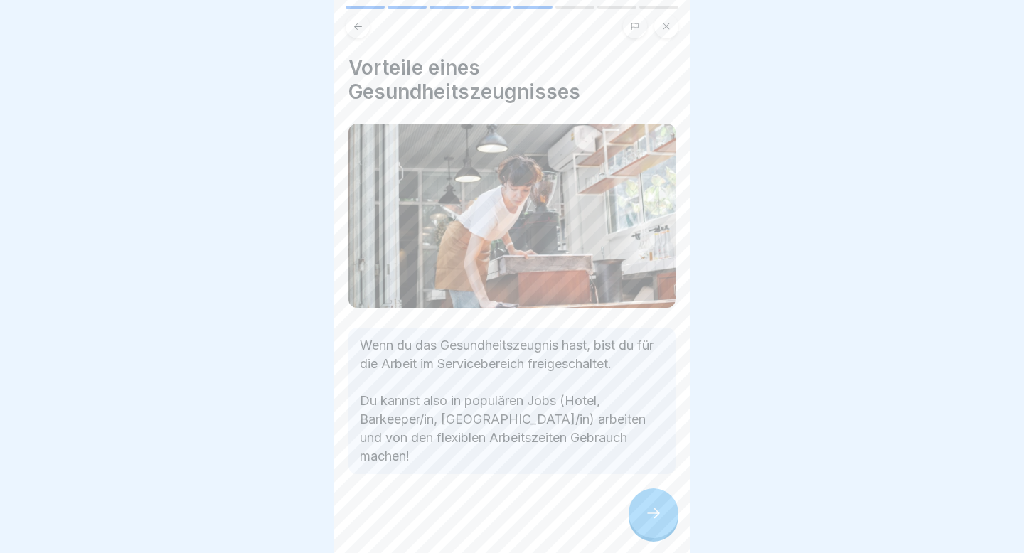
click at [652, 276] on div at bounding box center [653, 513] width 50 height 50
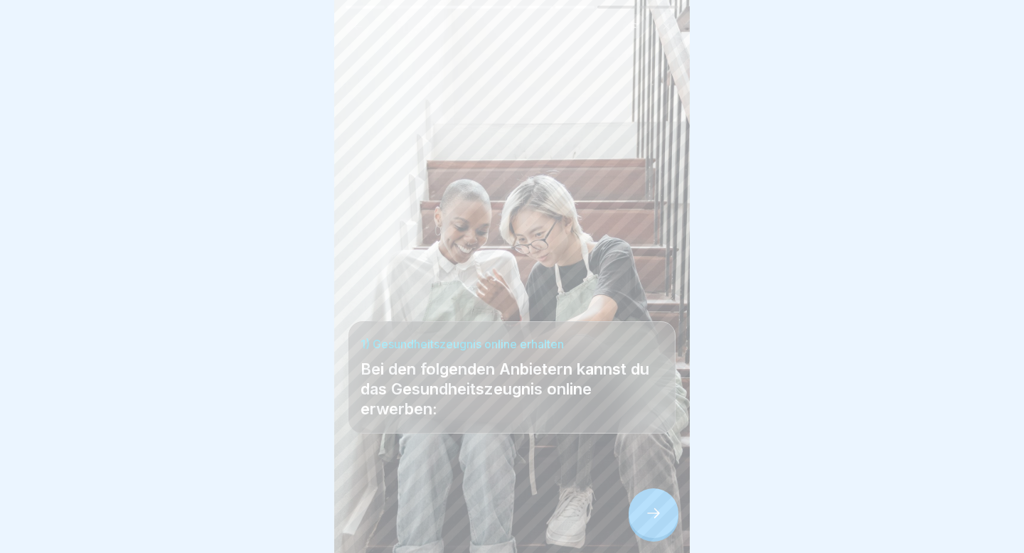
click at [652, 276] on div at bounding box center [653, 513] width 50 height 50
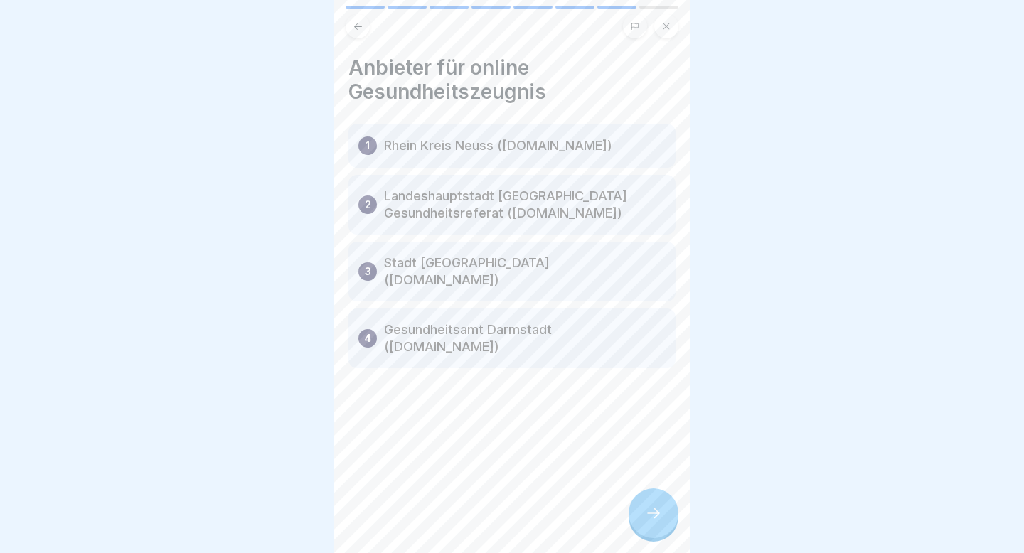
click at [652, 276] on div at bounding box center [653, 513] width 50 height 50
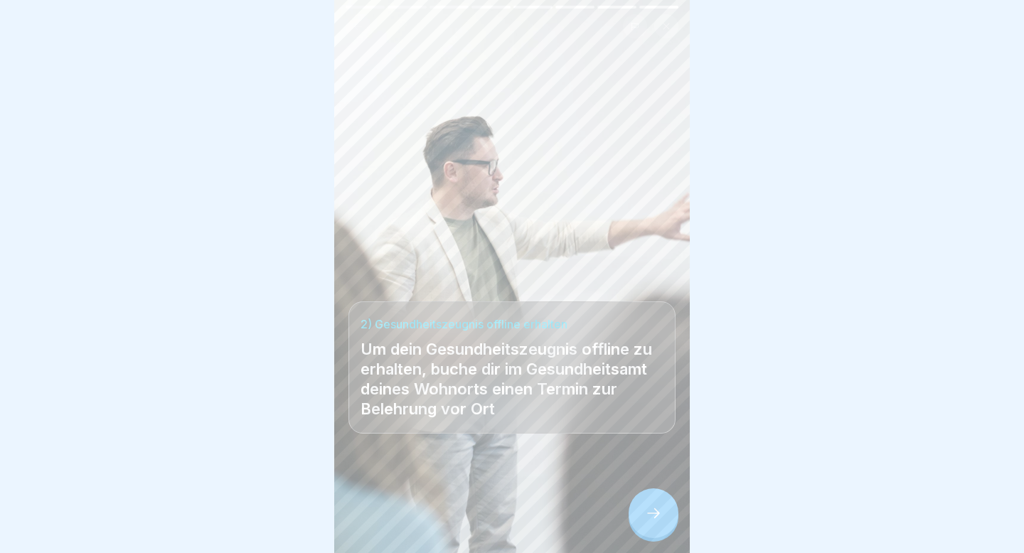
click at [652, 276] on div at bounding box center [653, 513] width 50 height 50
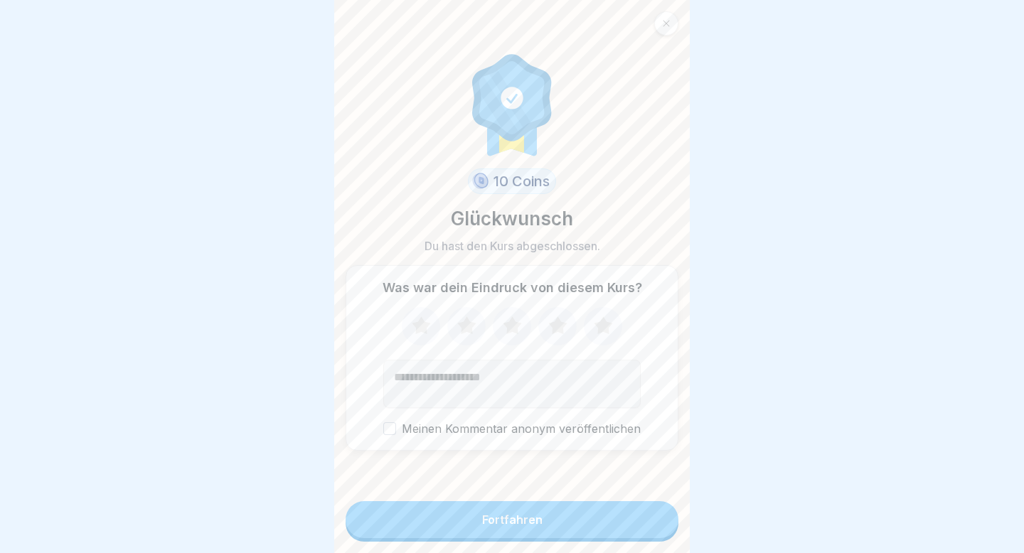
click at [652, 276] on button "Fortfahren" at bounding box center [511, 519] width 333 height 37
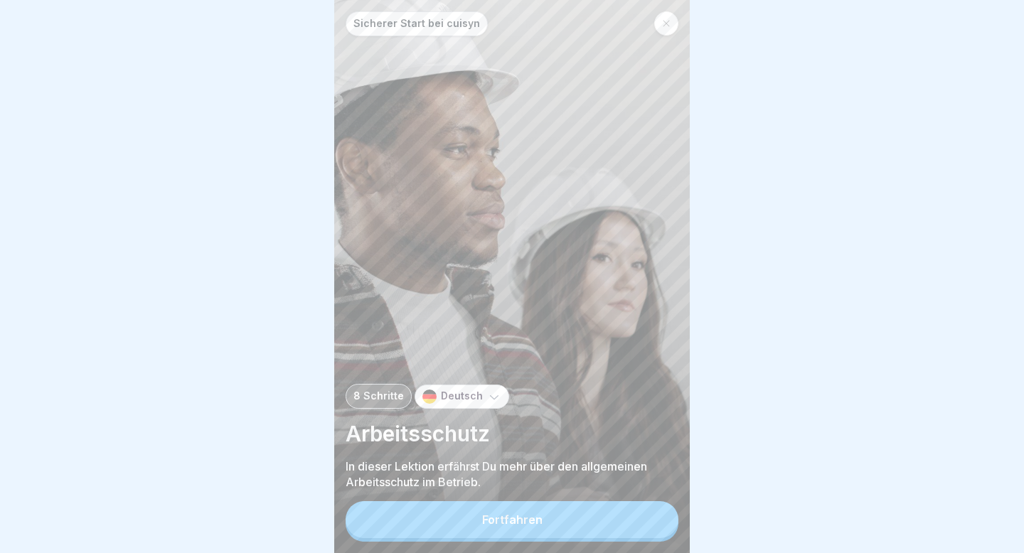
click at [513, 276] on button "Fortfahren" at bounding box center [511, 519] width 333 height 37
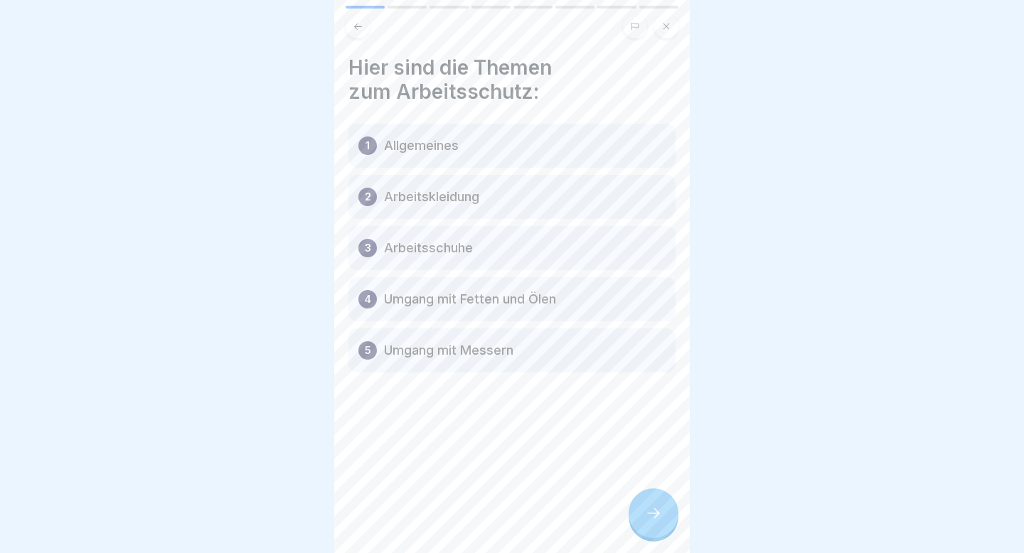
click at [631, 276] on div "Hier sind die Themen zum Arbeitsschutz: 1 Allgemeines 2 Arbeitskleidung 3 Arbei…" at bounding box center [511, 276] width 355 height 553
click at [666, 276] on div at bounding box center [653, 513] width 50 height 50
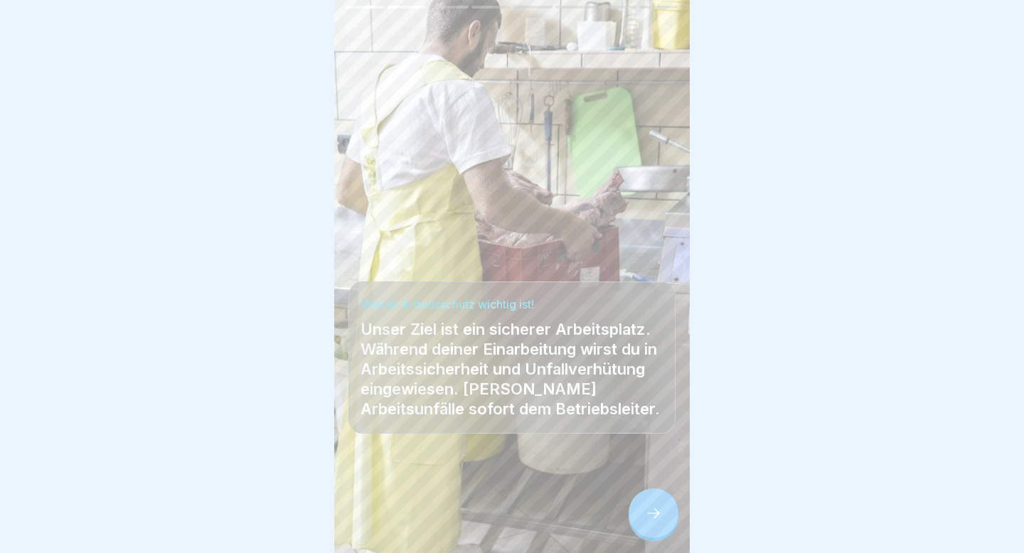
click at [666, 276] on div at bounding box center [653, 513] width 50 height 50
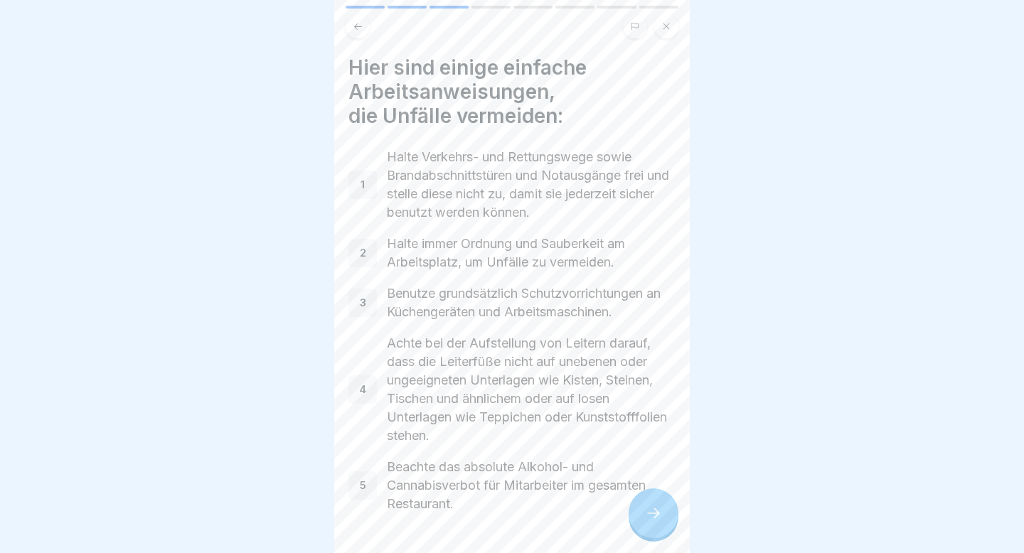
click at [666, 276] on div at bounding box center [653, 513] width 50 height 50
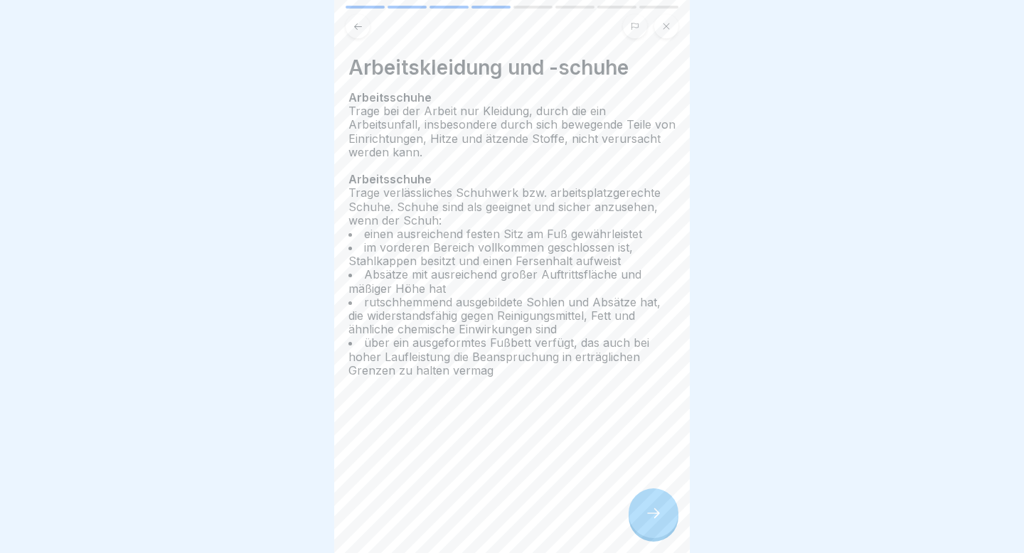
click at [666, 276] on div at bounding box center [653, 513] width 50 height 50
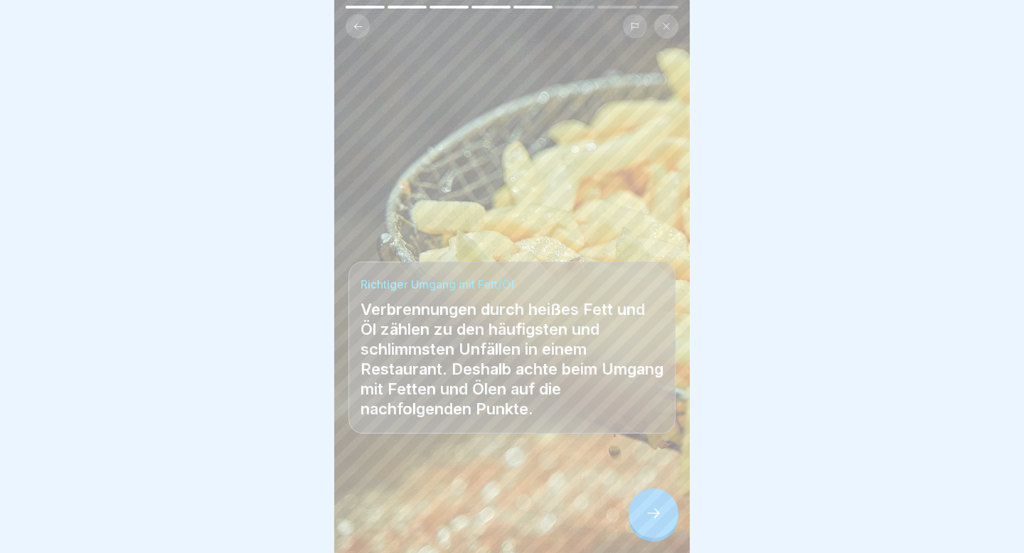
click at [666, 276] on div at bounding box center [653, 513] width 50 height 50
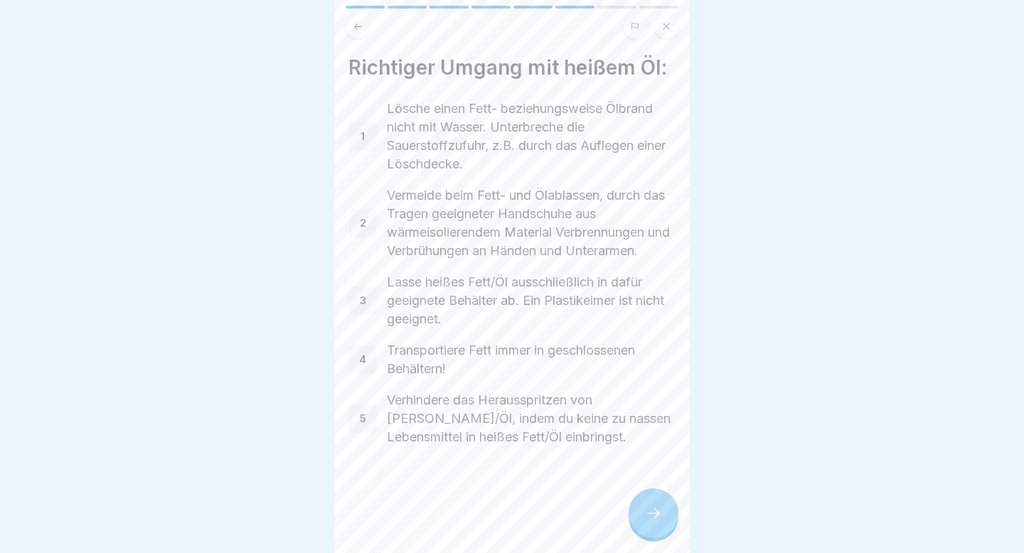
click at [666, 276] on div at bounding box center [653, 513] width 50 height 50
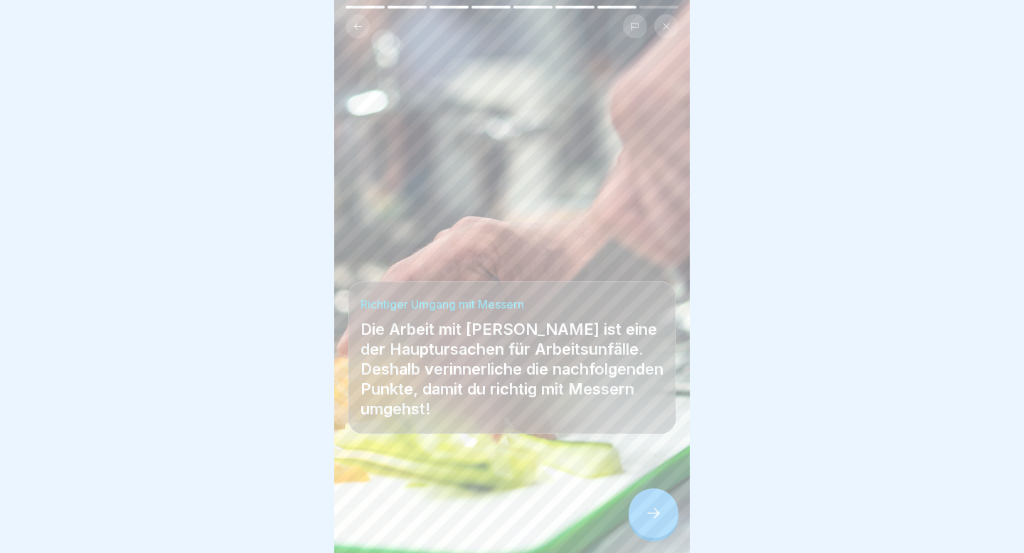
click at [666, 276] on div at bounding box center [653, 513] width 50 height 50
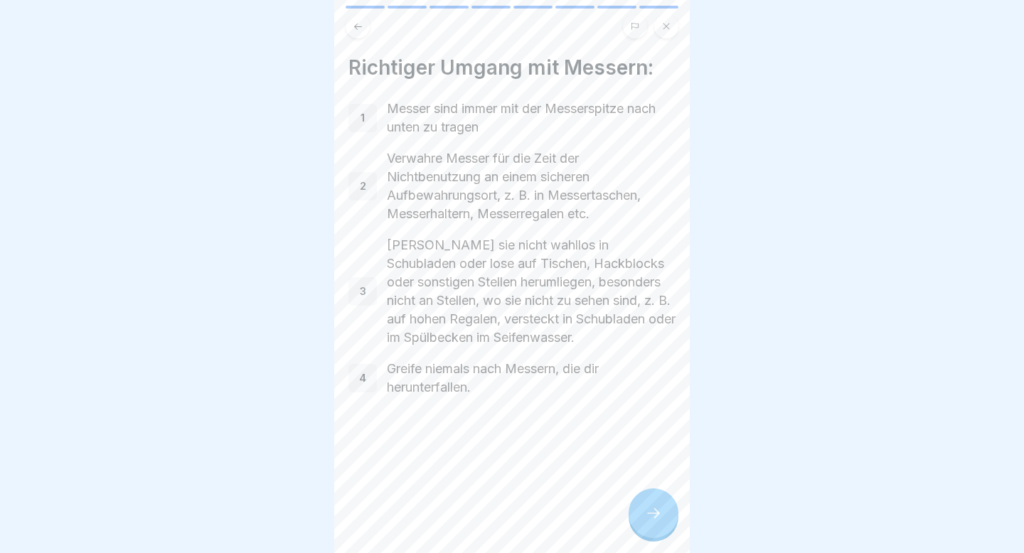
click at [666, 276] on div at bounding box center [653, 513] width 50 height 50
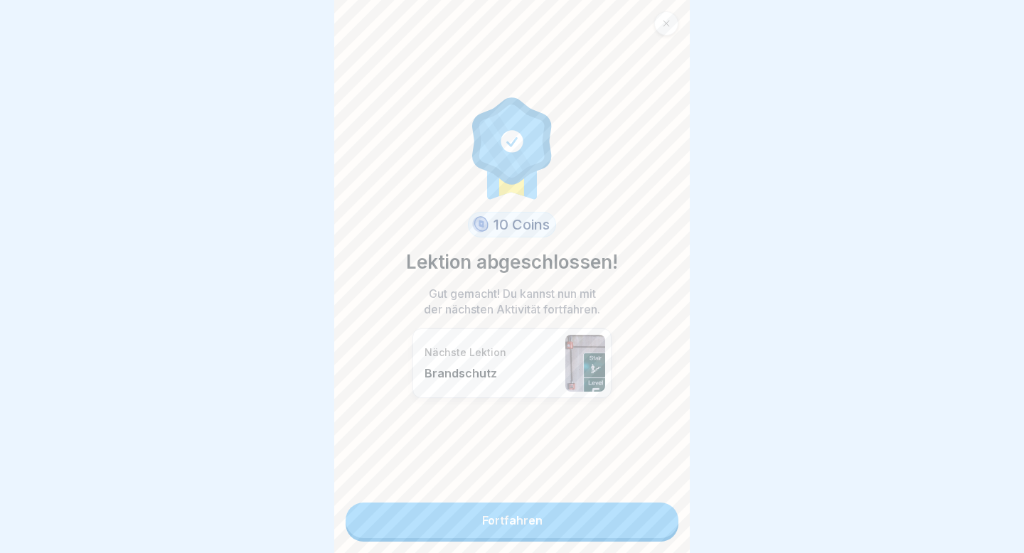
click at [666, 276] on link "Fortfahren" at bounding box center [511, 521] width 333 height 36
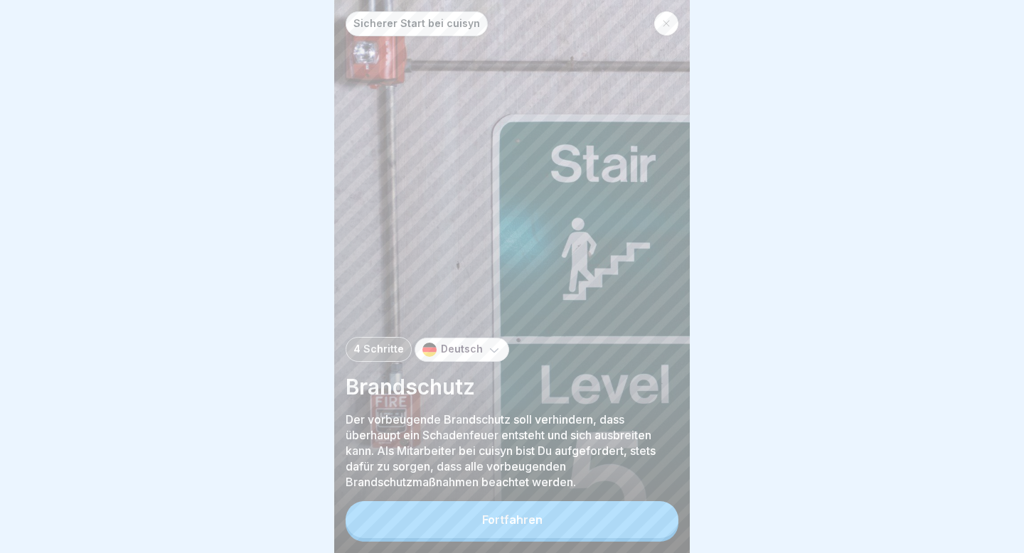
click at [505, 276] on div "Fortfahren" at bounding box center [512, 519] width 60 height 13
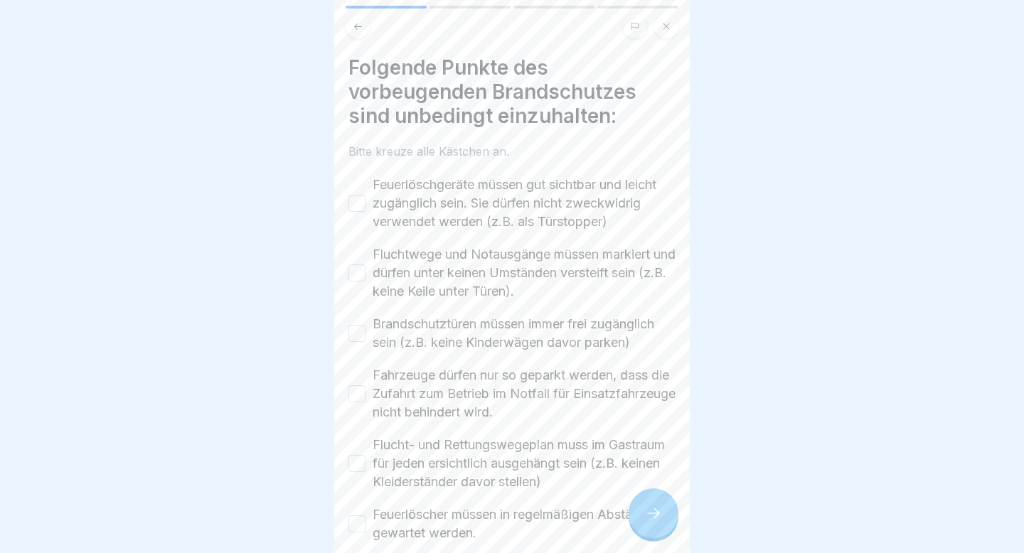
click at [353, 201] on button "Feuerlöschgeräte müssen gut sichtbar und leicht zugänglich sein. Sie dürfen nic…" at bounding box center [356, 203] width 17 height 17
click at [359, 275] on button "Fluchtwege und Notausgänge müssen markiert und dürfen unter keinen Umständen ve…" at bounding box center [356, 272] width 17 height 17
click at [397, 276] on label "Brandschutztüren müssen immer frei zugänglich sein (z.B. keine Kinderwägen davo…" at bounding box center [523, 333] width 303 height 37
click at [365, 276] on button "Brandschutztüren müssen immer frei zugänglich sein (z.B. keine Kinderwägen davo…" at bounding box center [356, 333] width 17 height 17
click at [382, 276] on label "Fahrzeuge dürfen nur so geparkt werden, dass die Zufahrt zum Betrieb im Notfall…" at bounding box center [523, 393] width 303 height 55
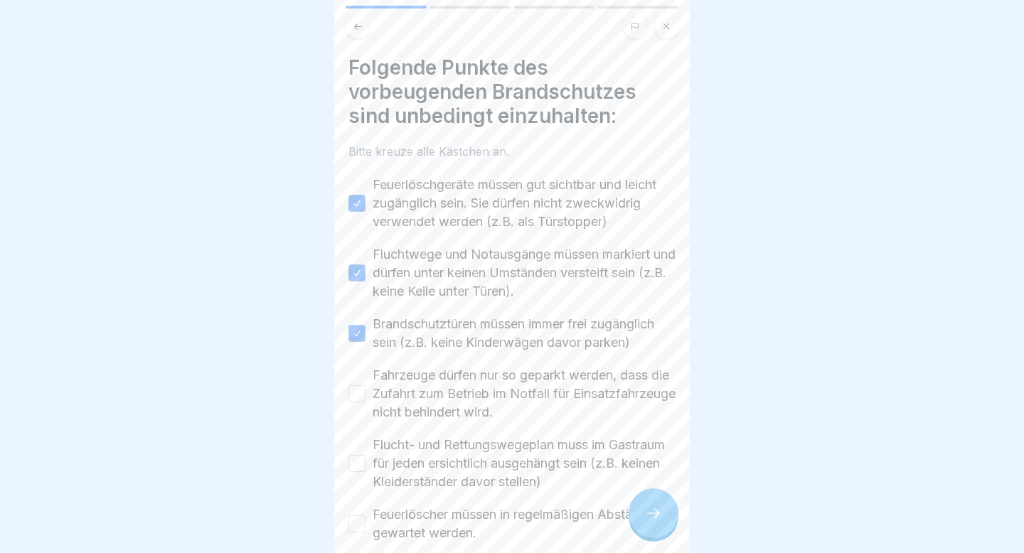
click at [365, 276] on button "Fahrzeuge dürfen nur so geparkt werden, dass die Zufahrt zum Betrieb im Notfall…" at bounding box center [356, 393] width 17 height 17
click at [423, 276] on label "Flucht- und Rettungswegeplan muss im Gastraum für jeden ersichtlich ausgehängt …" at bounding box center [523, 463] width 303 height 55
click at [365, 276] on button "Flucht- und Rettungswegeplan muss im Gastraum für jeden ersichtlich ausgehängt …" at bounding box center [356, 463] width 17 height 17
click at [431, 276] on label "Feuerlöscher müssen in regelmäßigen Abständen gewartet werden." at bounding box center [523, 523] width 303 height 37
click at [365, 276] on button "Feuerlöscher müssen in regelmäßigen Abständen gewartet werden." at bounding box center [356, 523] width 17 height 17
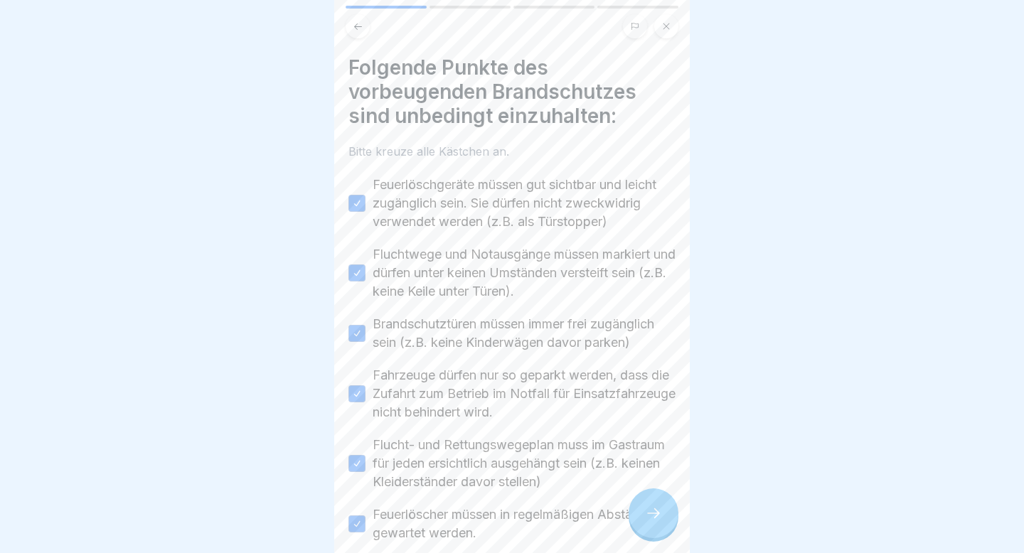
scroll to position [75, 0]
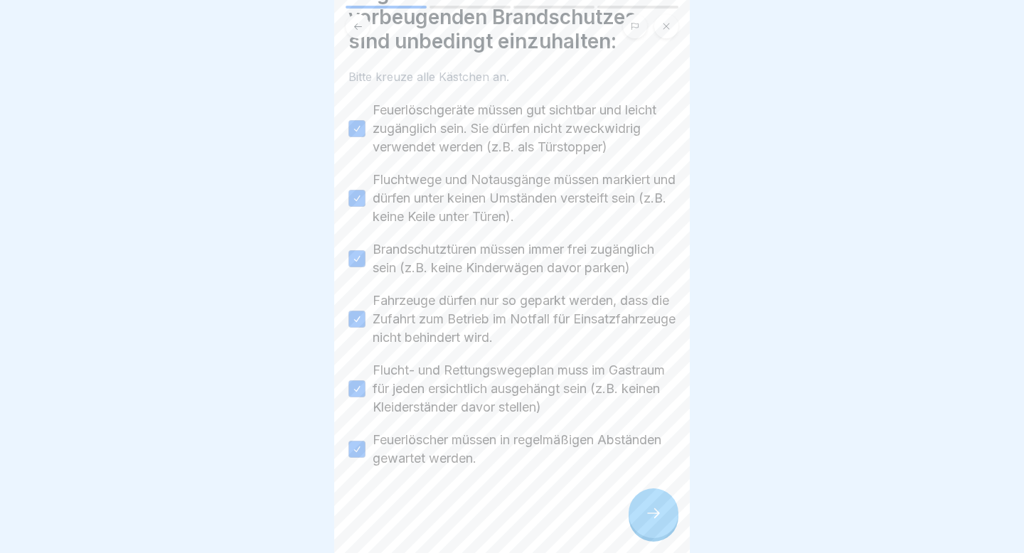
click at [652, 276] on div at bounding box center [653, 513] width 50 height 50
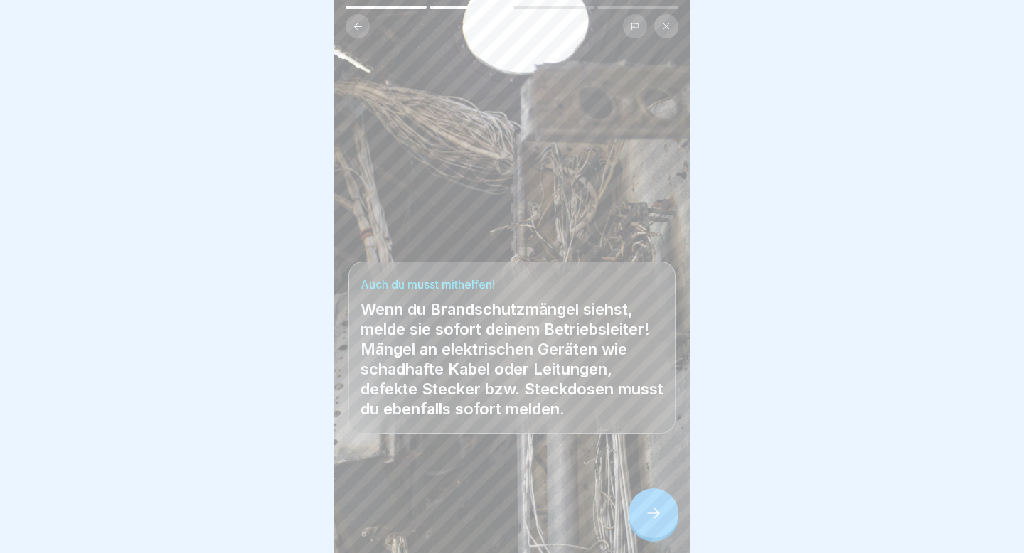
click at [652, 276] on div at bounding box center [653, 513] width 50 height 50
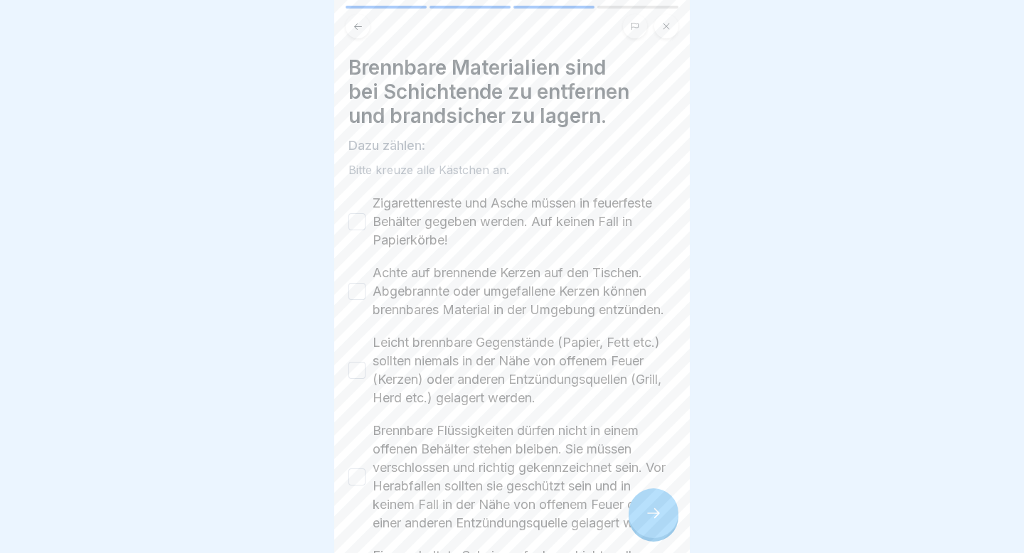
click at [380, 224] on label "Zigarettenreste und Asche müssen in feuerfeste Behälter gegeben werden. Auf kei…" at bounding box center [523, 221] width 303 height 55
click at [365, 224] on button "Zigarettenreste und Asche müssen in feuerfeste Behälter gegeben werden. Auf kei…" at bounding box center [356, 221] width 17 height 17
click at [412, 276] on label "Achte auf brennende Kerzen auf den Tischen. Abgebrannte oder umgefallene Kerzen…" at bounding box center [523, 291] width 303 height 55
click at [365, 276] on button "Achte auf brennende Kerzen auf den Tischen. Abgebrannte oder umgefallene Kerzen…" at bounding box center [356, 291] width 17 height 17
click at [409, 276] on label "Leicht brennbare Gegenstände (Papier, Fett etc.) sollten niemals in der Nähe vo…" at bounding box center [523, 370] width 303 height 74
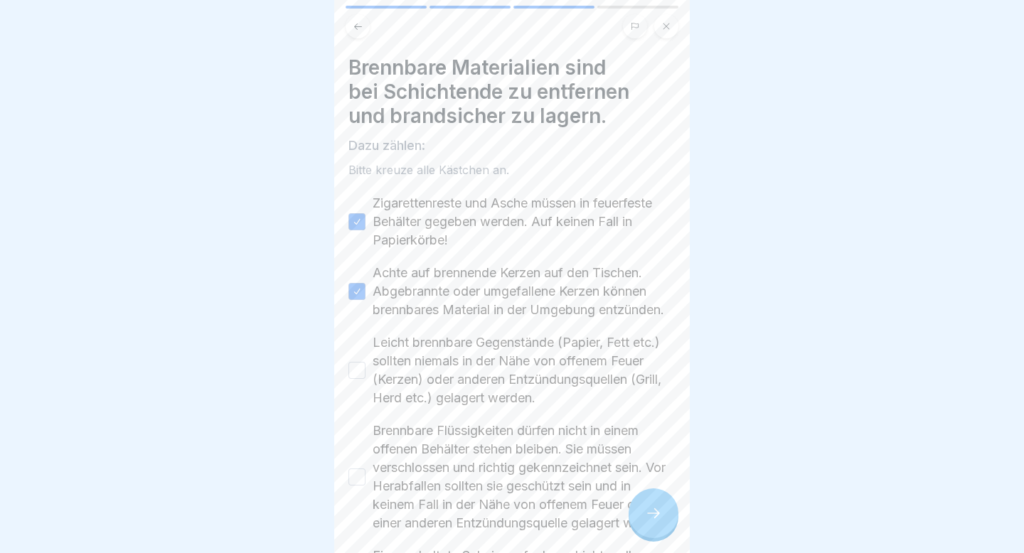
click at [365, 276] on button "Leicht brennbare Gegenstände (Papier, Fett etc.) sollten niemals in der Nähe vo…" at bounding box center [356, 370] width 17 height 17
click at [409, 276] on label "Brennbare Flüssigkeiten dürfen nicht in einem offenen Behälter stehen bleiben. …" at bounding box center [523, 477] width 303 height 111
click at [365, 276] on button "Brennbare Flüssigkeiten dürfen nicht in einem offenen Behälter stehen bleiben. …" at bounding box center [356, 476] width 17 height 17
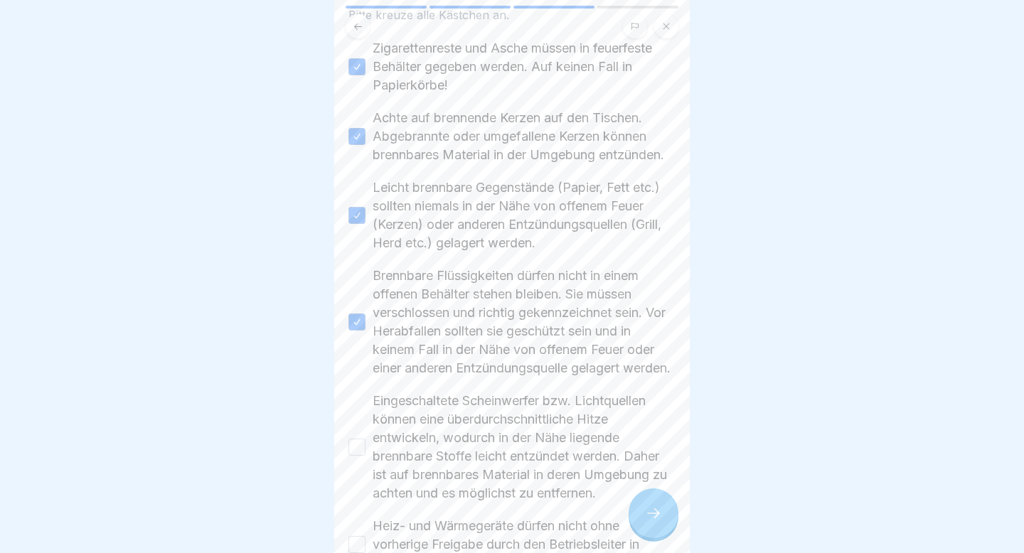
scroll to position [362, 0]
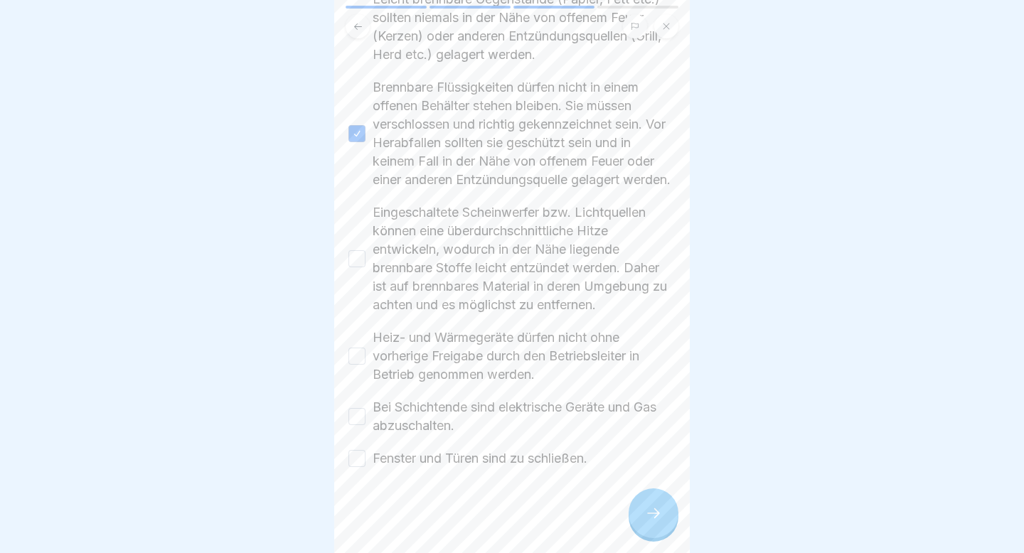
click at [445, 247] on label "Eingeschaltete Scheinwerfer bzw. Lichtquellen können eine überdurchschnittliche…" at bounding box center [523, 258] width 303 height 111
click at [365, 250] on button "Eingeschaltete Scheinwerfer bzw. Lichtquellen können eine überdurchschnittliche…" at bounding box center [356, 258] width 17 height 17
click at [427, 276] on label "Heiz- und Wärmegeräte dürfen nicht ohne vorherige Freigabe durch den Betriebsle…" at bounding box center [523, 355] width 303 height 55
click at [365, 276] on button "Heiz- und Wärmegeräte dürfen nicht ohne vorherige Freigabe durch den Betriebsle…" at bounding box center [356, 356] width 17 height 17
click at [427, 276] on label "Bei Schichtende sind elektrische Geräte und Gas abzuschalten." at bounding box center [523, 416] width 303 height 37
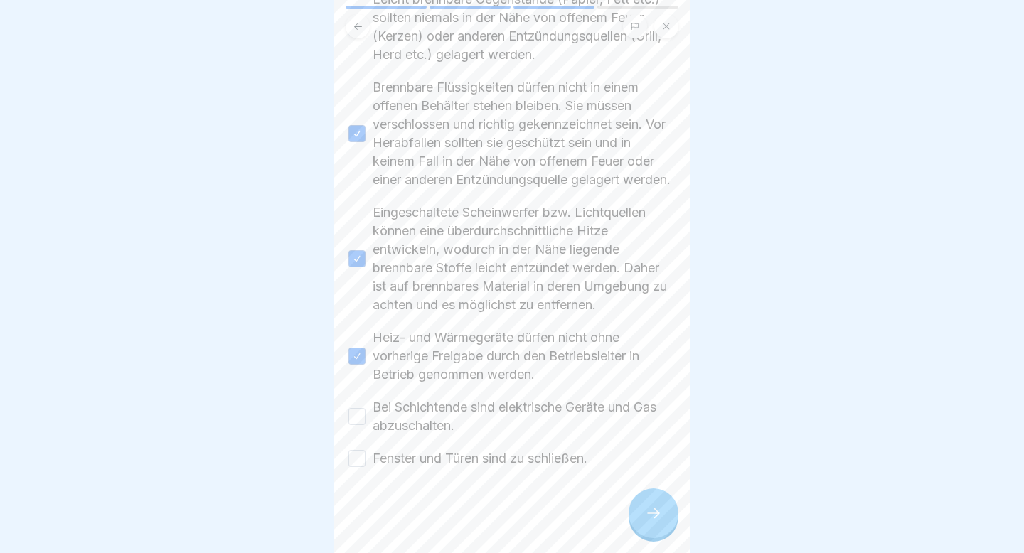
click at [365, 276] on button "Bei Schichtende sind elektrische Geräte und Gas abzuschalten." at bounding box center [356, 416] width 17 height 17
click at [446, 276] on label "Fenster und Türen sind zu schließen." at bounding box center [479, 458] width 215 height 18
click at [365, 276] on button "Fenster und Türen sind zu schließen." at bounding box center [356, 458] width 17 height 17
click at [636, 276] on div at bounding box center [653, 513] width 50 height 50
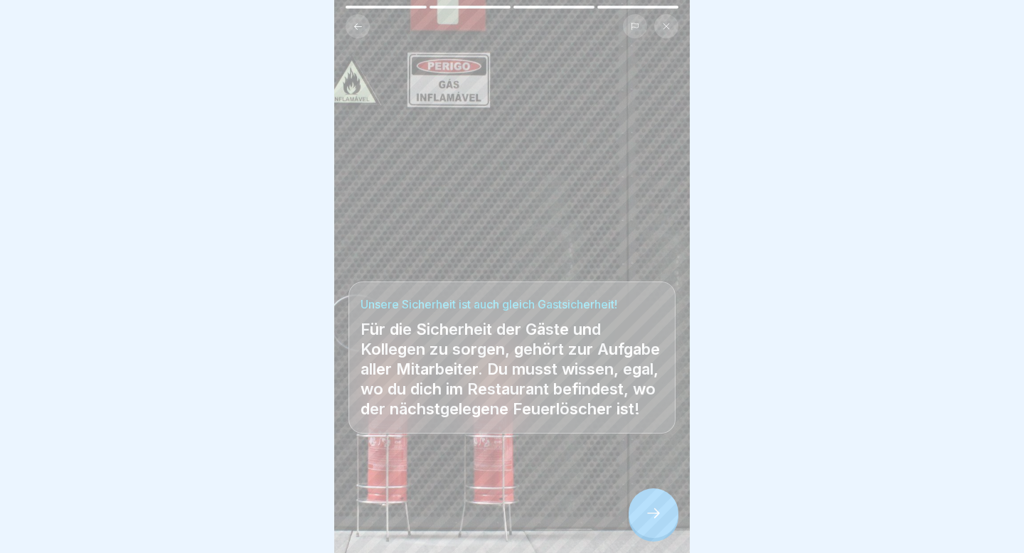
click at [636, 276] on div at bounding box center [653, 513] width 50 height 50
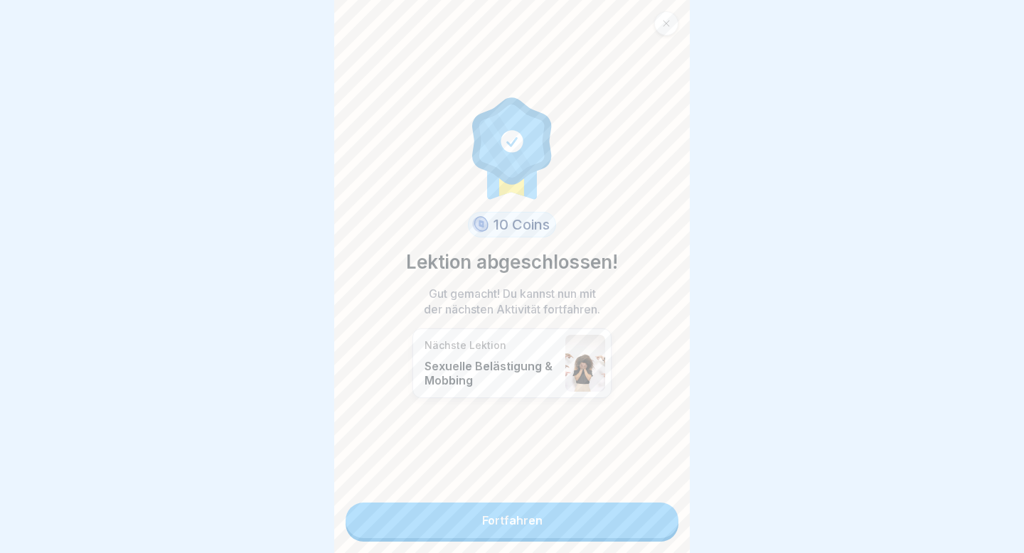
click at [636, 276] on link "Fortfahren" at bounding box center [511, 521] width 333 height 36
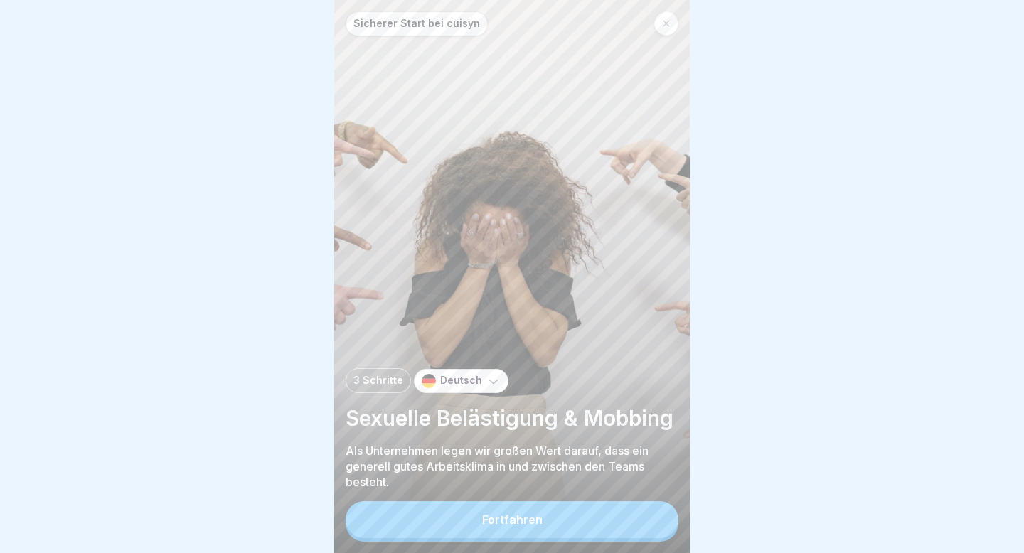
click at [515, 276] on div "Fortfahren" at bounding box center [512, 519] width 60 height 13
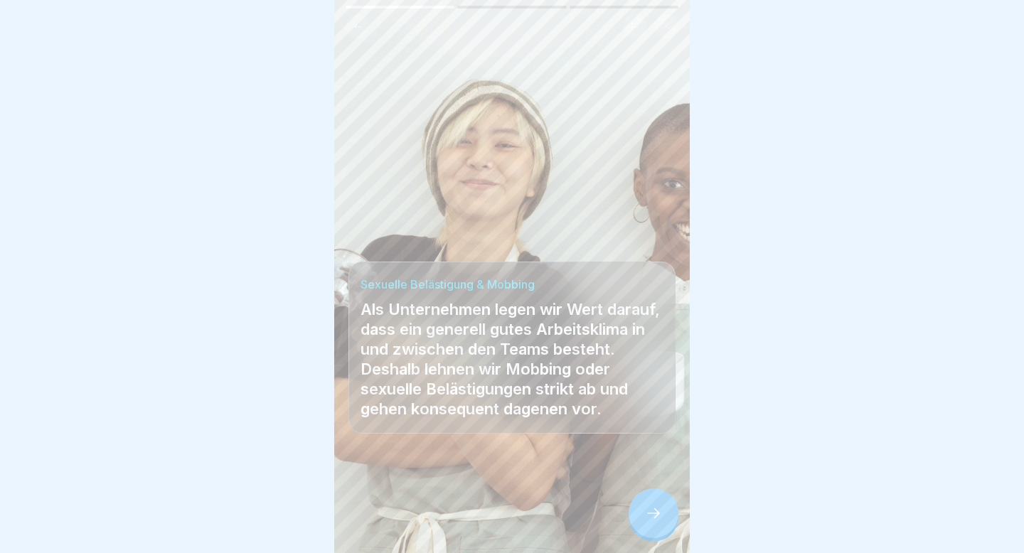
click at [645, 276] on icon at bounding box center [653, 513] width 17 height 17
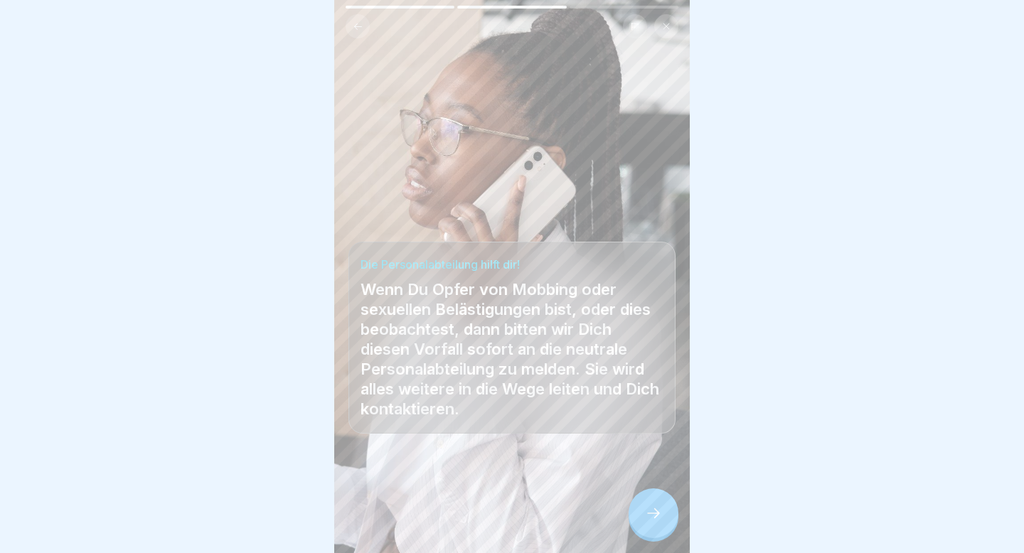
click at [645, 276] on icon at bounding box center [653, 513] width 17 height 17
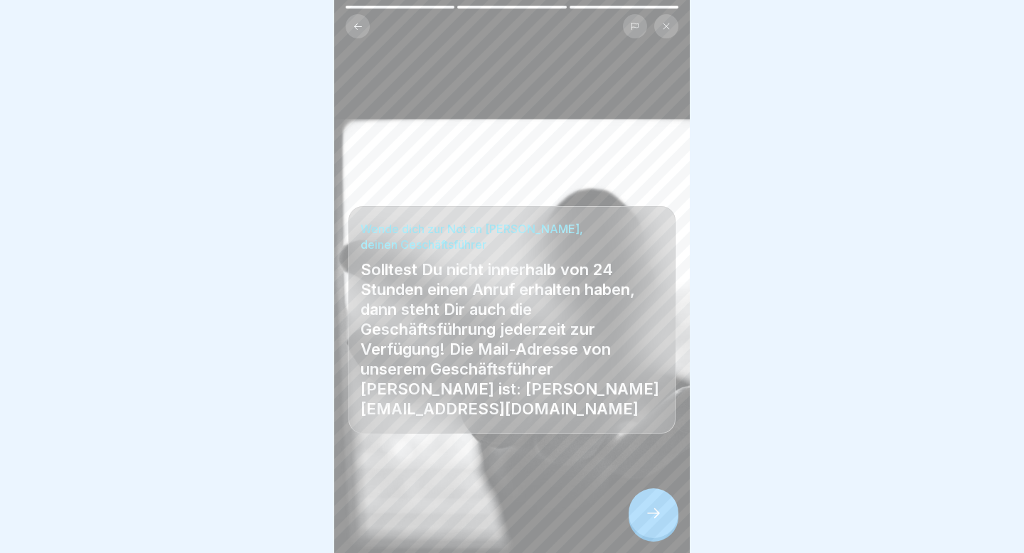
click at [645, 276] on icon at bounding box center [653, 513] width 17 height 17
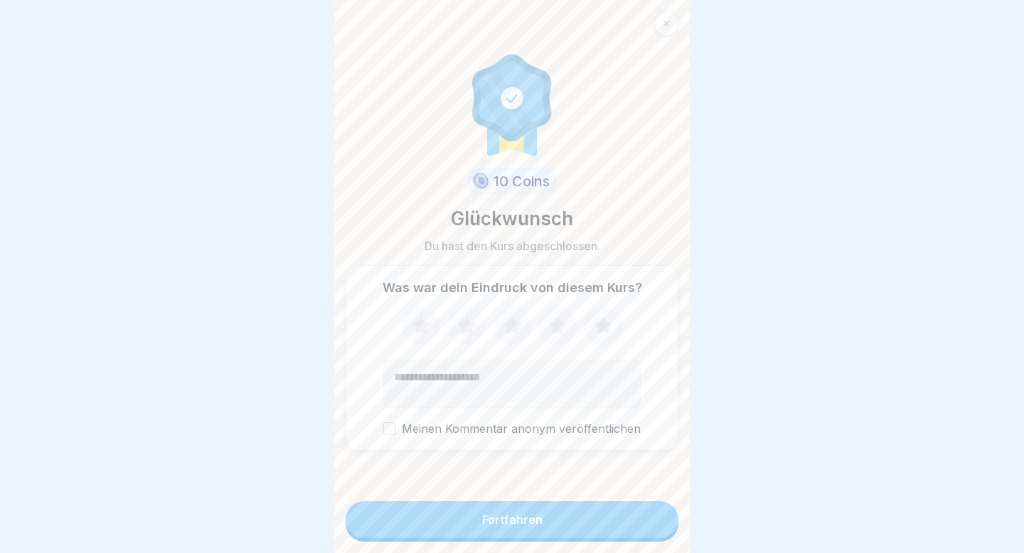
click at [645, 276] on button "Fortfahren" at bounding box center [511, 519] width 333 height 37
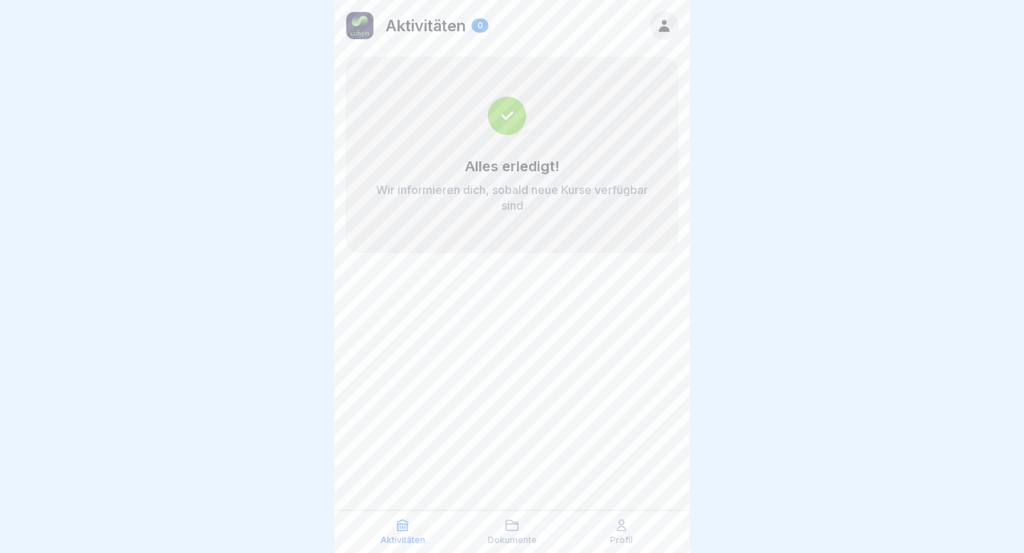
click at [432, 22] on p "Aktivitäten" at bounding box center [425, 25] width 80 height 18
click at [350, 25] on img at bounding box center [359, 25] width 27 height 27
click at [656, 23] on icon at bounding box center [664, 26] width 16 height 16
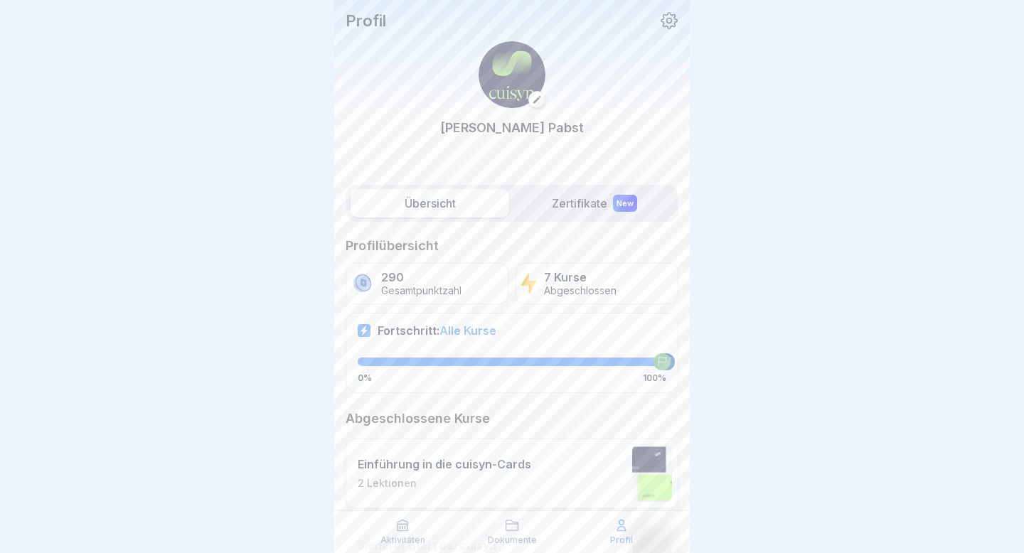
click at [376, 276] on div "290 Gesamtpunktzahl" at bounding box center [426, 283] width 163 height 41
click at [585, 203] on label "Zertifikate New" at bounding box center [594, 203] width 159 height 28
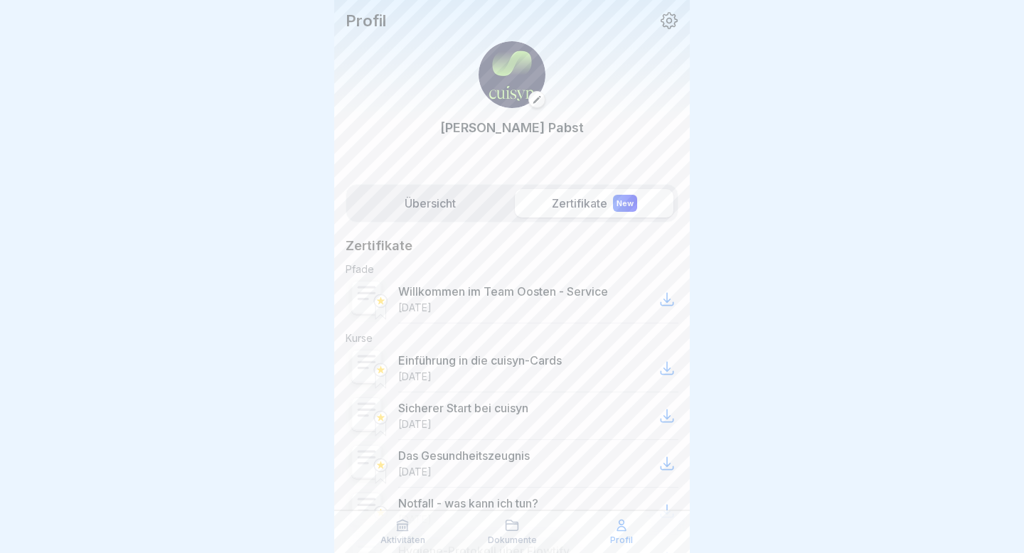
click at [409, 196] on label "Übersicht" at bounding box center [429, 203] width 159 height 28
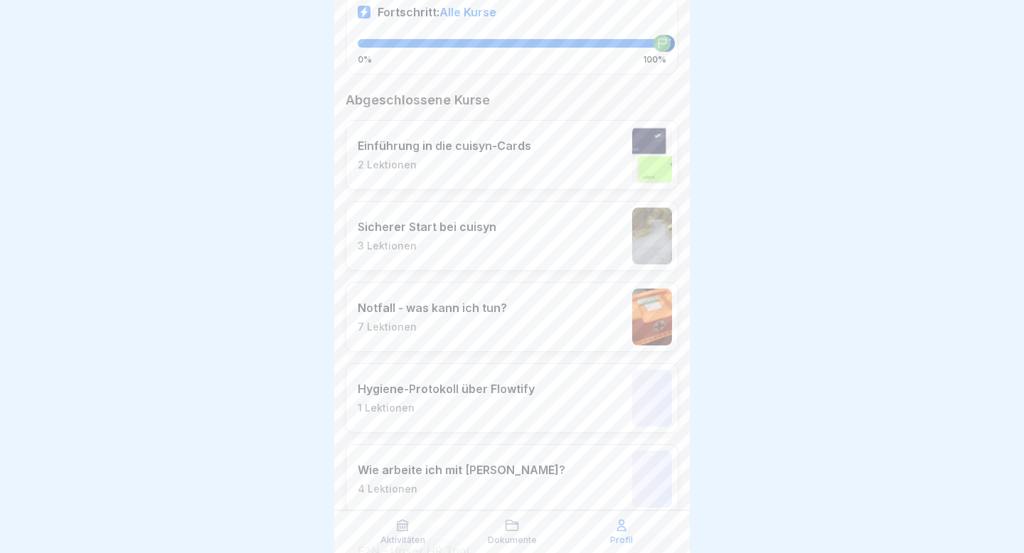
scroll to position [524, 0]
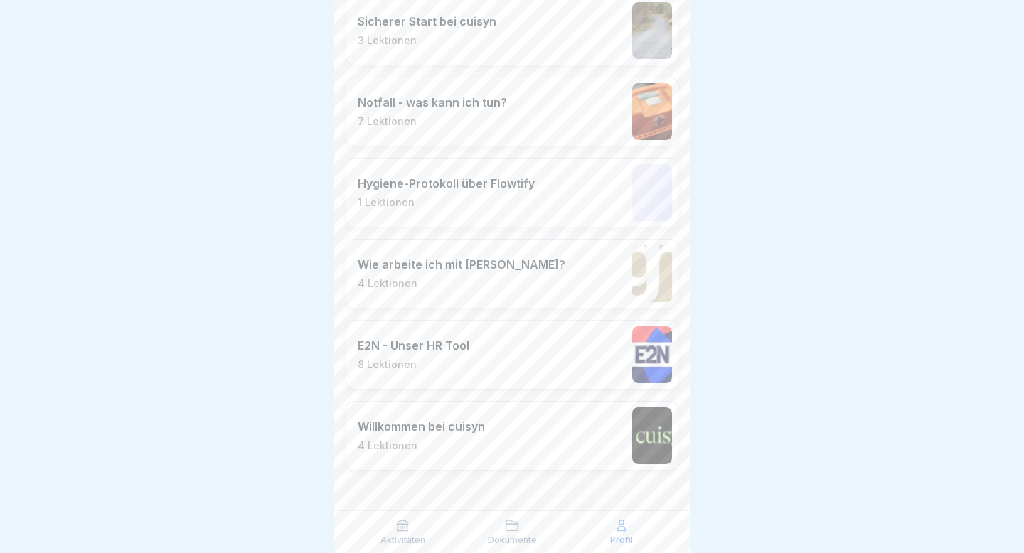
click at [403, 276] on icon at bounding box center [402, 525] width 14 height 14
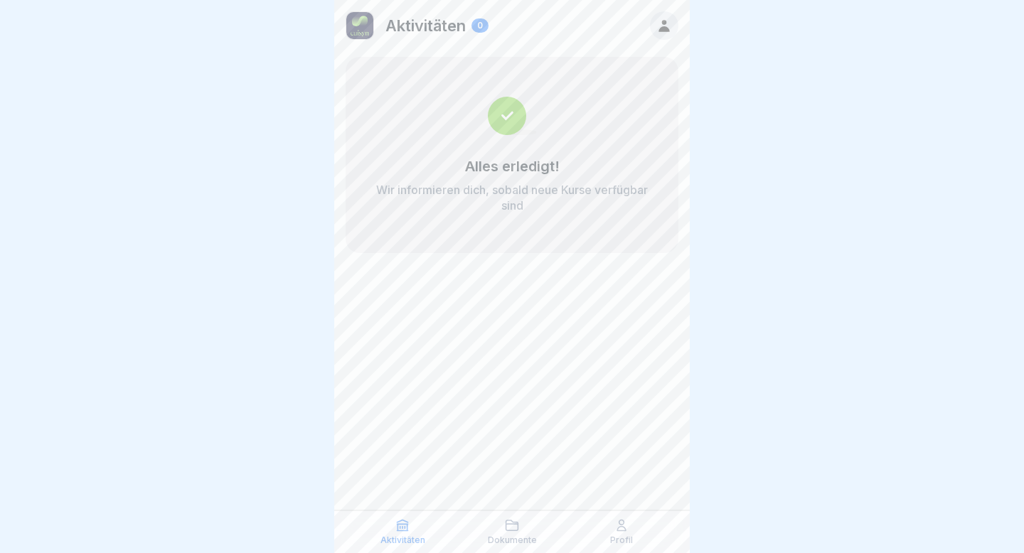
click at [506, 276] on div "Dokumente" at bounding box center [512, 531] width 102 height 27
